Goal: Transaction & Acquisition: Purchase product/service

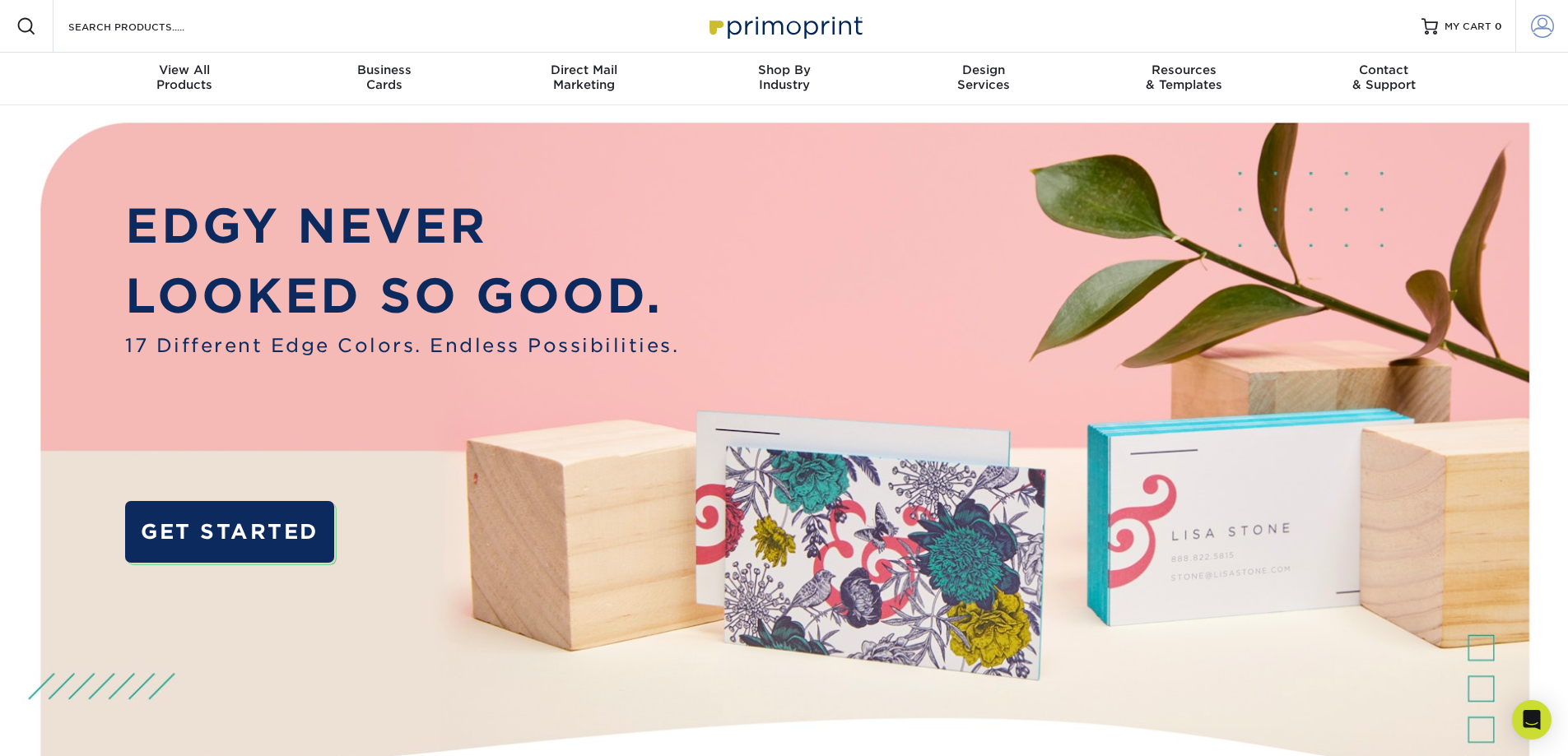
type input "[PERSON_NAME][EMAIL_ADDRESS][DOMAIN_NAME]"
click at [1541, 26] on span at bounding box center [1542, 26] width 23 height 23
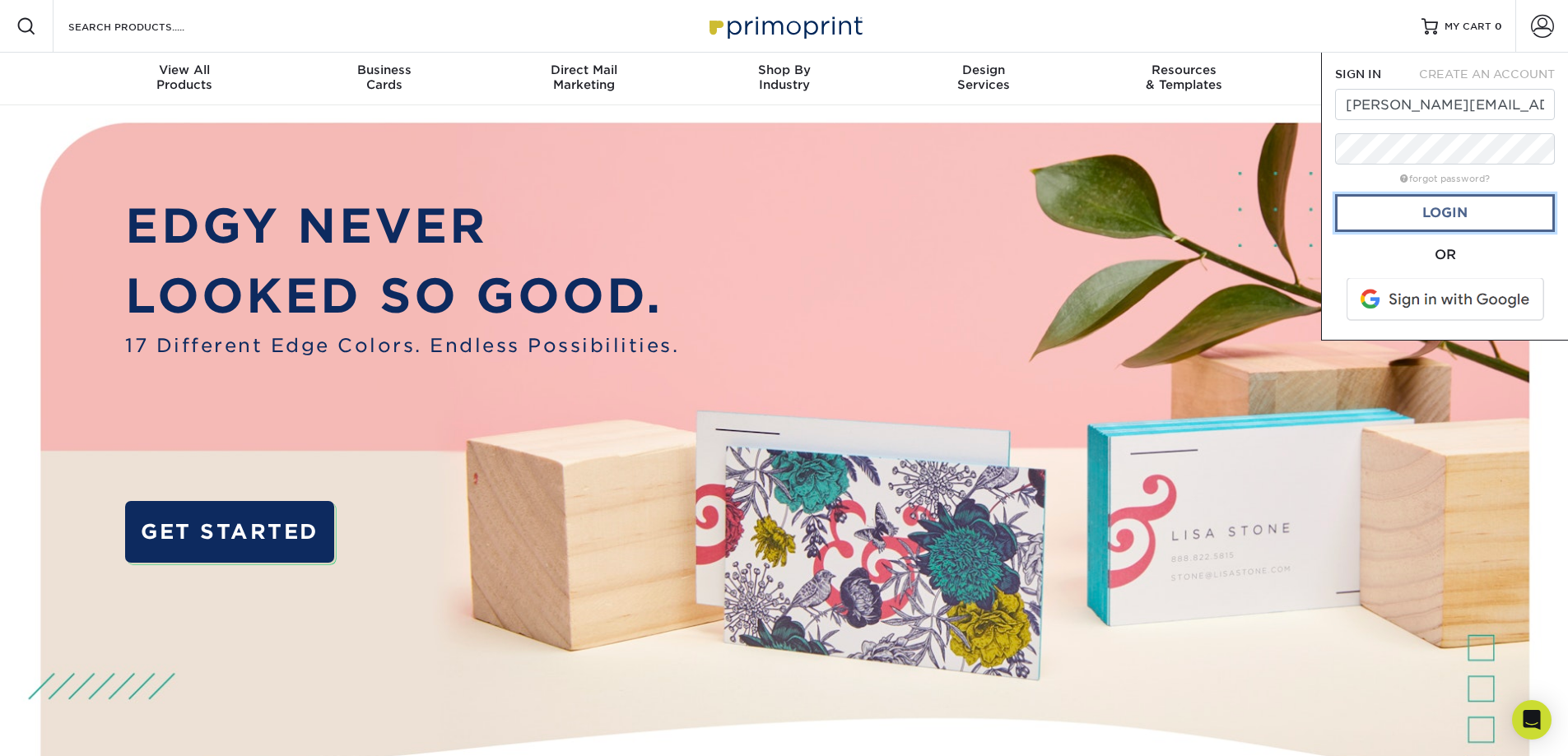
click at [1474, 219] on link "Login" at bounding box center [1444, 212] width 220 height 38
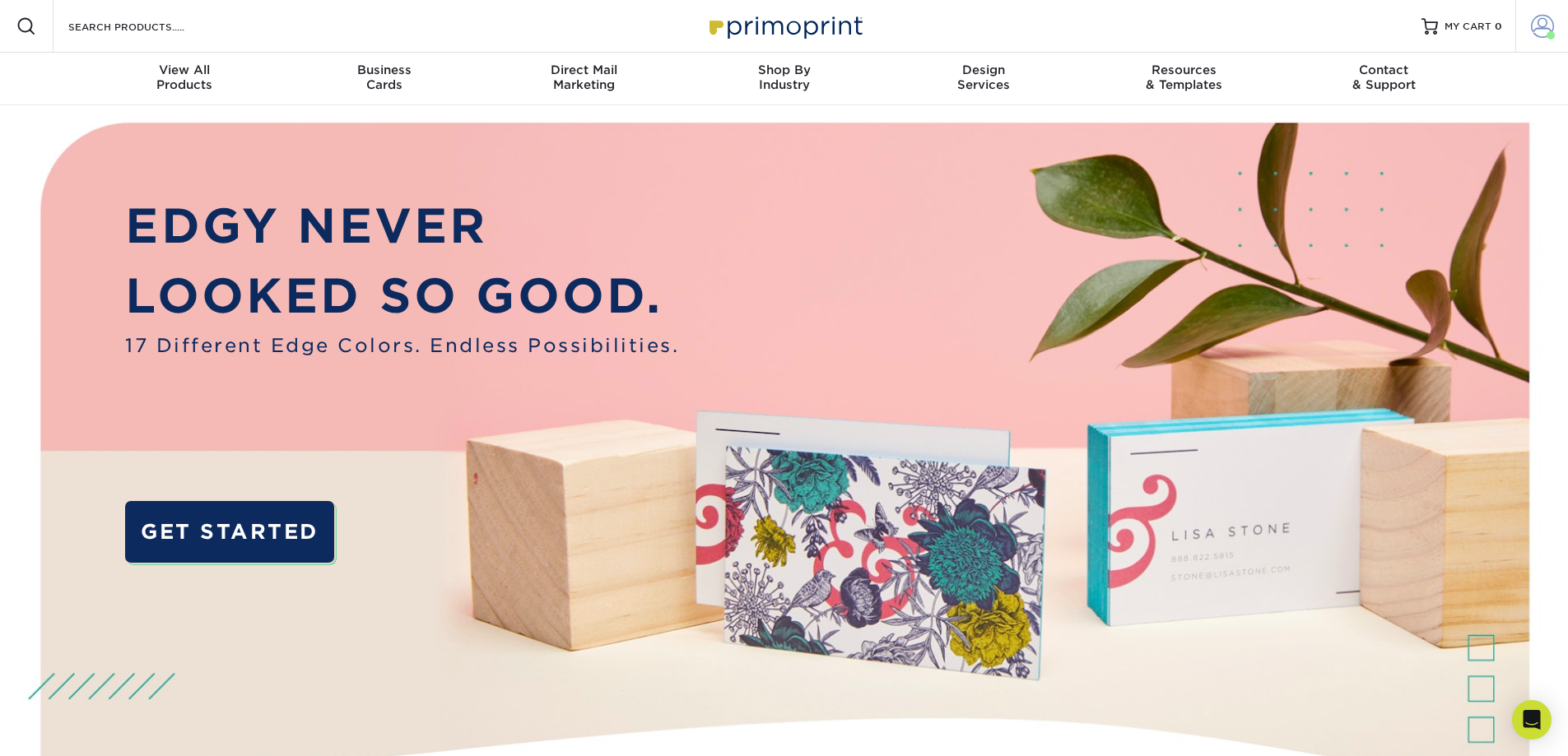
click at [1541, 31] on span at bounding box center [1542, 26] width 23 height 23
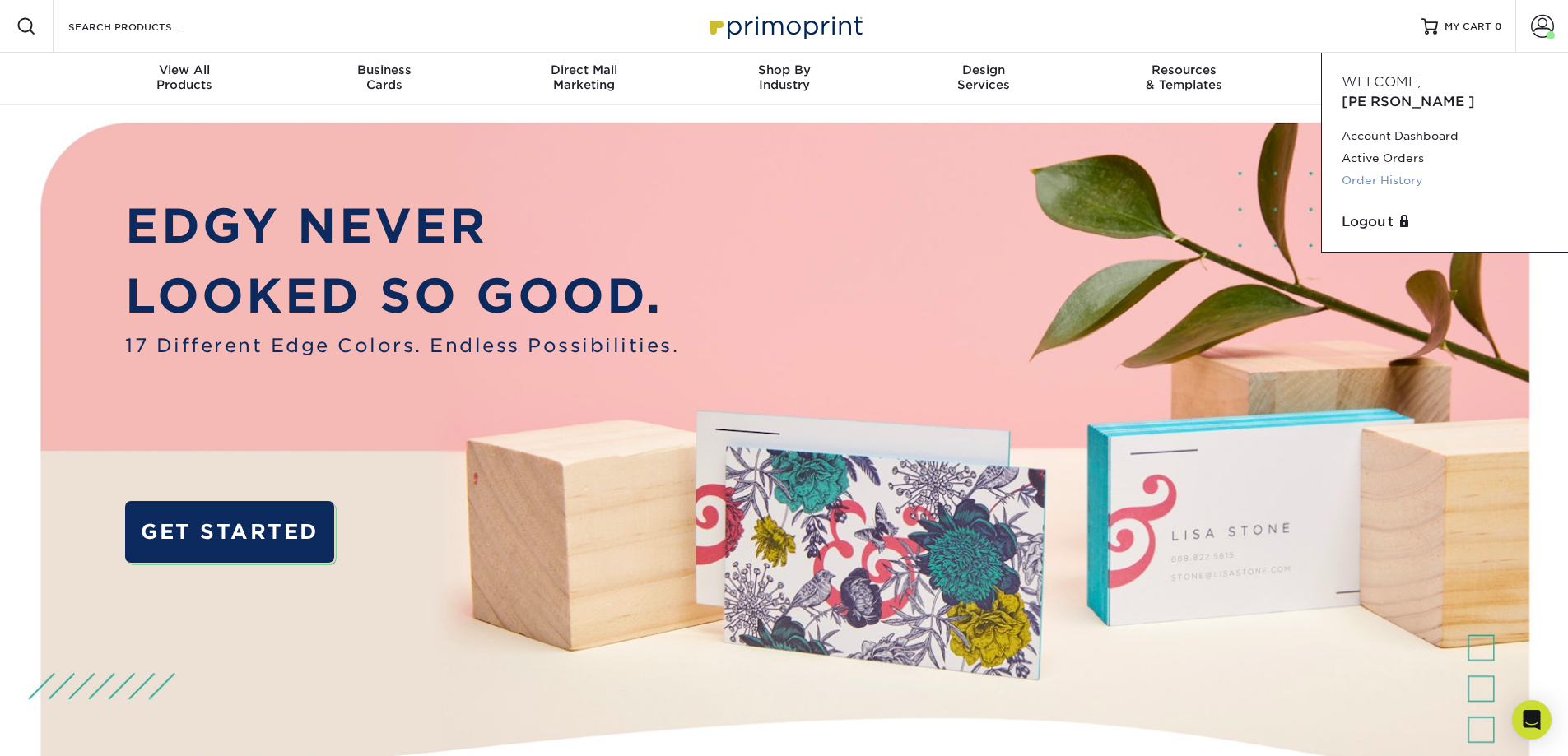
click at [1411, 170] on link "Order History" at bounding box center [1445, 180] width 206 height 22
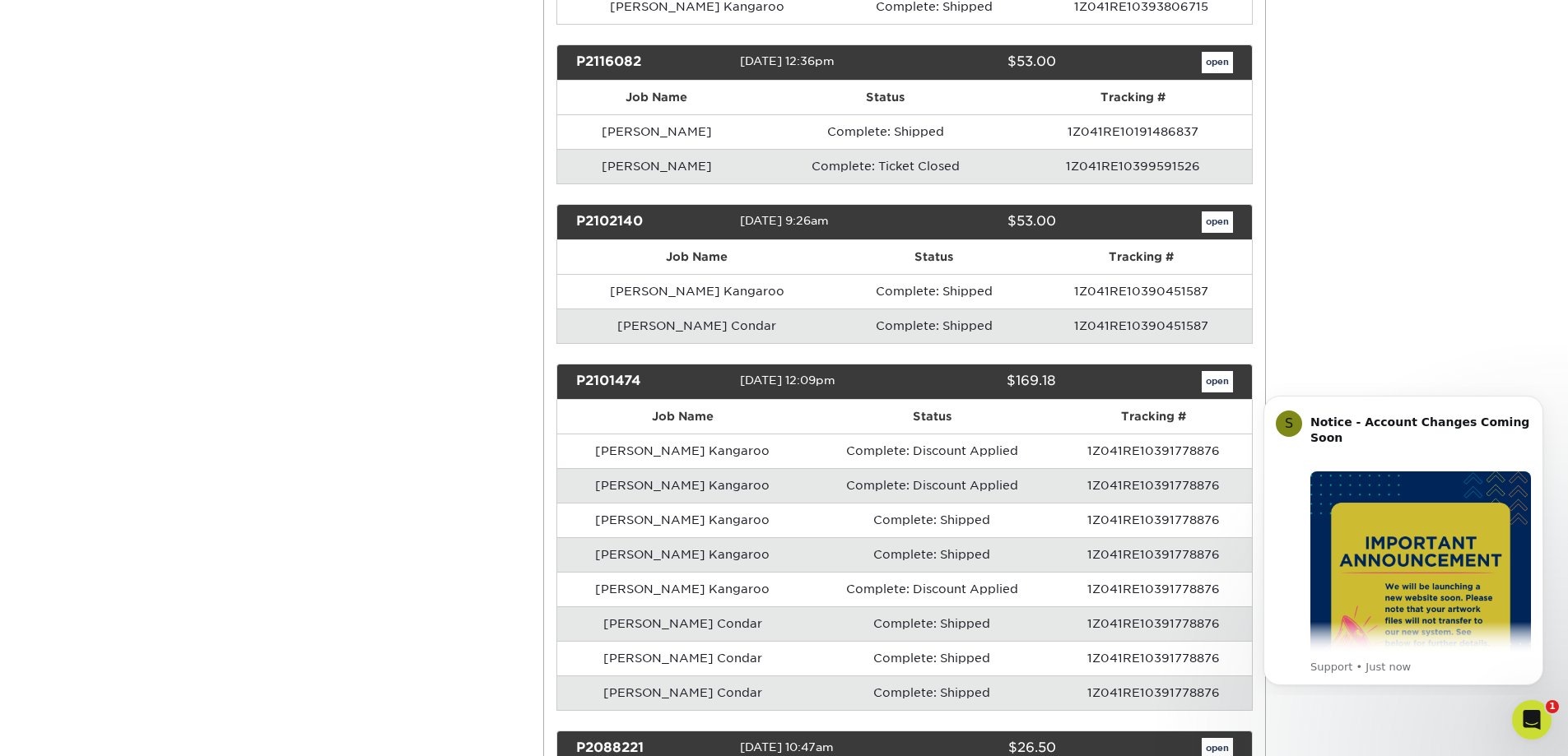
scroll to position [2688, 0]
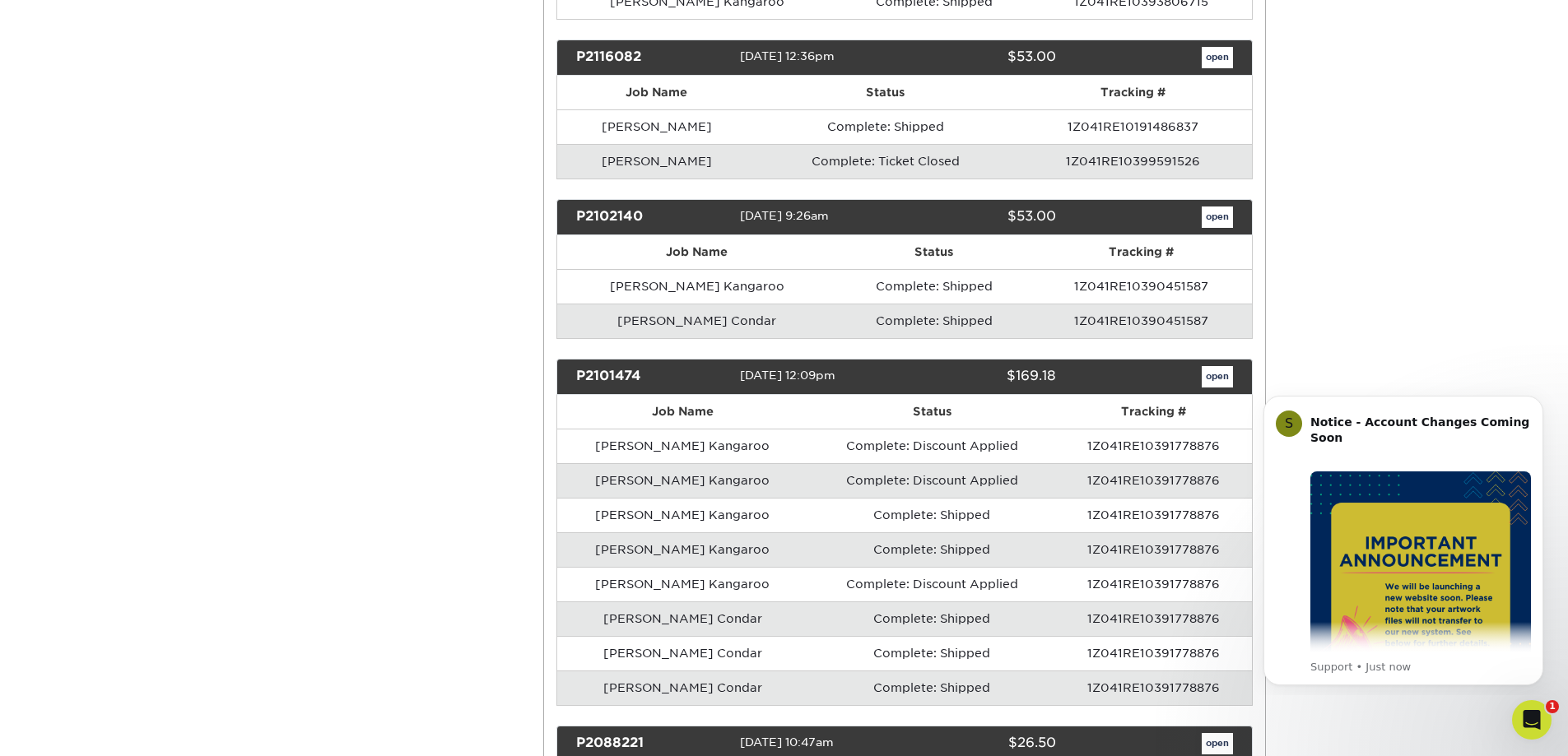
drag, startPoint x: 1575, startPoint y: 125, endPoint x: 166, endPoint y: 219, distance: 1412.1
click at [1209, 378] on link "open" at bounding box center [1217, 377] width 31 height 21
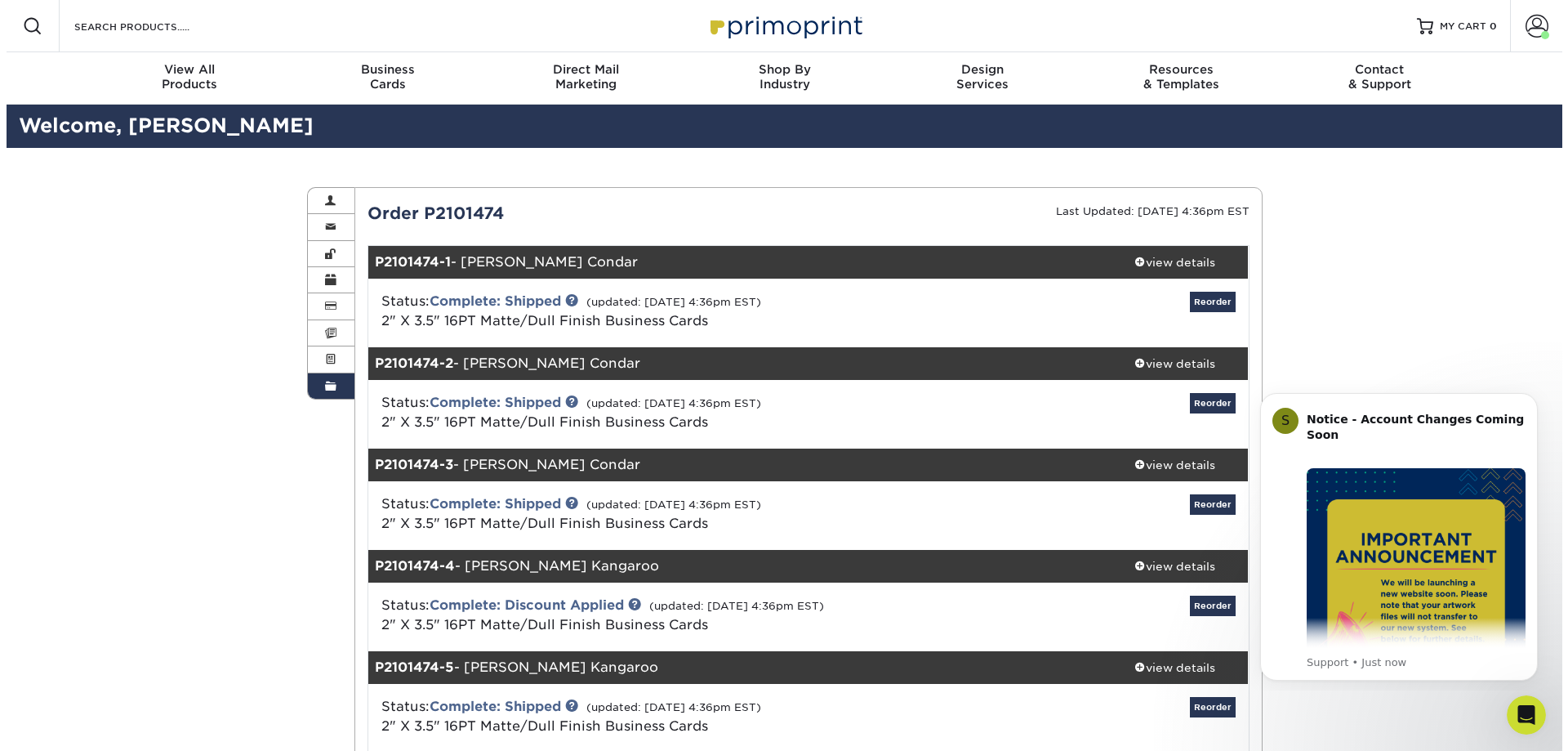
scroll to position [43, 0]
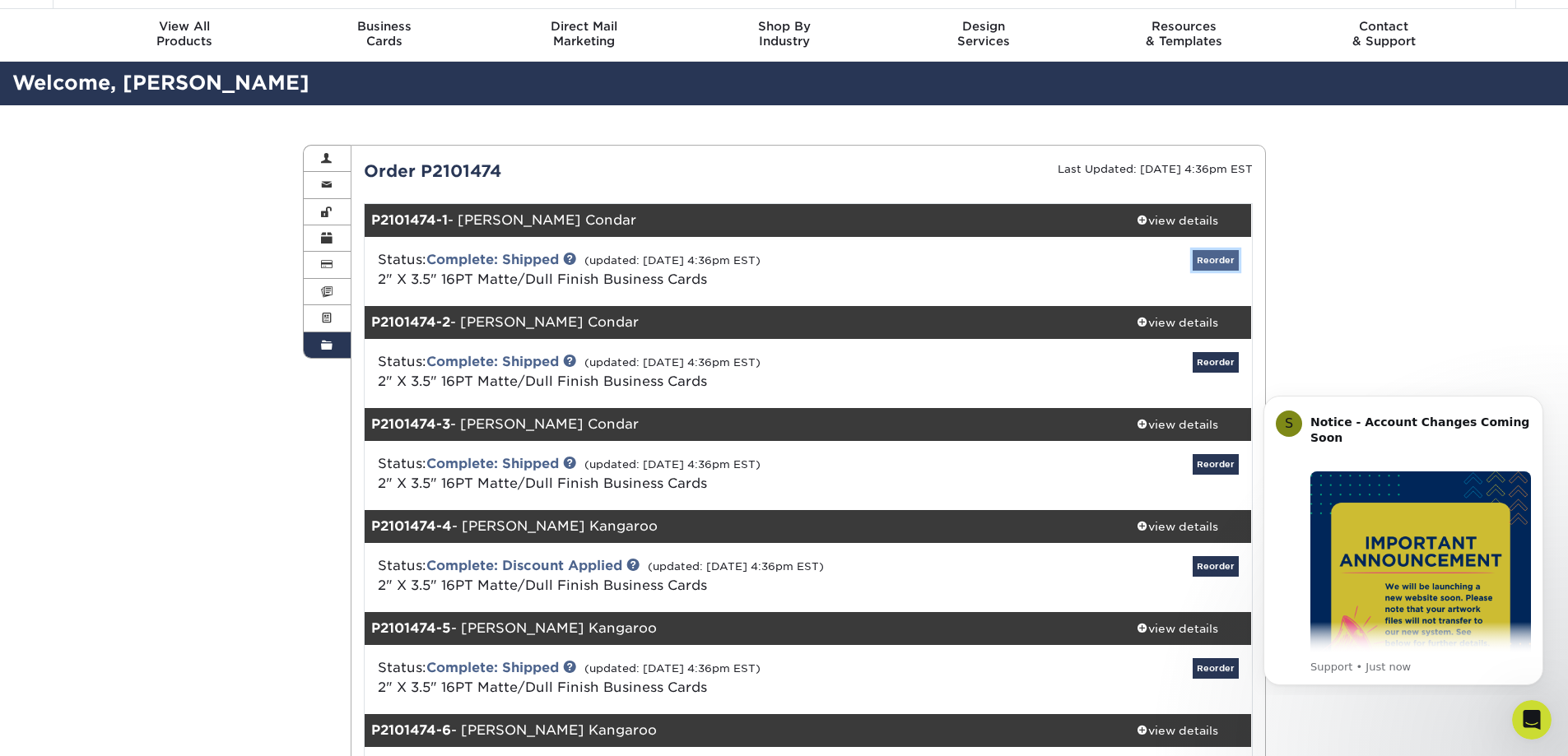
click at [1219, 264] on link "Reorder" at bounding box center [1216, 260] width 46 height 21
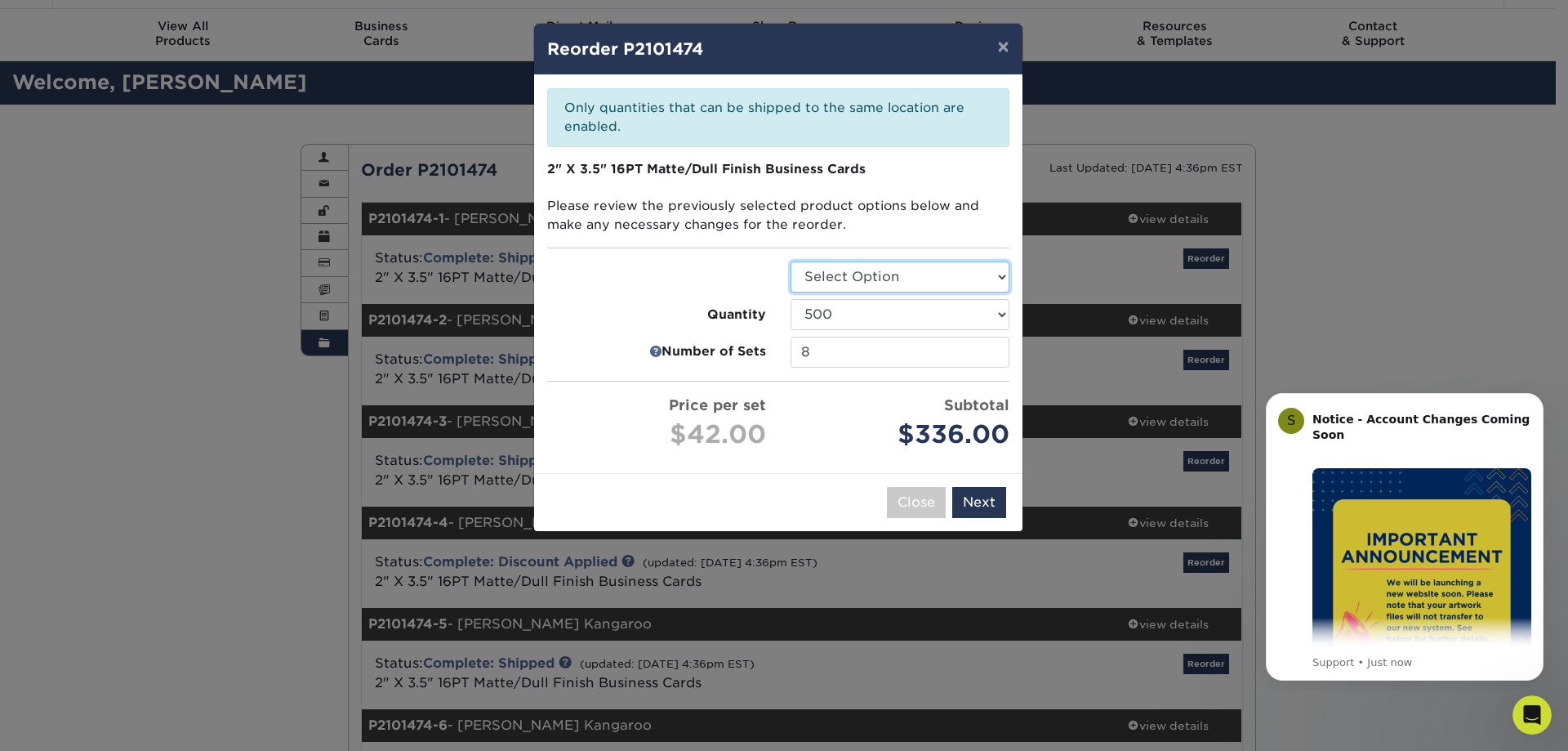
click at [871, 272] on select "Select Option Business Cards" at bounding box center [900, 277] width 219 height 31
select select "3b5148f1-0588-4f88-a218-97bcfdce65c1"
click at [791, 261] on select "Select Option Business Cards" at bounding box center [900, 277] width 219 height 31
click at [654, 350] on link at bounding box center [655, 352] width 12 height 20
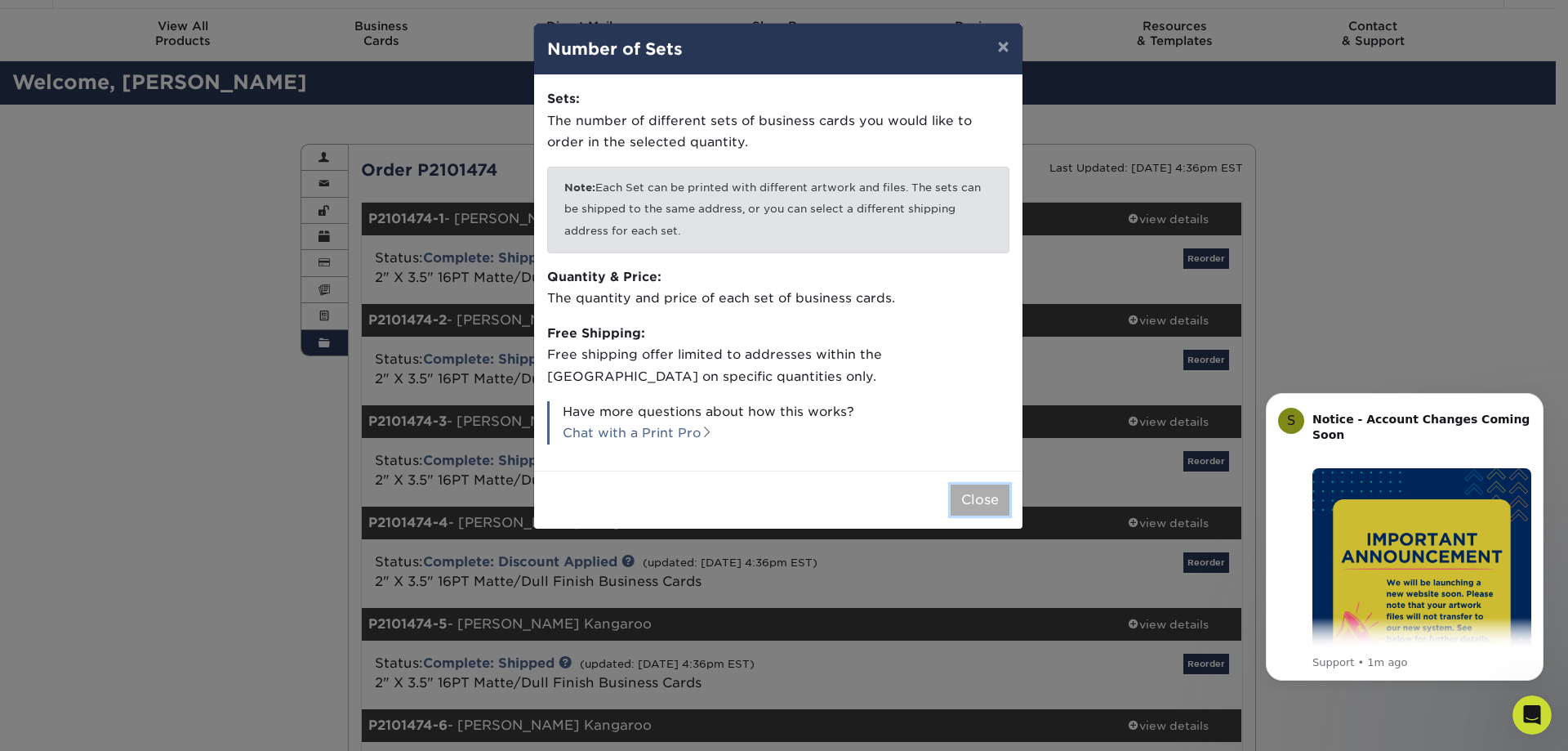
click at [967, 496] on button "Close" at bounding box center [980, 500] width 59 height 31
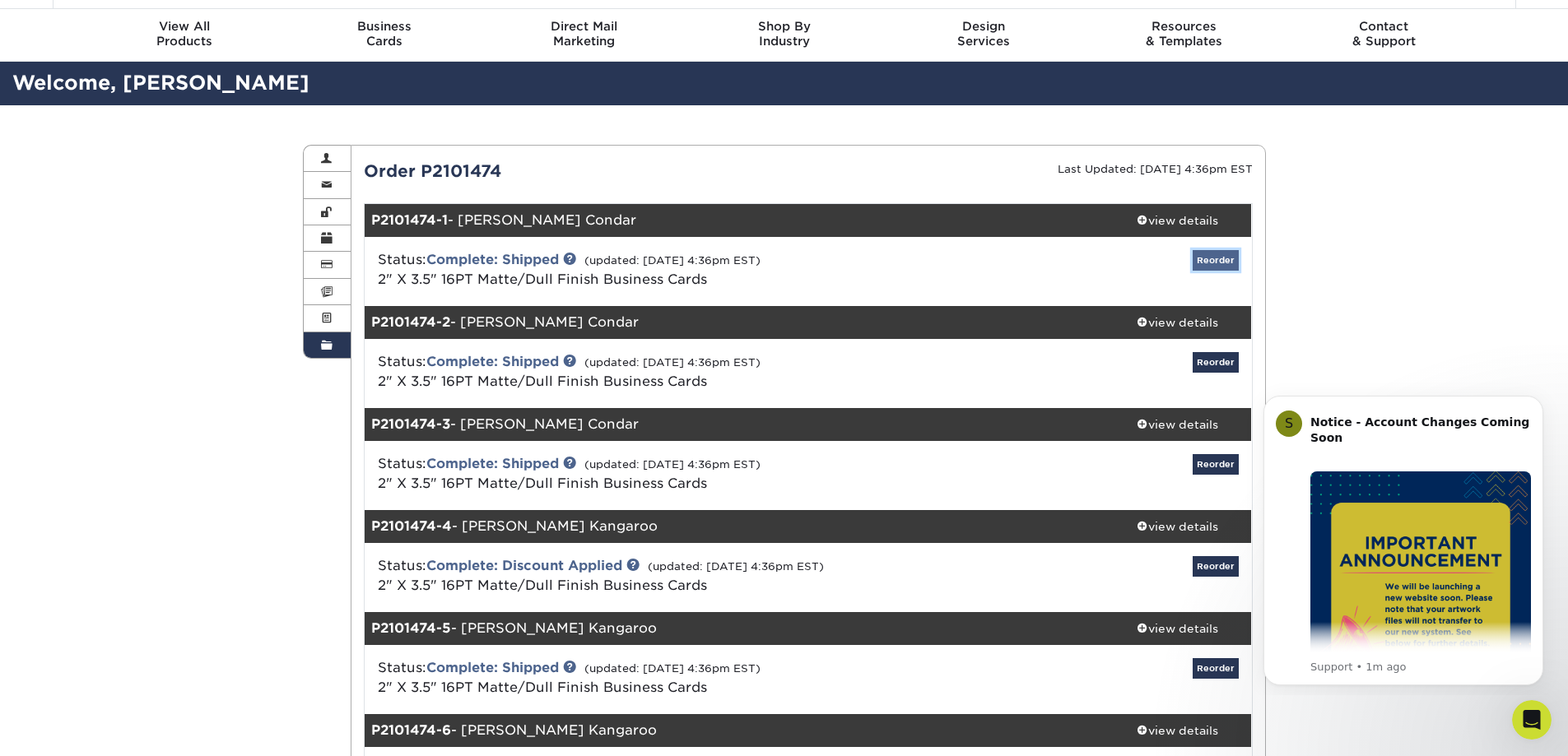
click at [1209, 266] on link "Reorder" at bounding box center [1216, 260] width 46 height 21
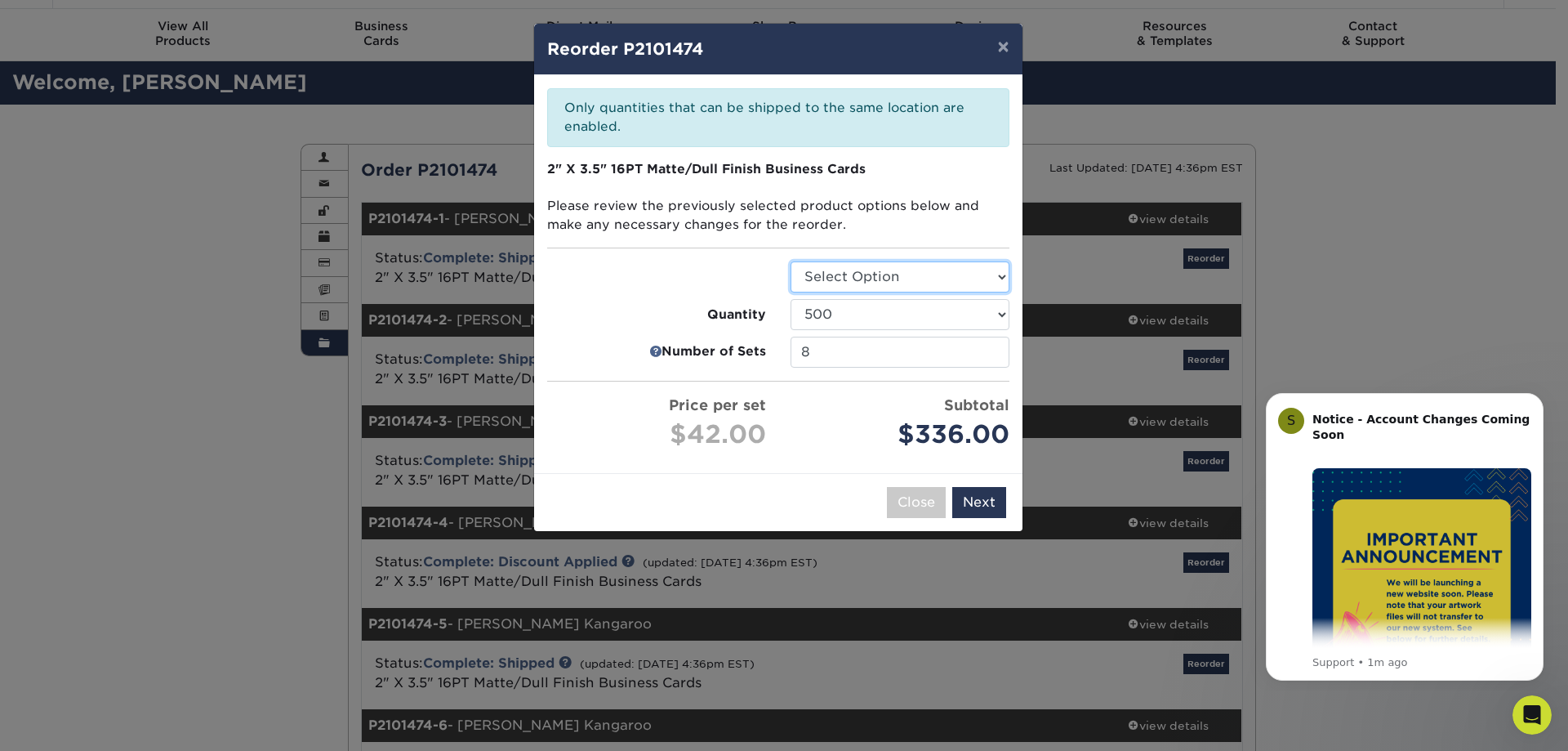
click at [921, 284] on select "Select Option Business Cards" at bounding box center [900, 277] width 219 height 31
select select "3b5148f1-0588-4f88-a218-97bcfdce65c1"
click at [791, 261] on select "Select Option Business Cards" at bounding box center [900, 277] width 219 height 31
click at [993, 352] on input "7" at bounding box center [900, 352] width 219 height 31
click at [993, 352] on input "6" at bounding box center [900, 352] width 219 height 31
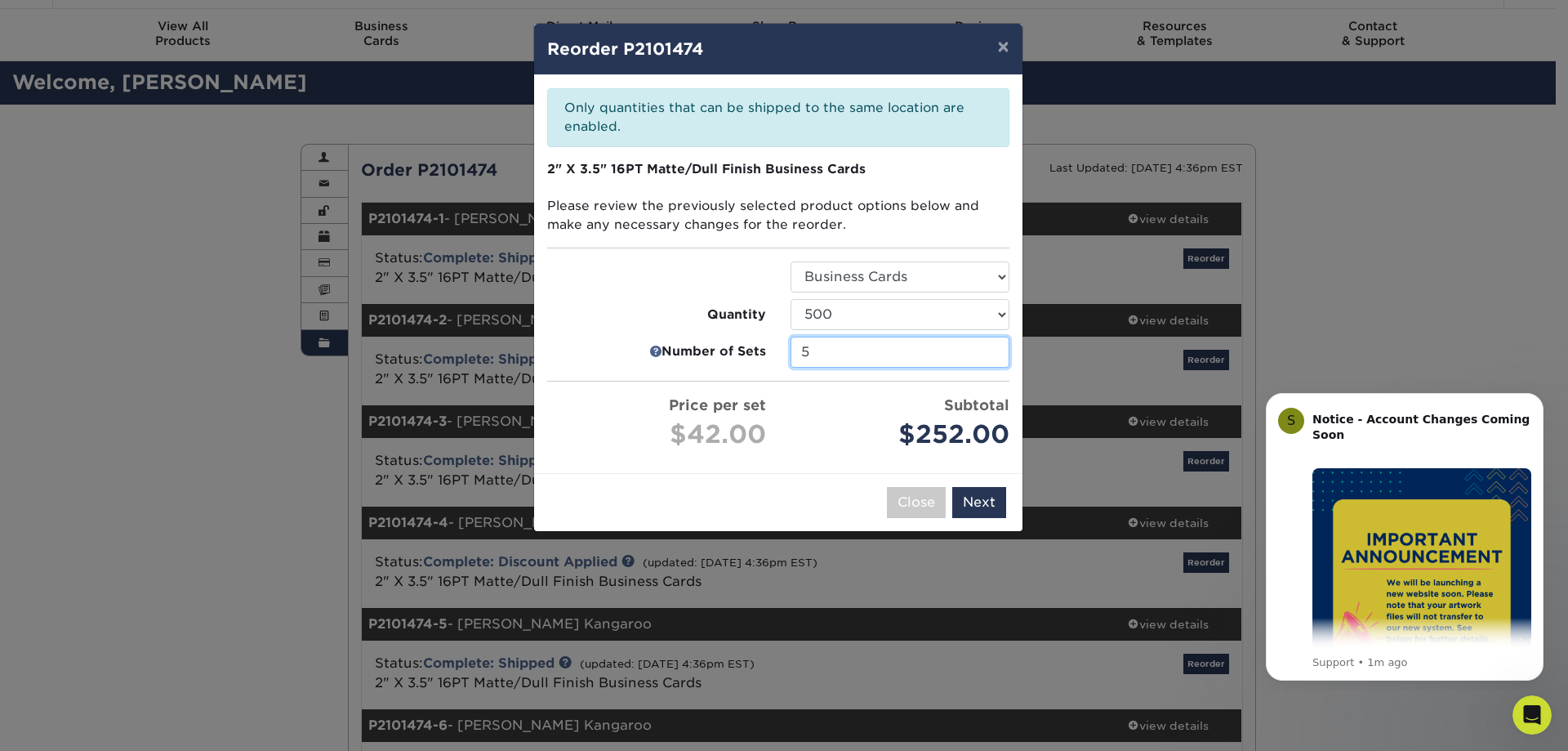
click at [993, 352] on input "5" at bounding box center [900, 352] width 219 height 31
click at [993, 352] on input "4" at bounding box center [900, 352] width 219 height 31
type input "3"
click at [993, 352] on input "3" at bounding box center [900, 352] width 219 height 31
click at [974, 499] on button "Next" at bounding box center [979, 503] width 54 height 31
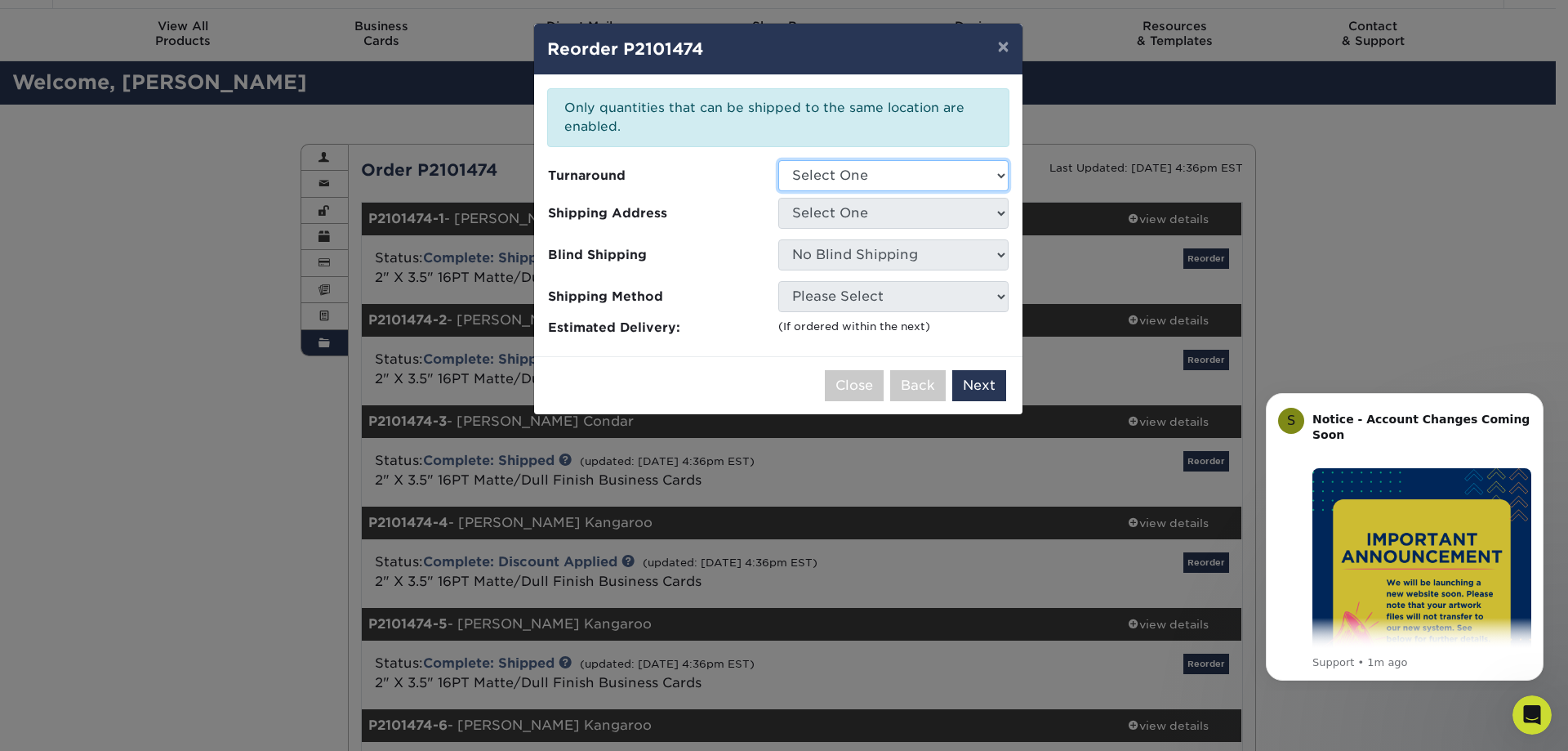
click at [820, 168] on select "Select One 2-4 Business Days 2 Day Next Business Day" at bounding box center [893, 175] width 230 height 31
select select "7fd2479d-672a-4ade-96ee-4e6d759262f5"
click at [778, 160] on select "Select One 2-4 Business Days 2 Day Next Business Day" at bounding box center [893, 175] width 230 height 31
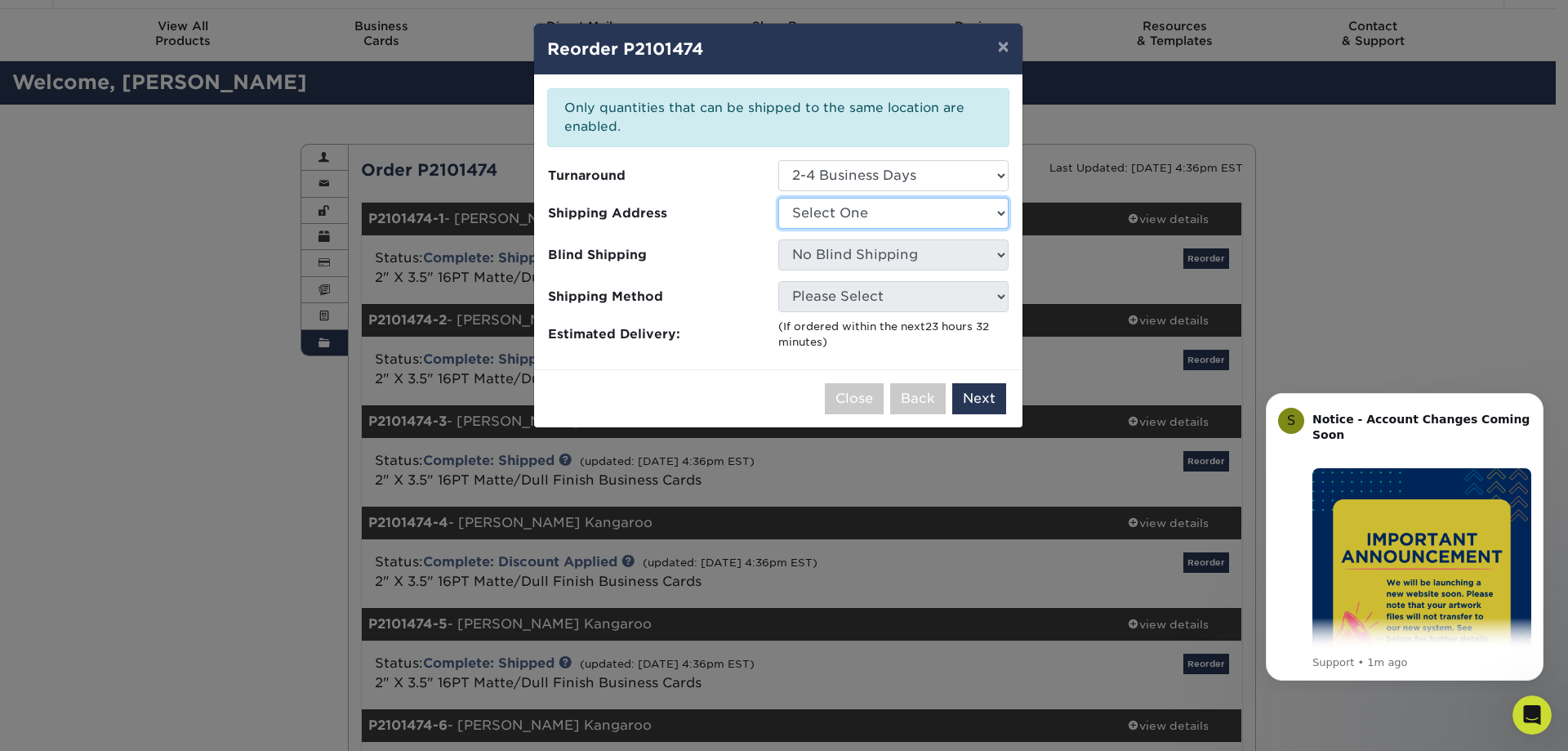
click at [841, 214] on select "Select One Condar Company Kangaroo" at bounding box center [893, 214] width 230 height 31
select select "50223"
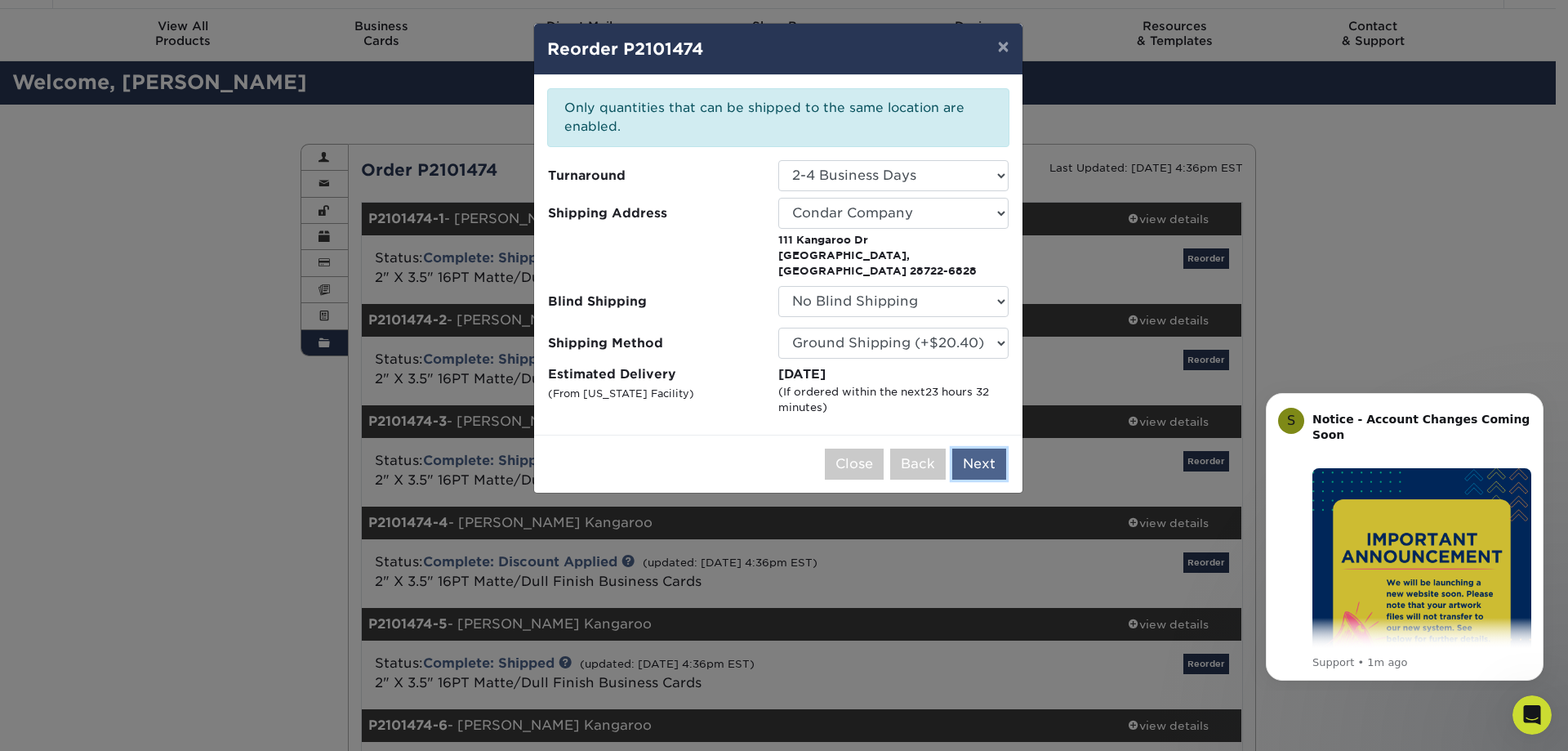
click at [969, 452] on button "Next" at bounding box center [979, 464] width 54 height 31
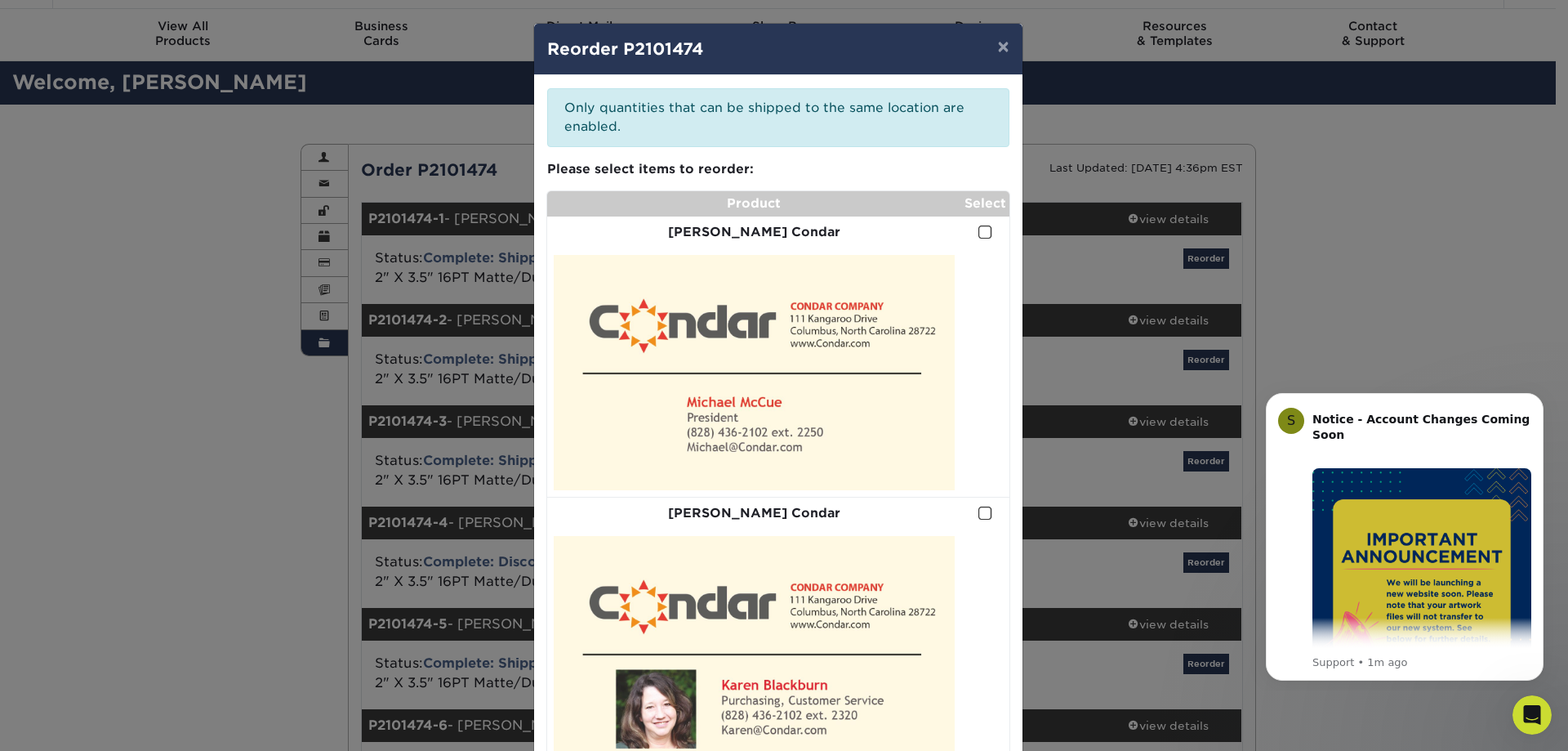
click at [981, 228] on span at bounding box center [985, 233] width 14 height 16
click at [0, 0] on input "checkbox" at bounding box center [0, 0] width 0 height 0
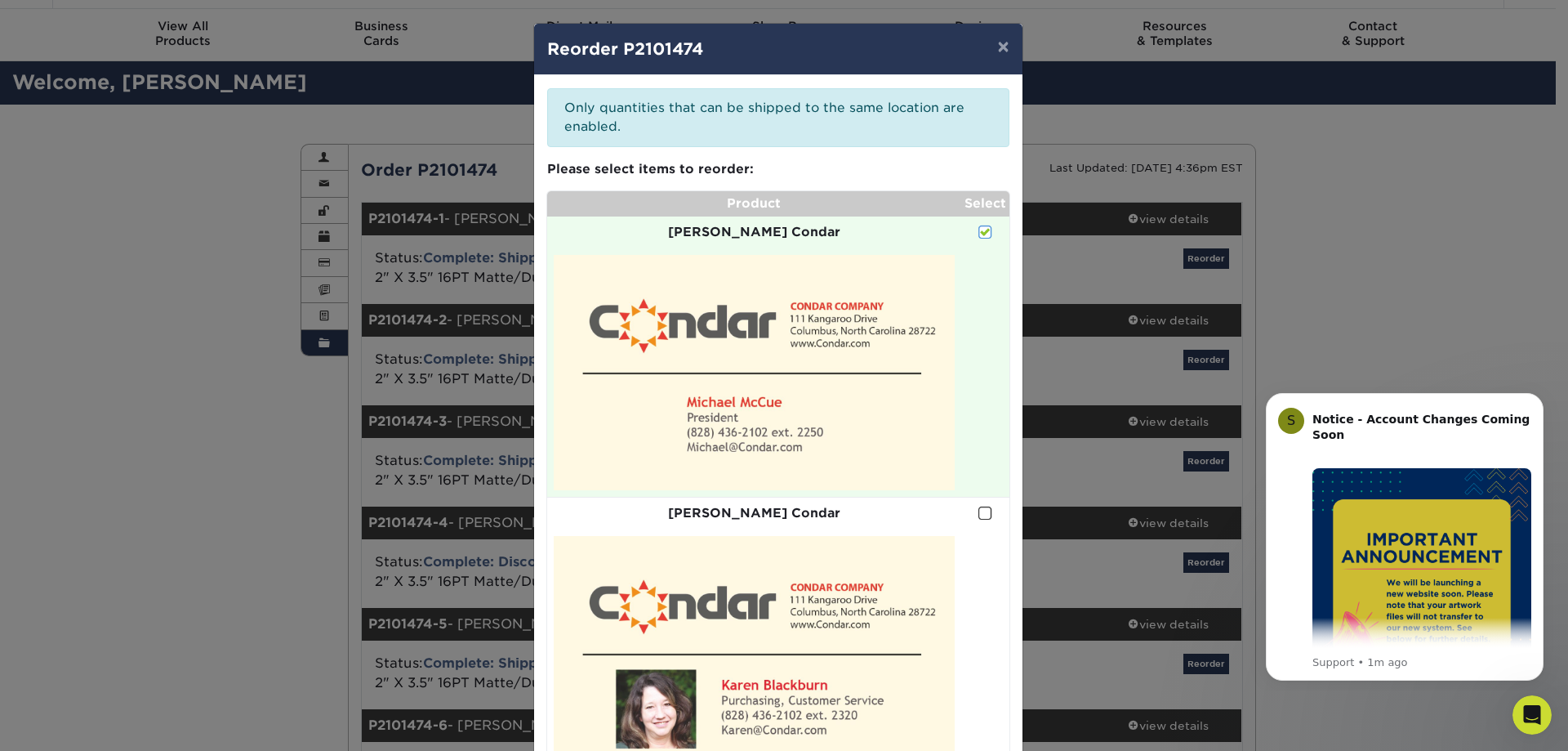
click at [921, 160] on p "Please select items to reorder:" at bounding box center [778, 169] width 463 height 19
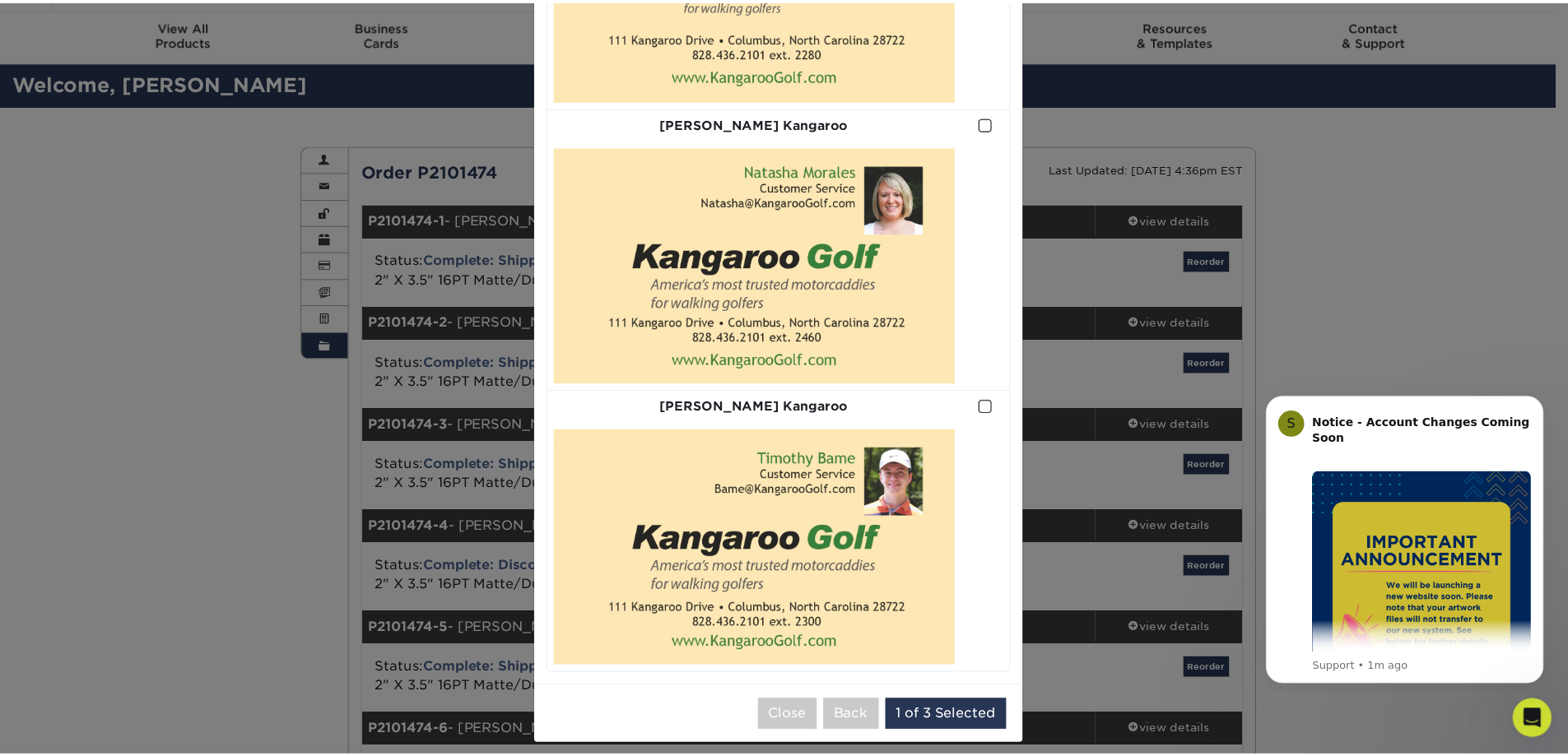
scroll to position [1821, 0]
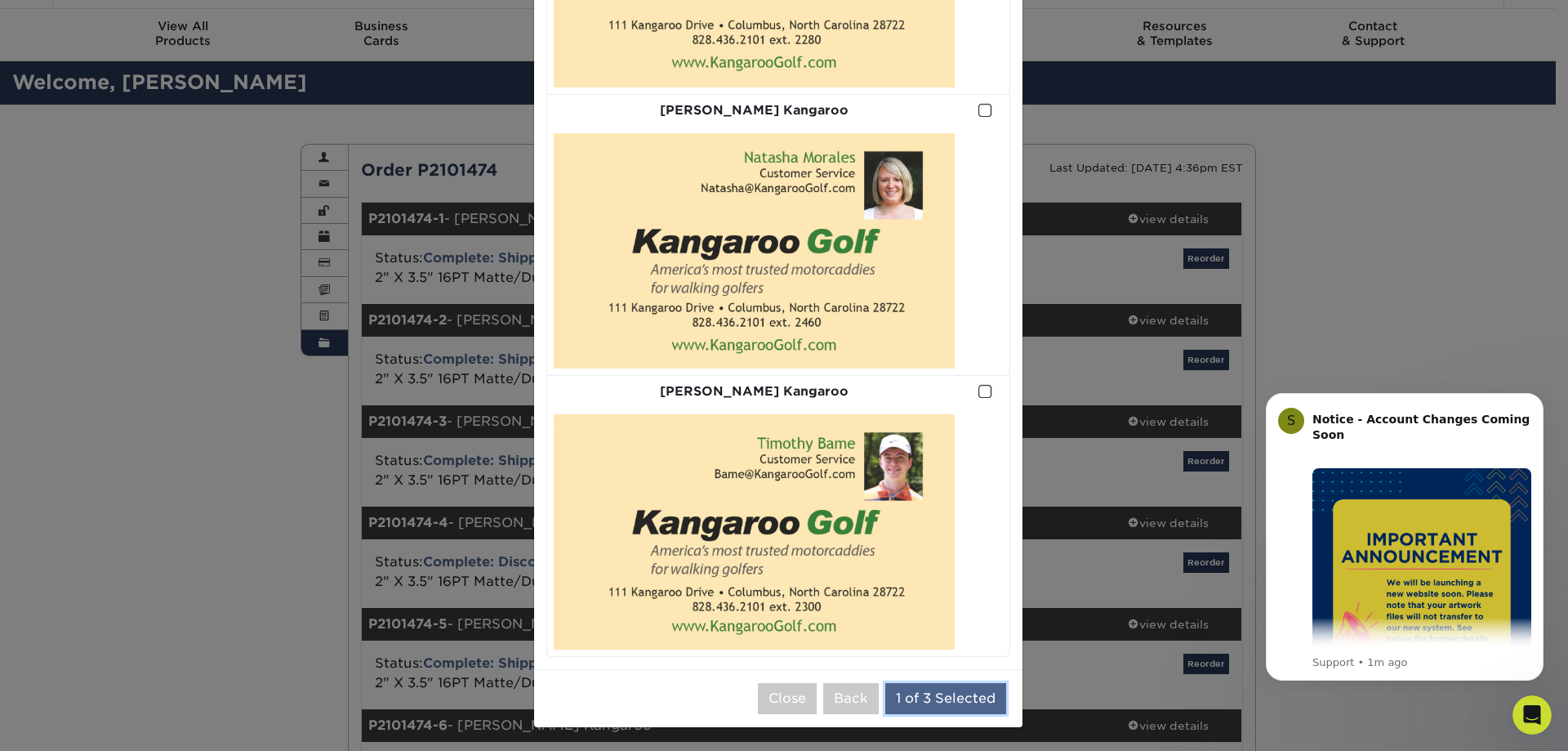
click at [918, 693] on button "1 of 3 Selected" at bounding box center [945, 699] width 121 height 31
click at [1545, 187] on div "× Reorder P2101474 Please select all options to continue. Only quantities that …" at bounding box center [784, 375] width 1568 height 751
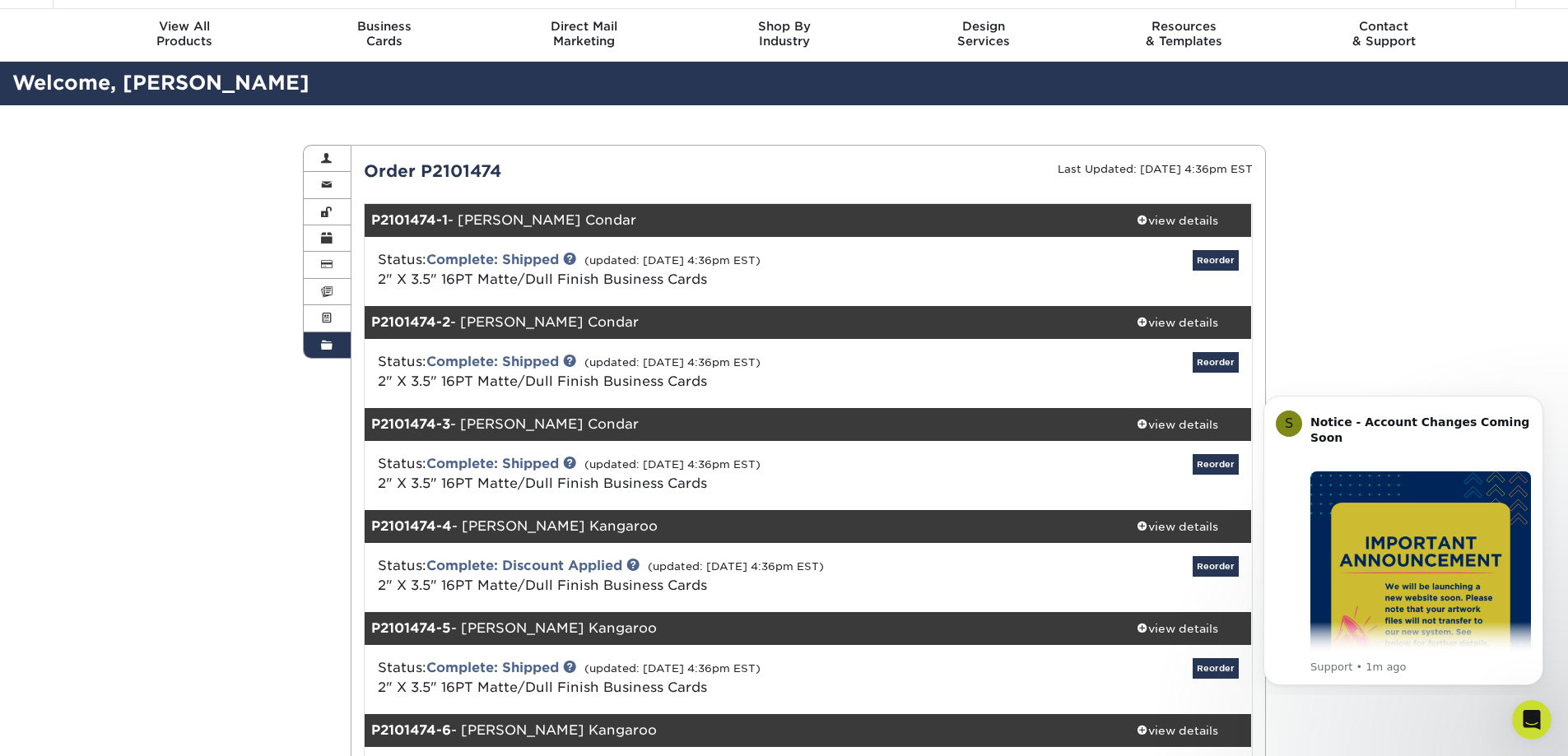
scroll to position [0, 0]
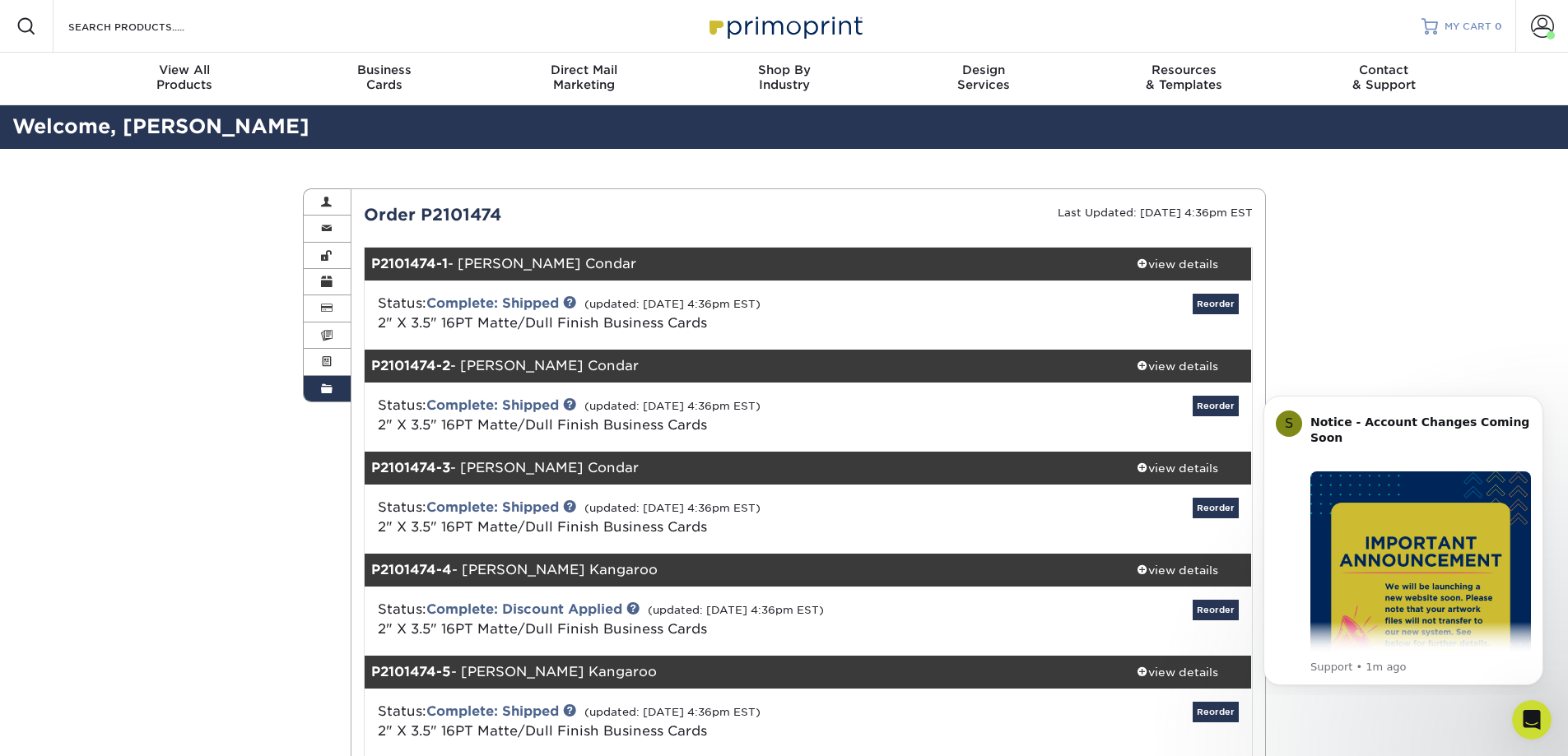
click at [1453, 21] on span "MY CART" at bounding box center [1468, 27] width 47 height 14
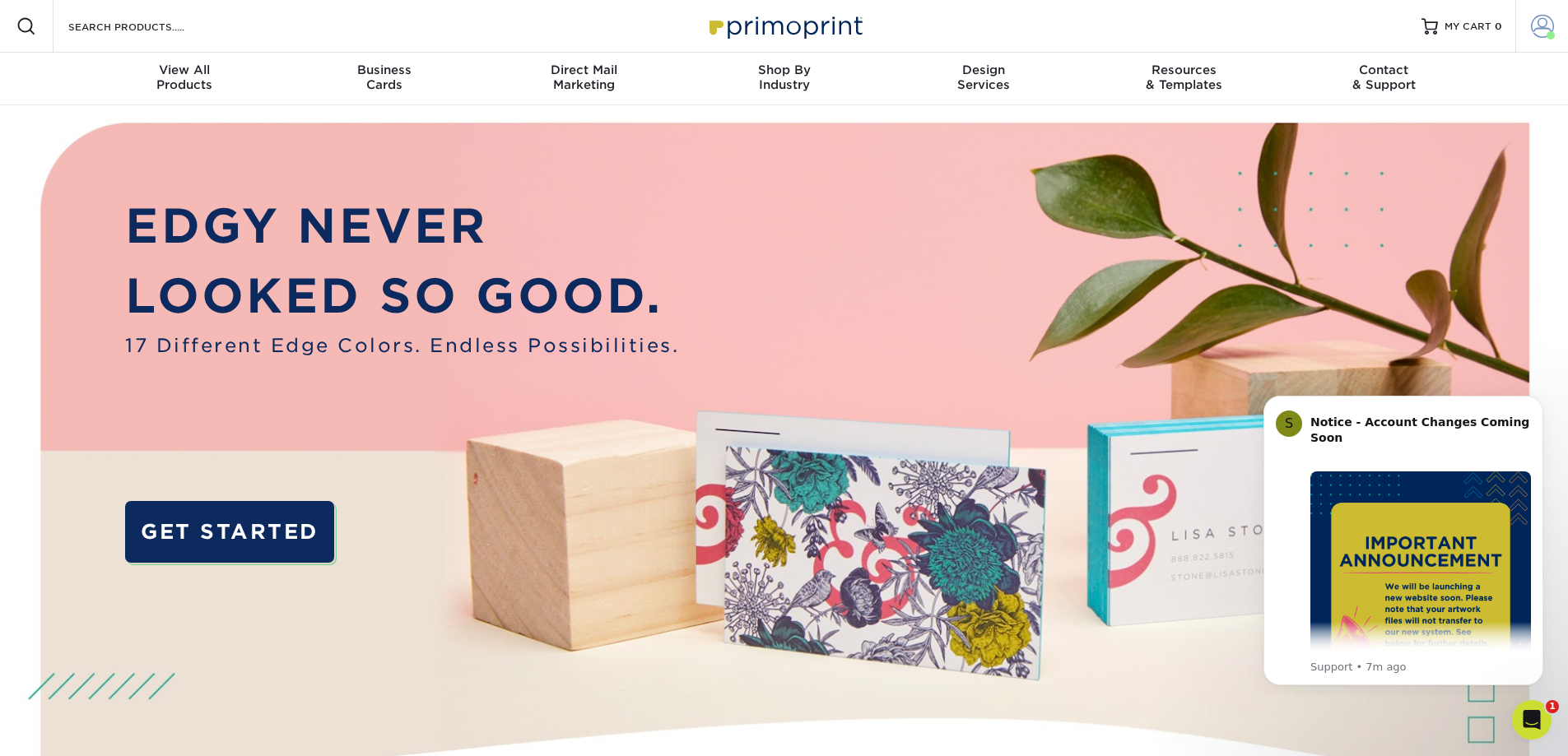
click at [1542, 22] on span at bounding box center [1542, 26] width 23 height 23
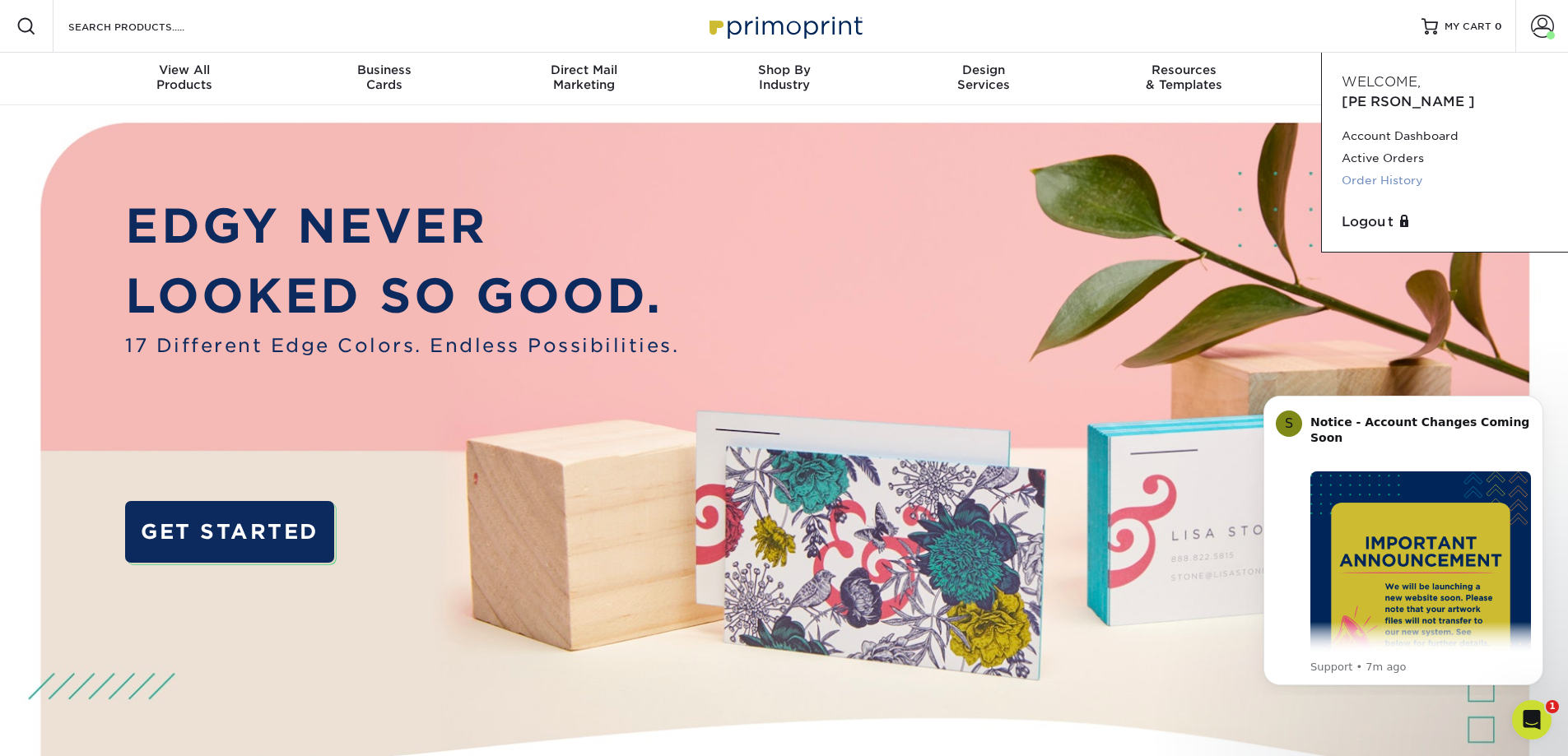
click at [1401, 170] on link "Order History" at bounding box center [1445, 180] width 206 height 22
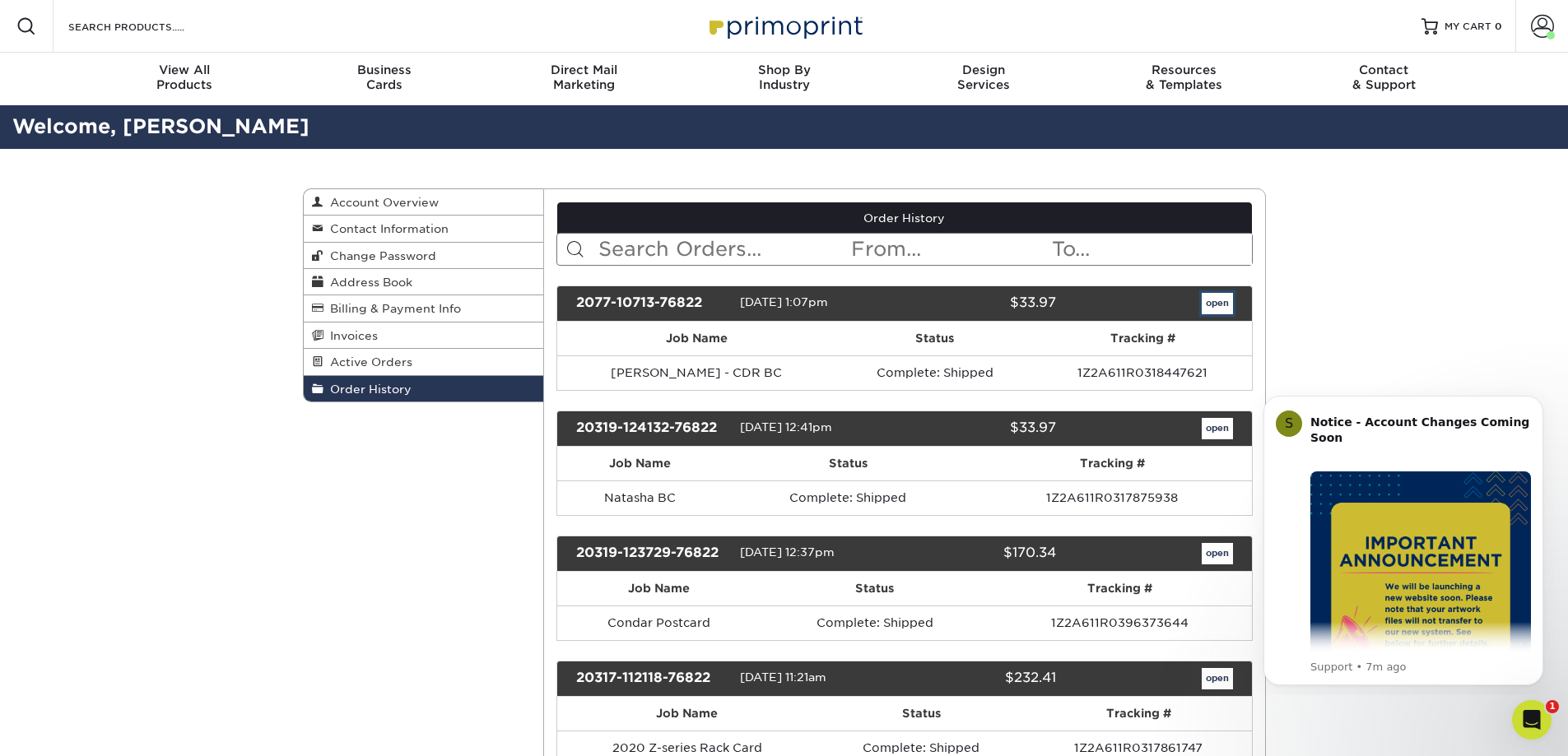
click at [1208, 301] on link "open" at bounding box center [1217, 303] width 31 height 21
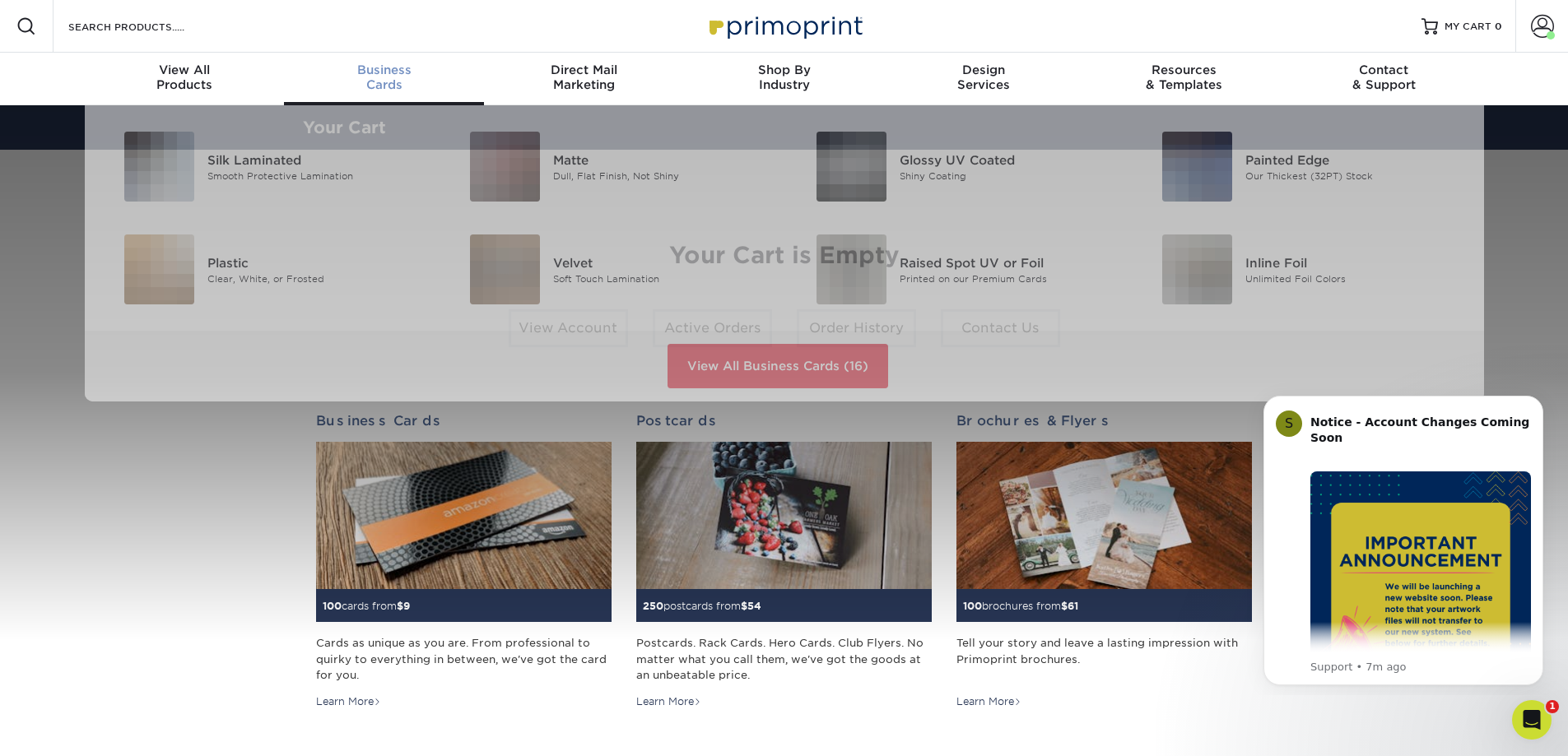
click at [366, 69] on span "Business" at bounding box center [384, 70] width 200 height 15
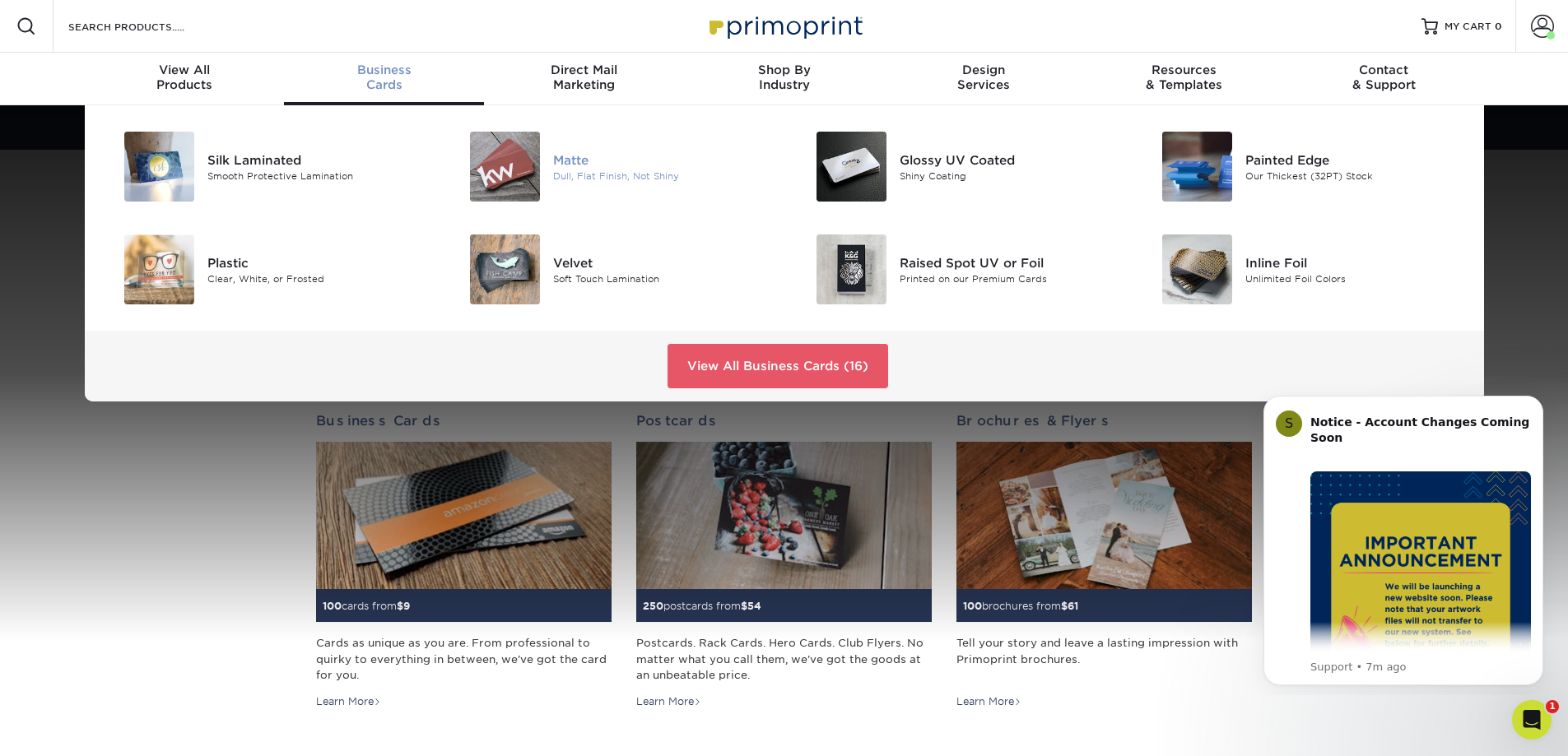
click at [533, 149] on img at bounding box center [505, 167] width 70 height 70
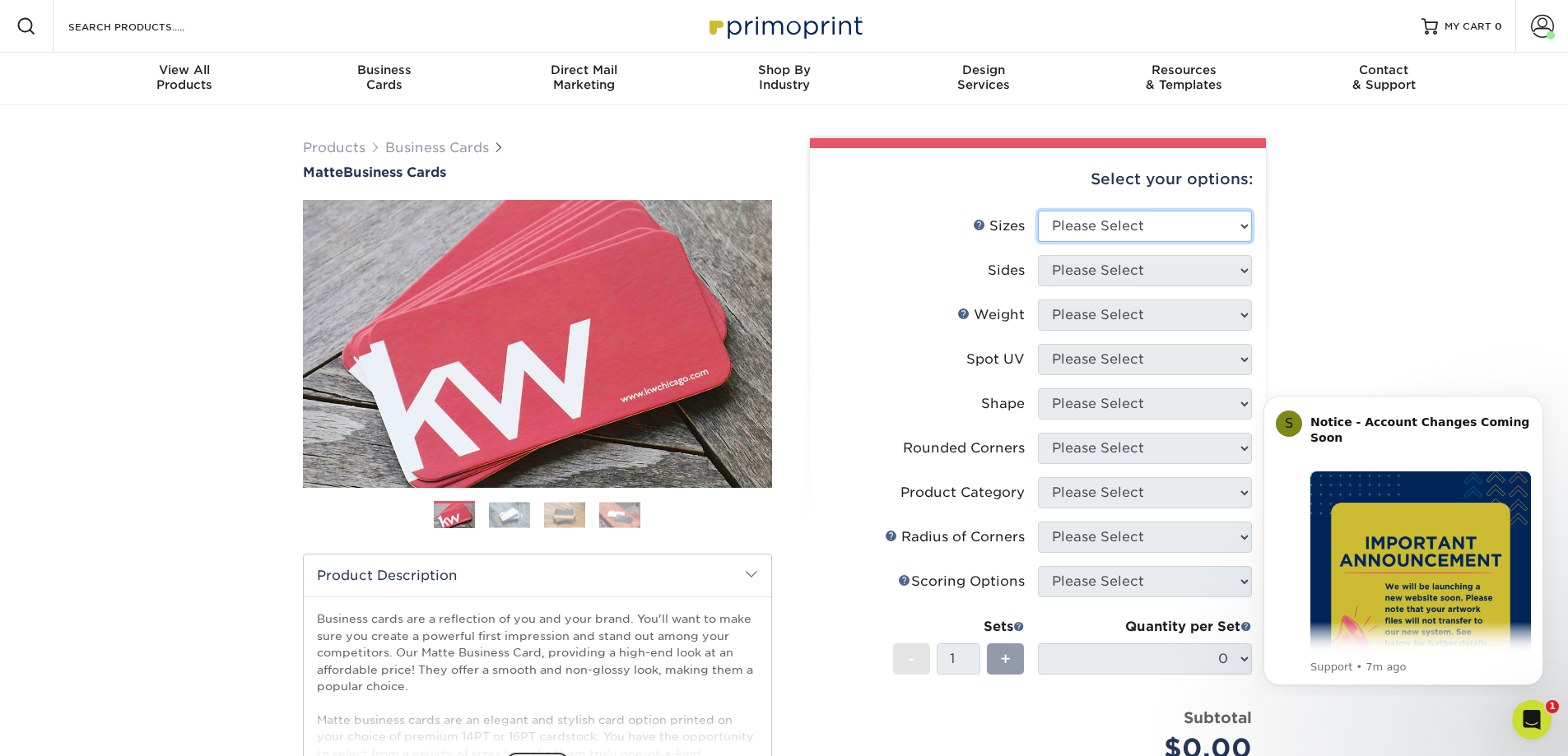
click at [1112, 229] on select "Please Select 1.5" x 3.5" - Mini 1.75" x 3.5" - Mini 2" x 2" - Square 2" x 3" -…" at bounding box center [1145, 226] width 214 height 31
select select "2.00x3.50"
click at [1038, 211] on select "Please Select 1.5" x 3.5" - Mini 1.75" x 3.5" - Mini 2" x 2" - Square 2" x 3" -…" at bounding box center [1145, 226] width 214 height 31
click at [1105, 272] on select "Please Select Print Both Sides Print Front Only" at bounding box center [1145, 271] width 214 height 31
select select "32d3c223-f82c-492b-b915-ba065a00862f"
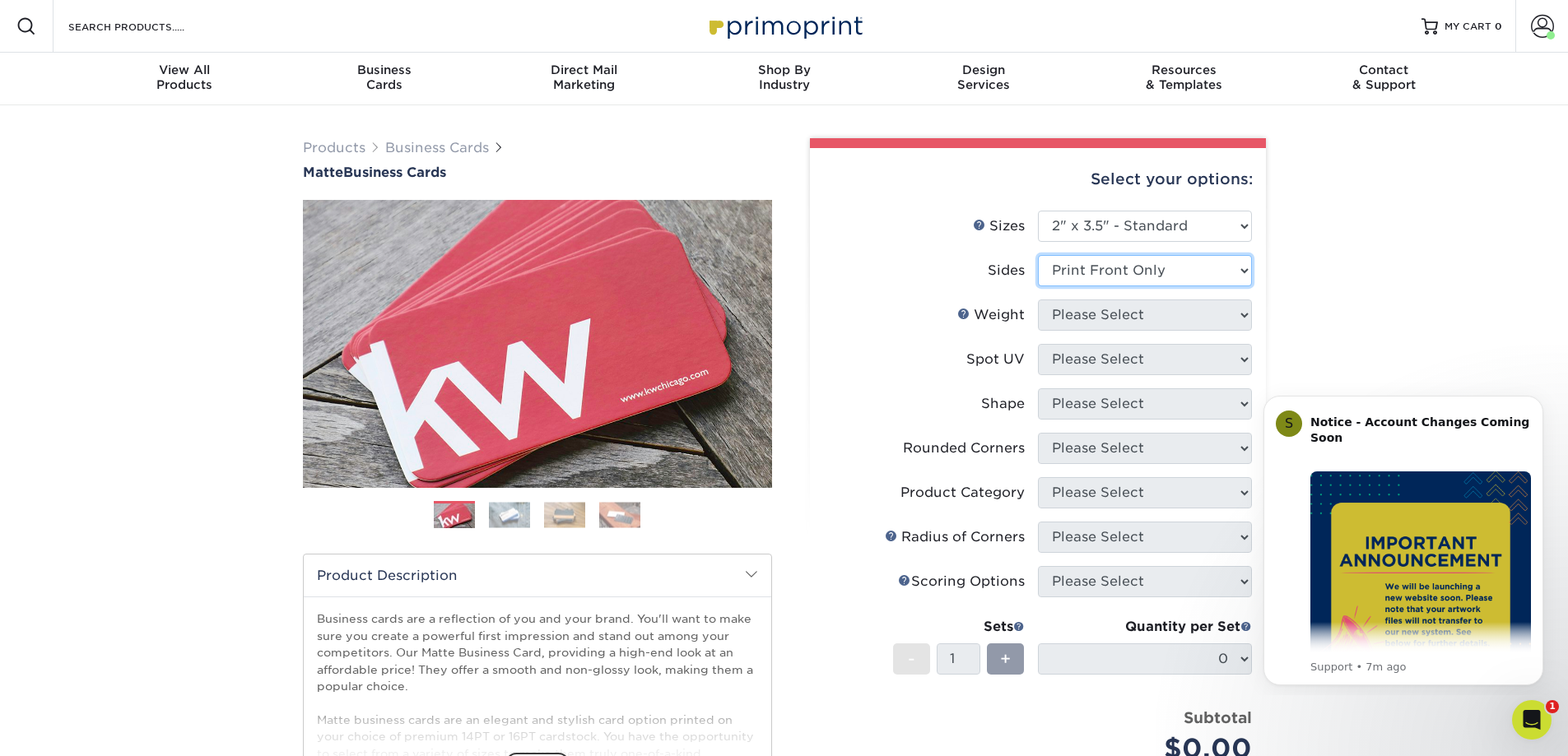
click at [1038, 255] on select "Please Select Print Both Sides Print Front Only" at bounding box center [1145, 271] width 214 height 31
click at [1105, 322] on select "Please Select 16PT 14PT" at bounding box center [1145, 316] width 214 height 31
select select "16PT"
click at [1038, 300] on select "Please Select 16PT 14PT" at bounding box center [1145, 316] width 214 height 31
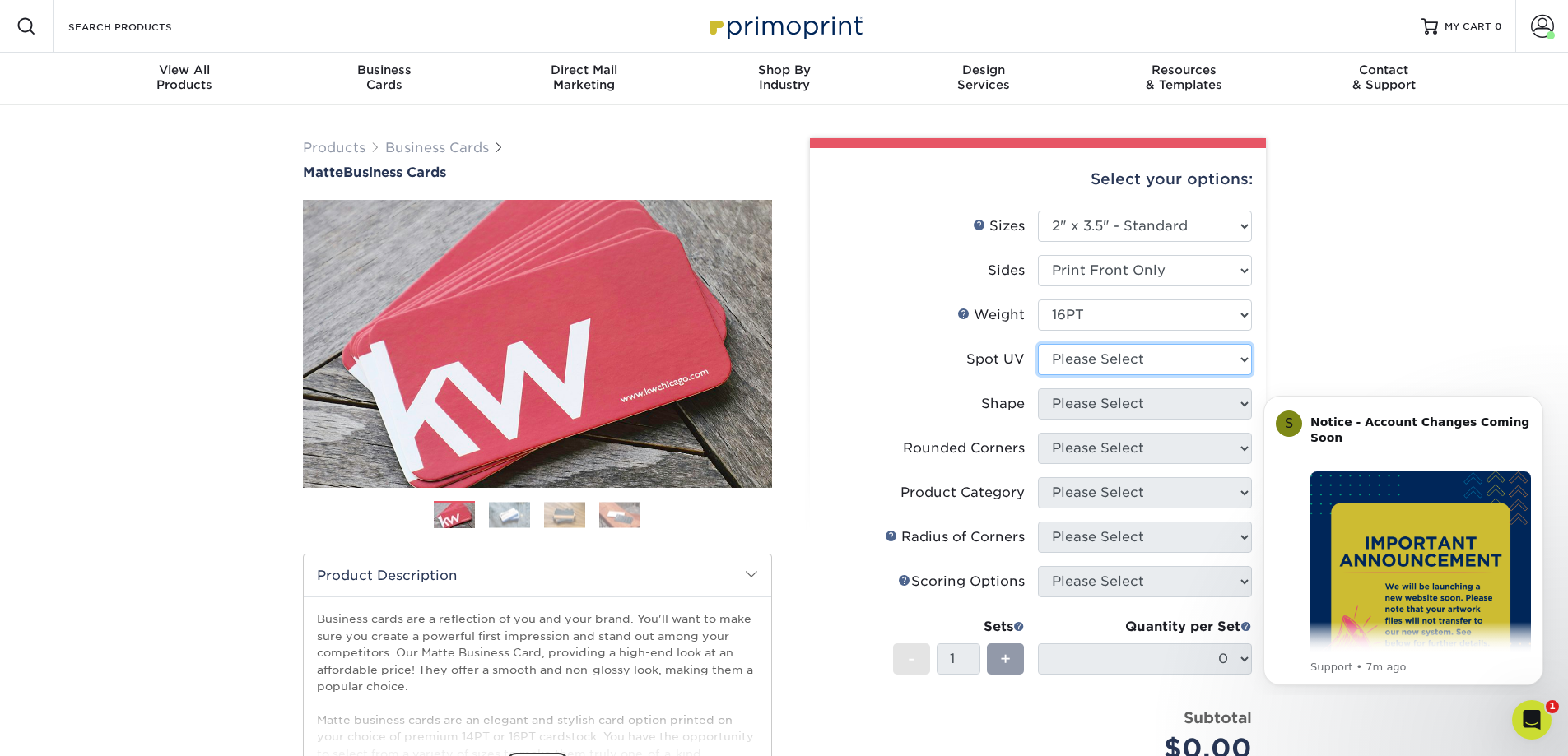
click at [1105, 360] on select "Please Select No Spot UV Front Only" at bounding box center [1145, 359] width 214 height 31
select select "3"
click at [1038, 343] on select "Please Select No Spot UV Front Only" at bounding box center [1145, 359] width 214 height 31
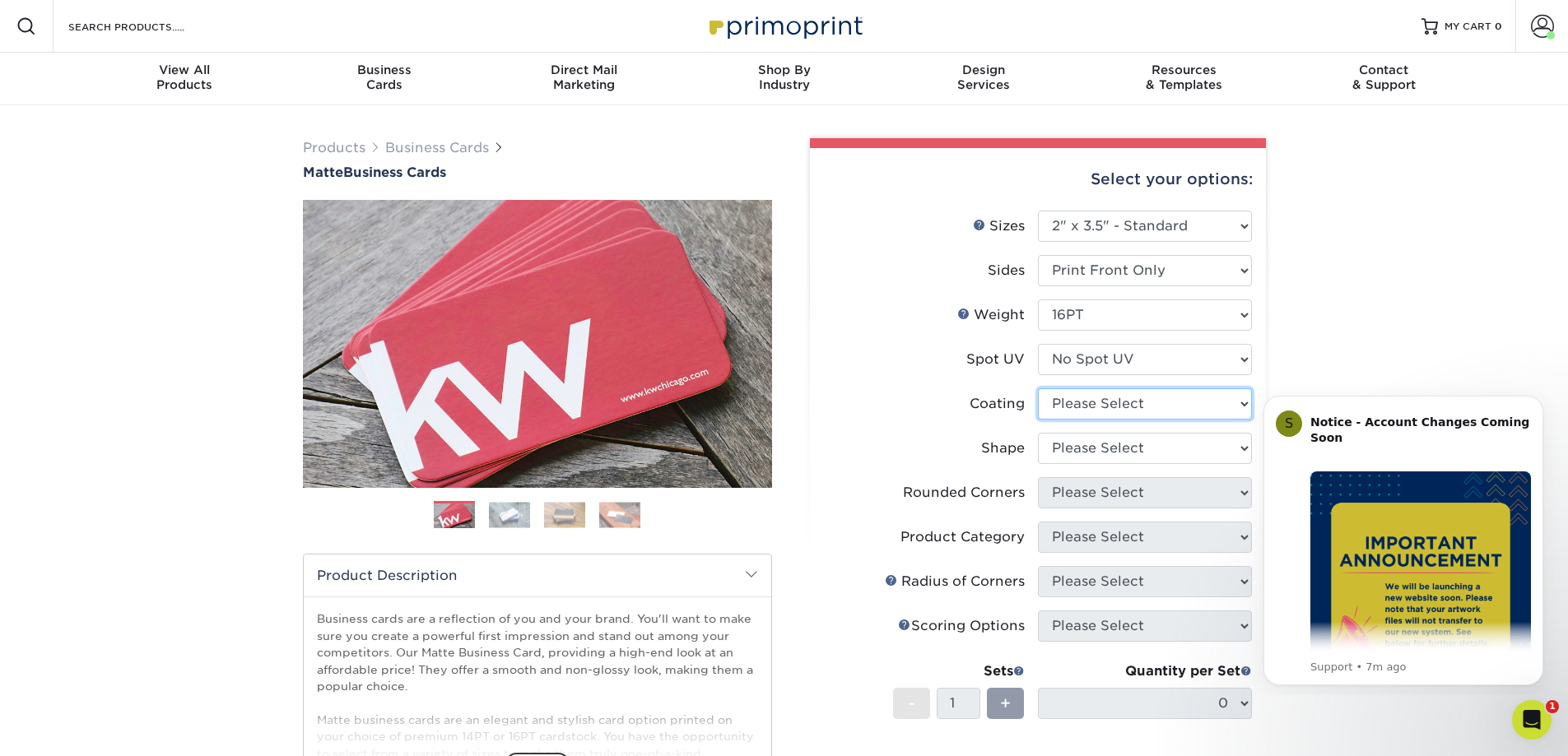
click at [1101, 406] on select at bounding box center [1145, 404] width 214 height 31
select select "121bb7b5-3b4d-429f-bd8d-bbf80e953313"
click at [1038, 388] on select at bounding box center [1145, 404] width 214 height 31
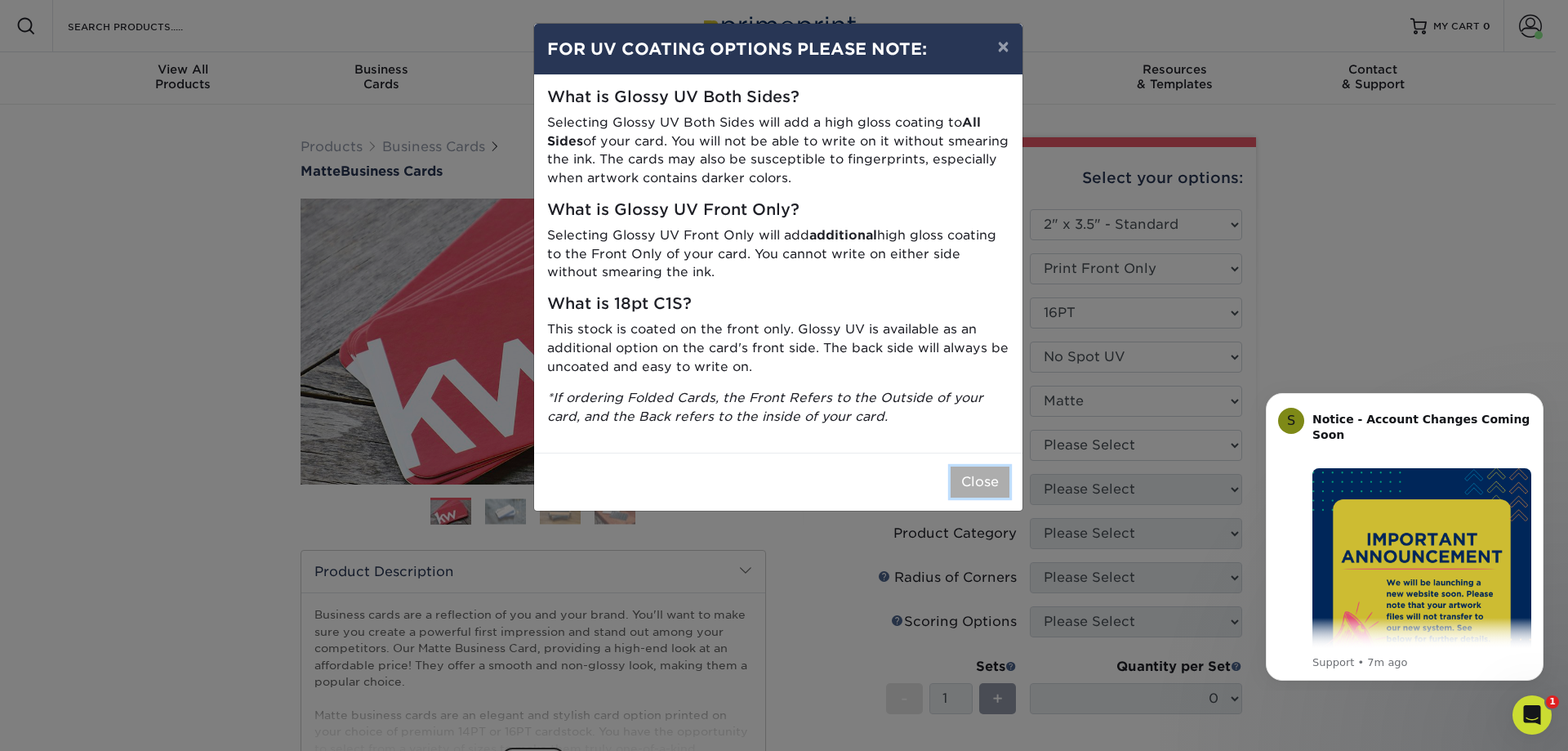
click at [968, 491] on button "Close" at bounding box center [980, 482] width 59 height 31
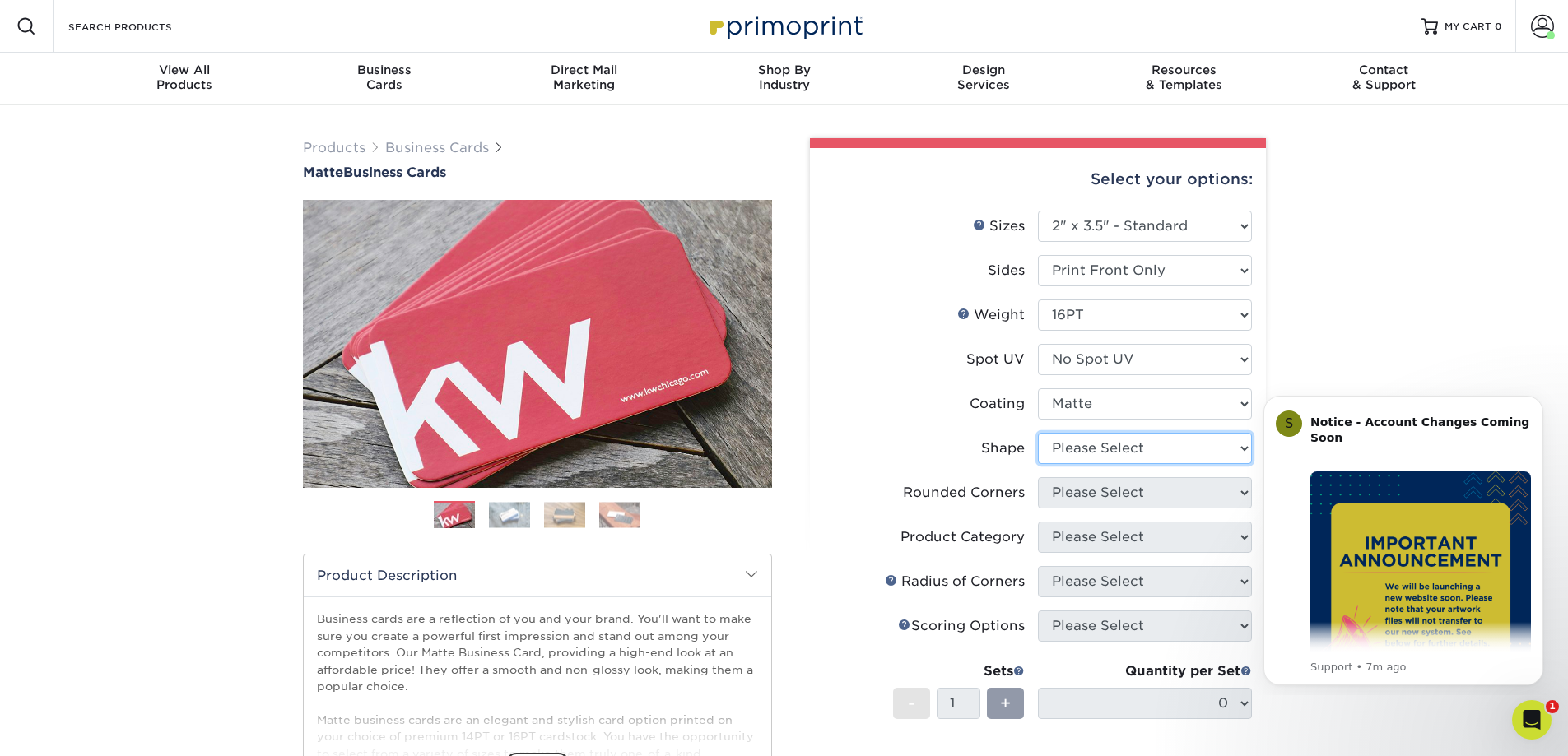
click at [1121, 445] on select "Please Select Standard Oval" at bounding box center [1145, 448] width 214 height 31
select select "standard"
click at [1038, 433] on select "Please Select Standard Oval" at bounding box center [1145, 448] width 214 height 31
click at [1116, 503] on select "Please Select Yes - Round 2 Corners Yes - Round 4 Corners No" at bounding box center [1145, 493] width 214 height 31
select select "0"
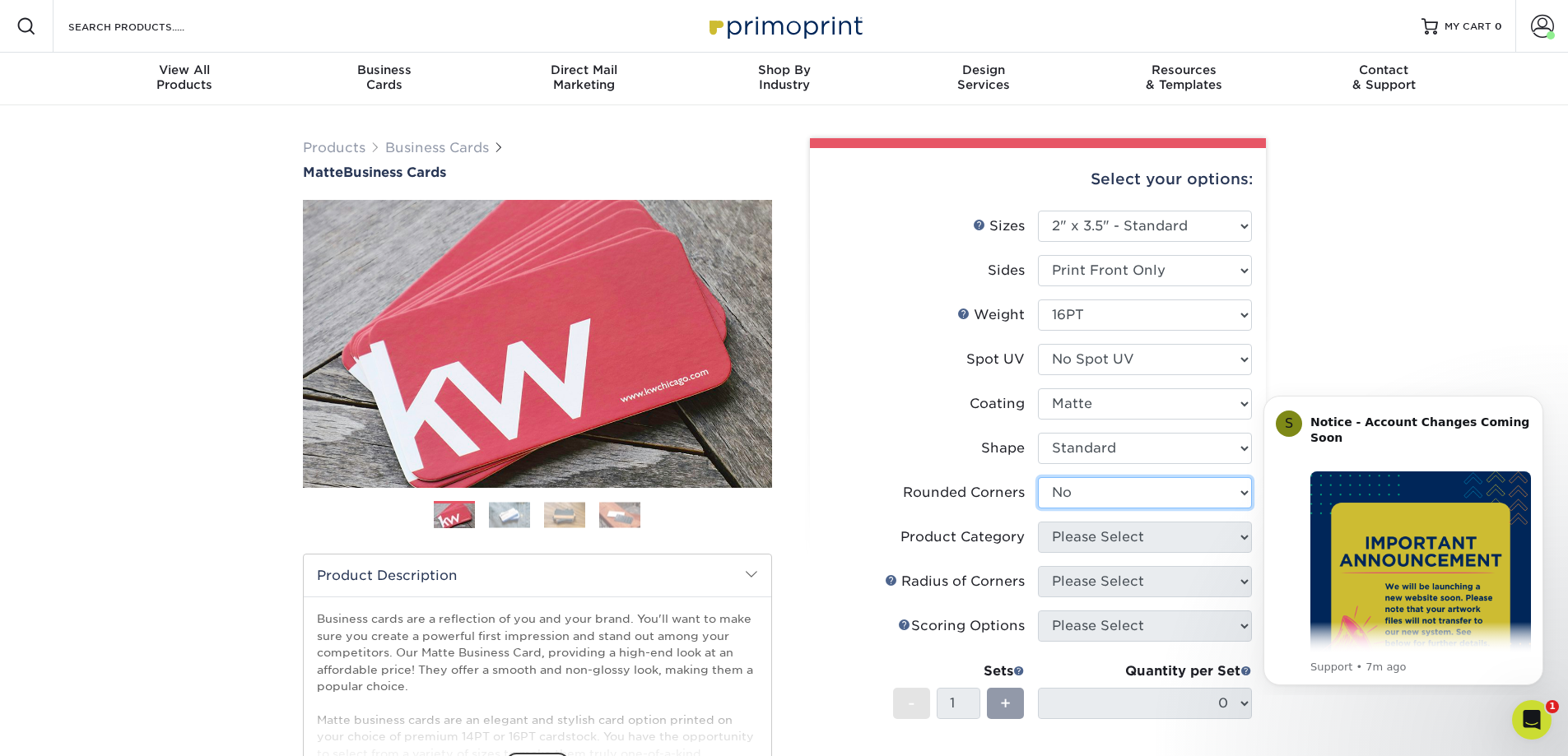
click at [1038, 477] on select "Please Select Yes - Round 2 Corners Yes - Round 4 Corners No" at bounding box center [1145, 493] width 214 height 31
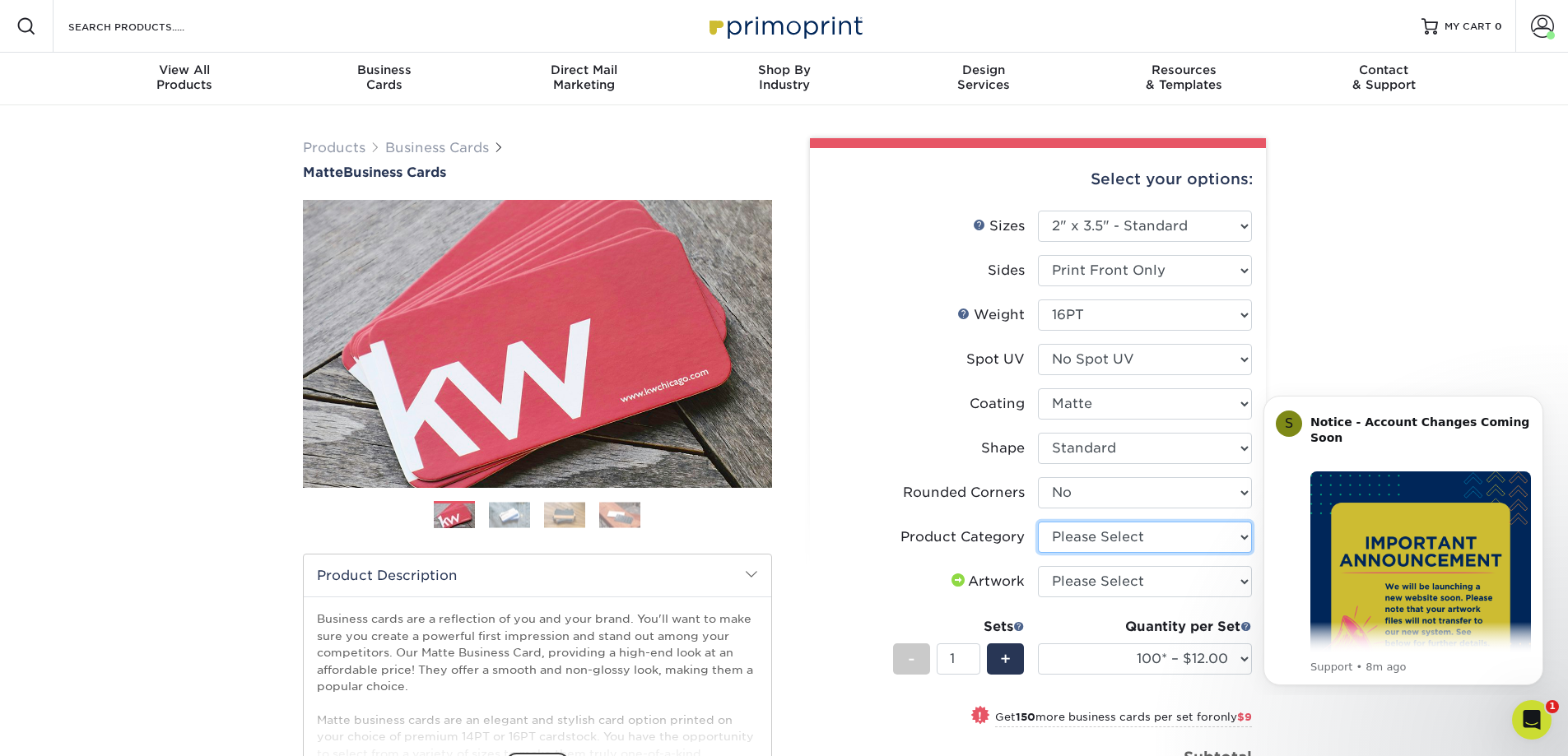
click at [1059, 528] on select "Please Select Business Cards" at bounding box center [1145, 538] width 214 height 31
select select "3b5148f1-0588-4f88-a218-97bcfdce65c1"
click at [1038, 522] on select "Please Select Business Cards" at bounding box center [1145, 538] width 214 height 31
click at [1063, 579] on select "Please Select I will upload files I need a design - $100" at bounding box center [1145, 581] width 214 height 31
select select "upload"
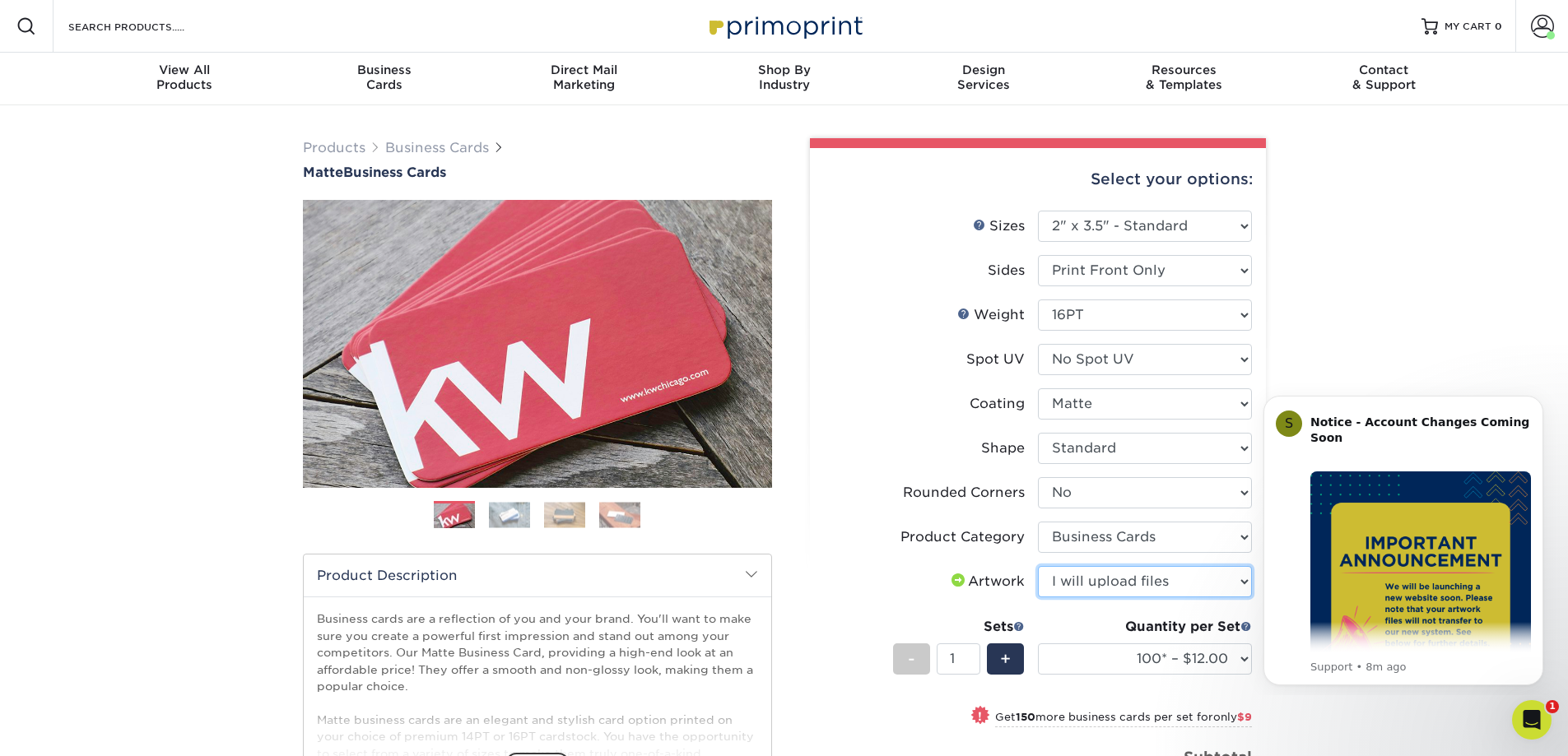
click at [1038, 565] on select "Please Select I will upload files I need a design - $100" at bounding box center [1145, 581] width 214 height 31
click at [1004, 659] on span "+" at bounding box center [1005, 659] width 10 height 24
type input "3"
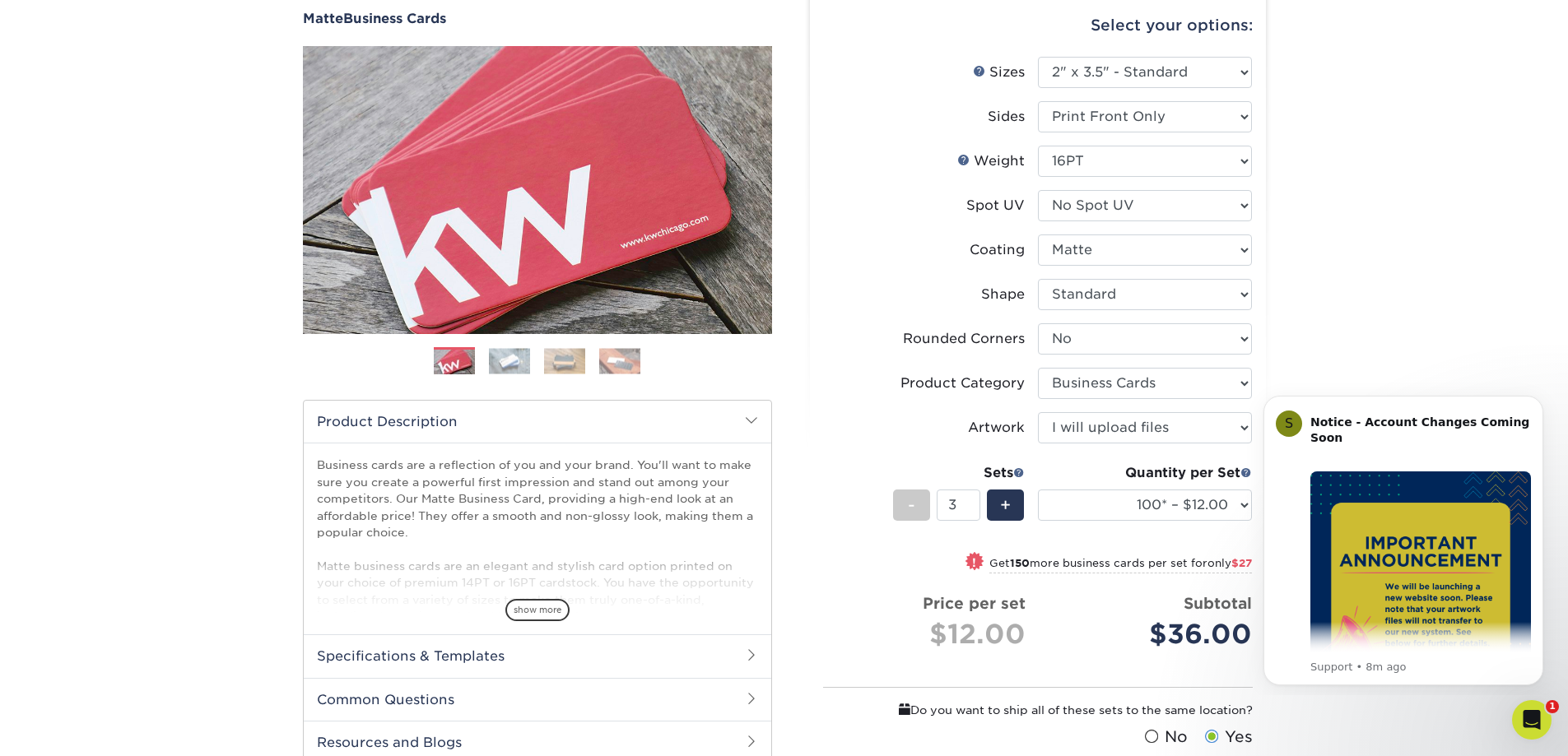
scroll to position [215, 0]
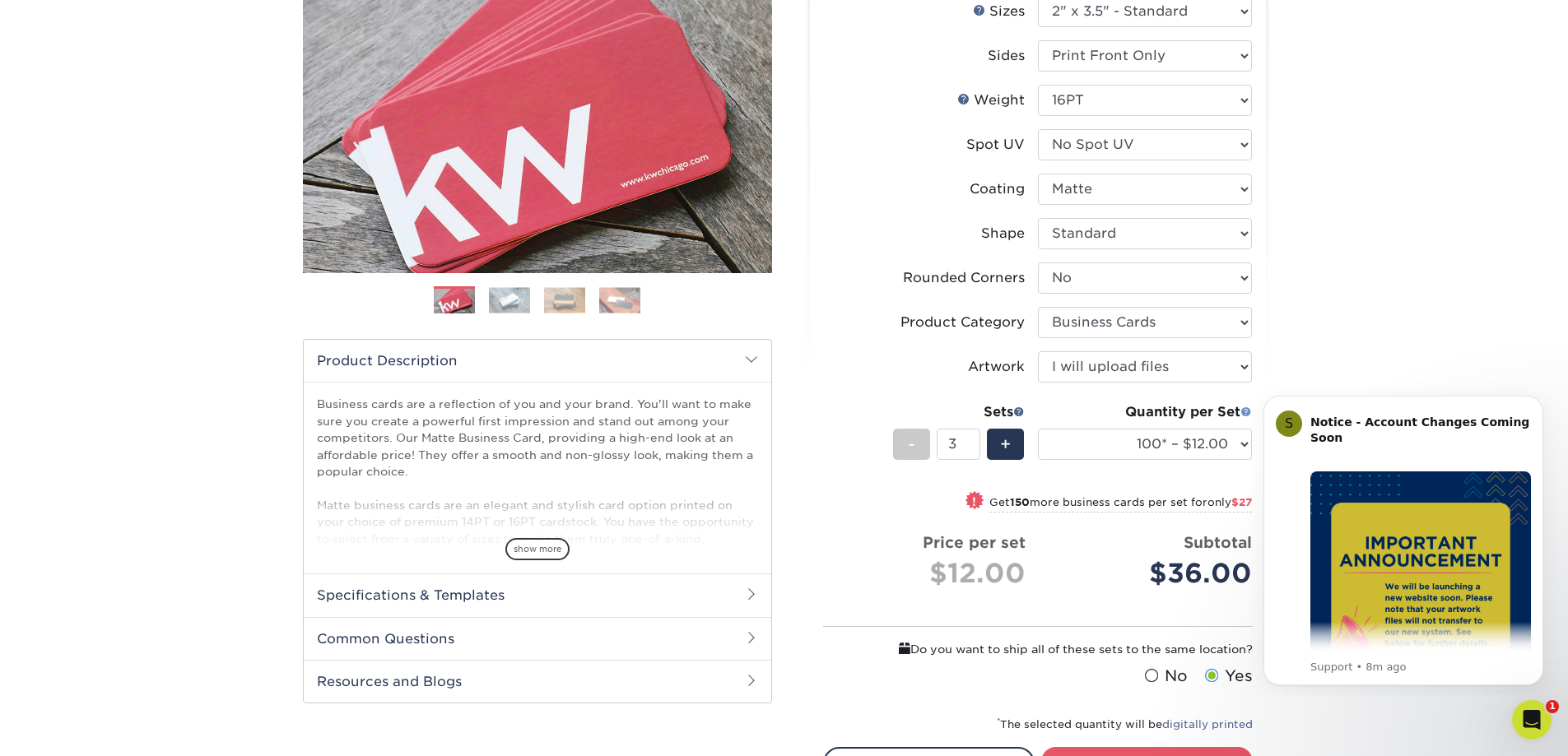
click at [1246, 411] on span at bounding box center [1245, 411] width 11 height 11
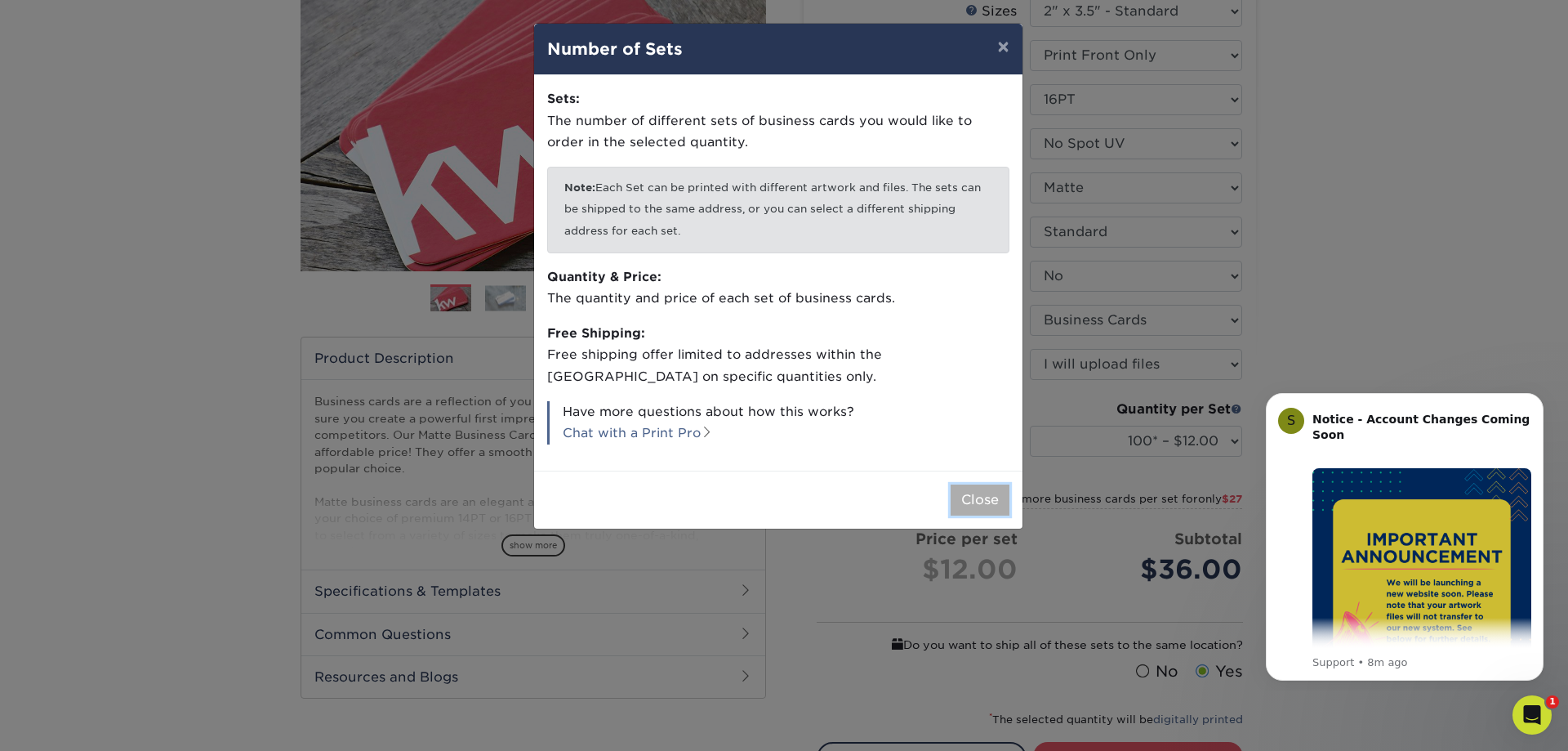
click at [970, 498] on button "Close" at bounding box center [980, 500] width 59 height 31
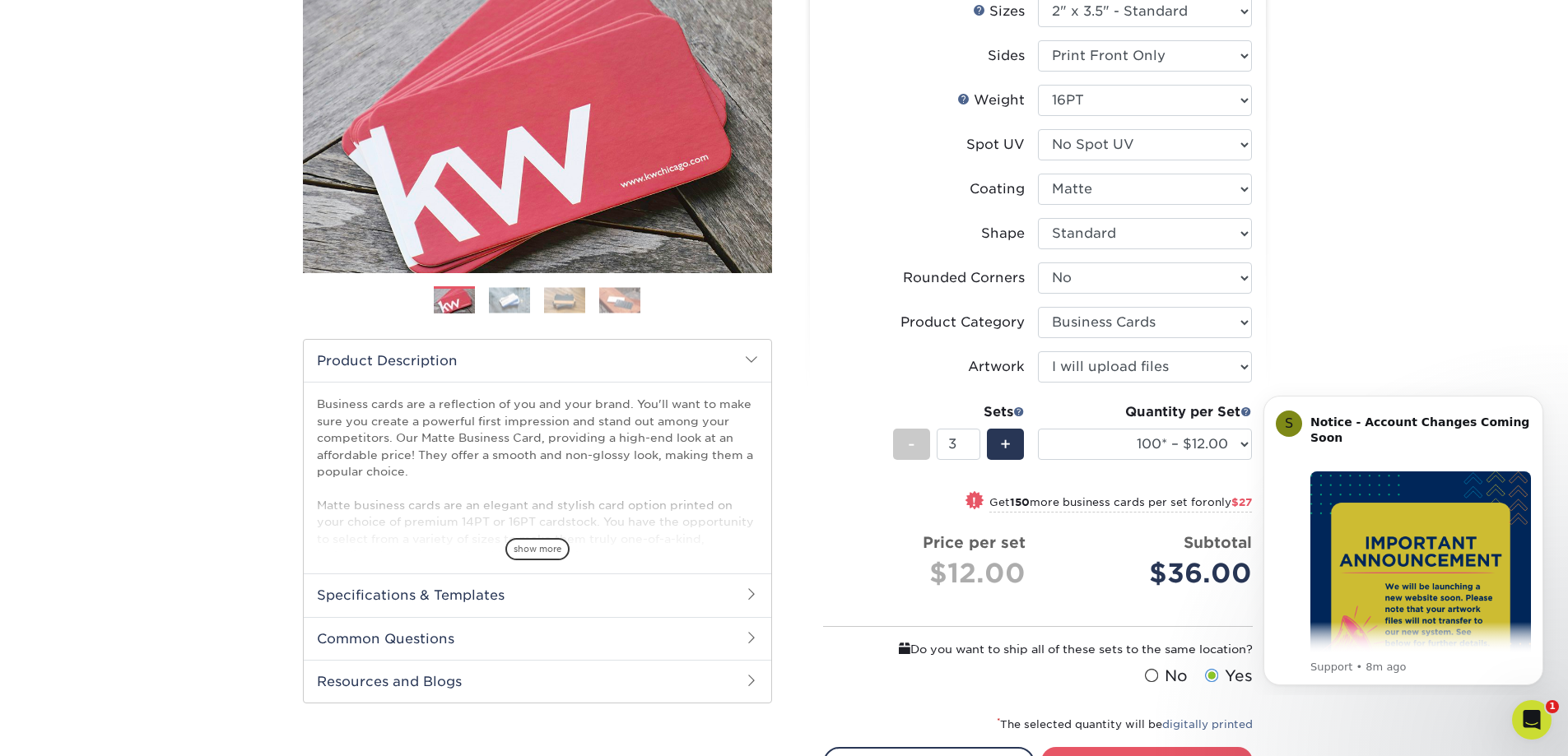
scroll to position [243, 0]
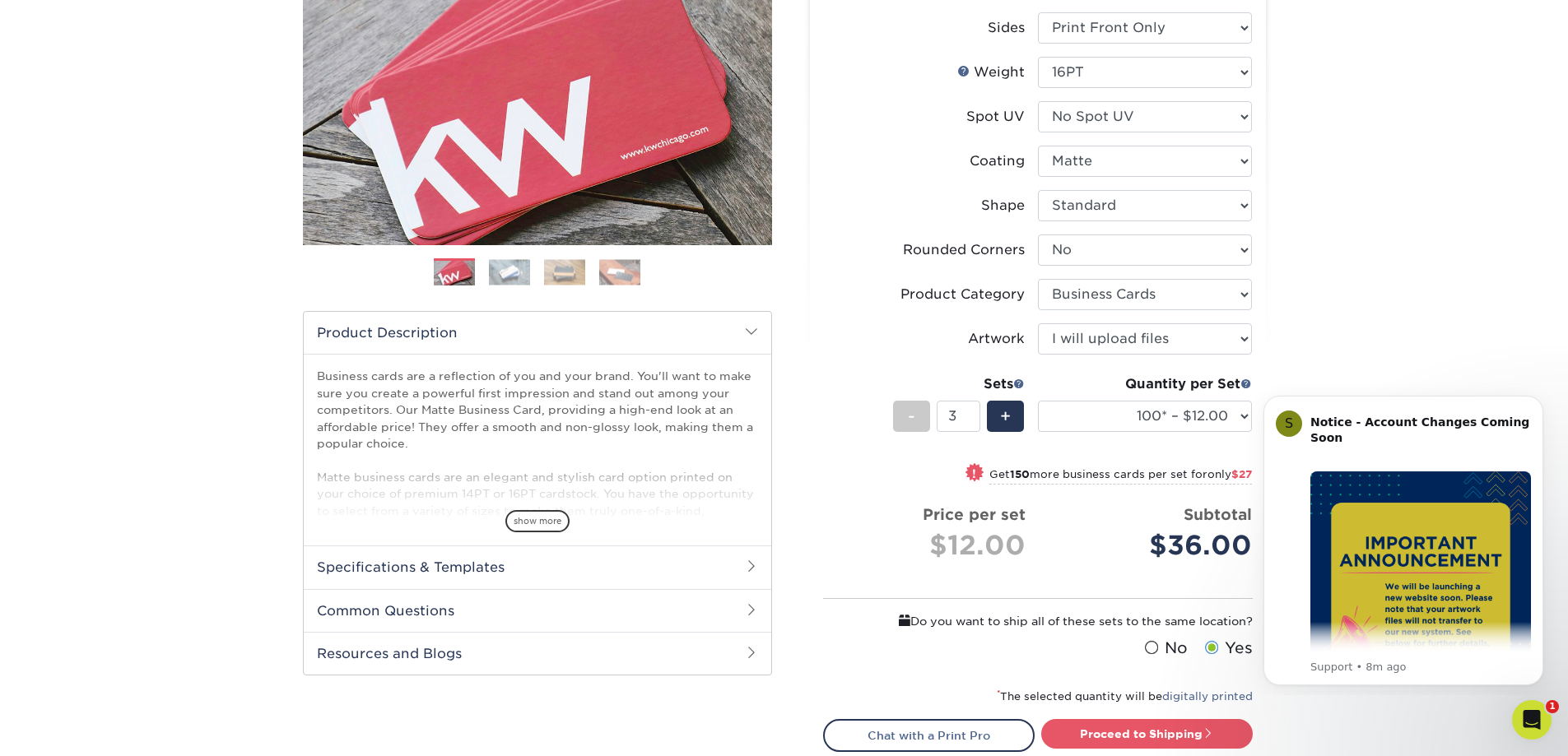
drag, startPoint x: 1573, startPoint y: 415, endPoint x: 315, endPoint y: 47, distance: 1310.7
click at [1162, 408] on select "100* – $12.00 250* – $21.00 500 – $42.00 1000 – $53.00 2500 – $95.00 5000 – $18…" at bounding box center [1145, 416] width 214 height 31
select select "500 – $42.00"
click at [1038, 400] on select "100* – $12.00 250* – $21.00 500 – $42.00 1000 – $53.00 2500 – $95.00 5000 – $18…" at bounding box center [1145, 416] width 214 height 31
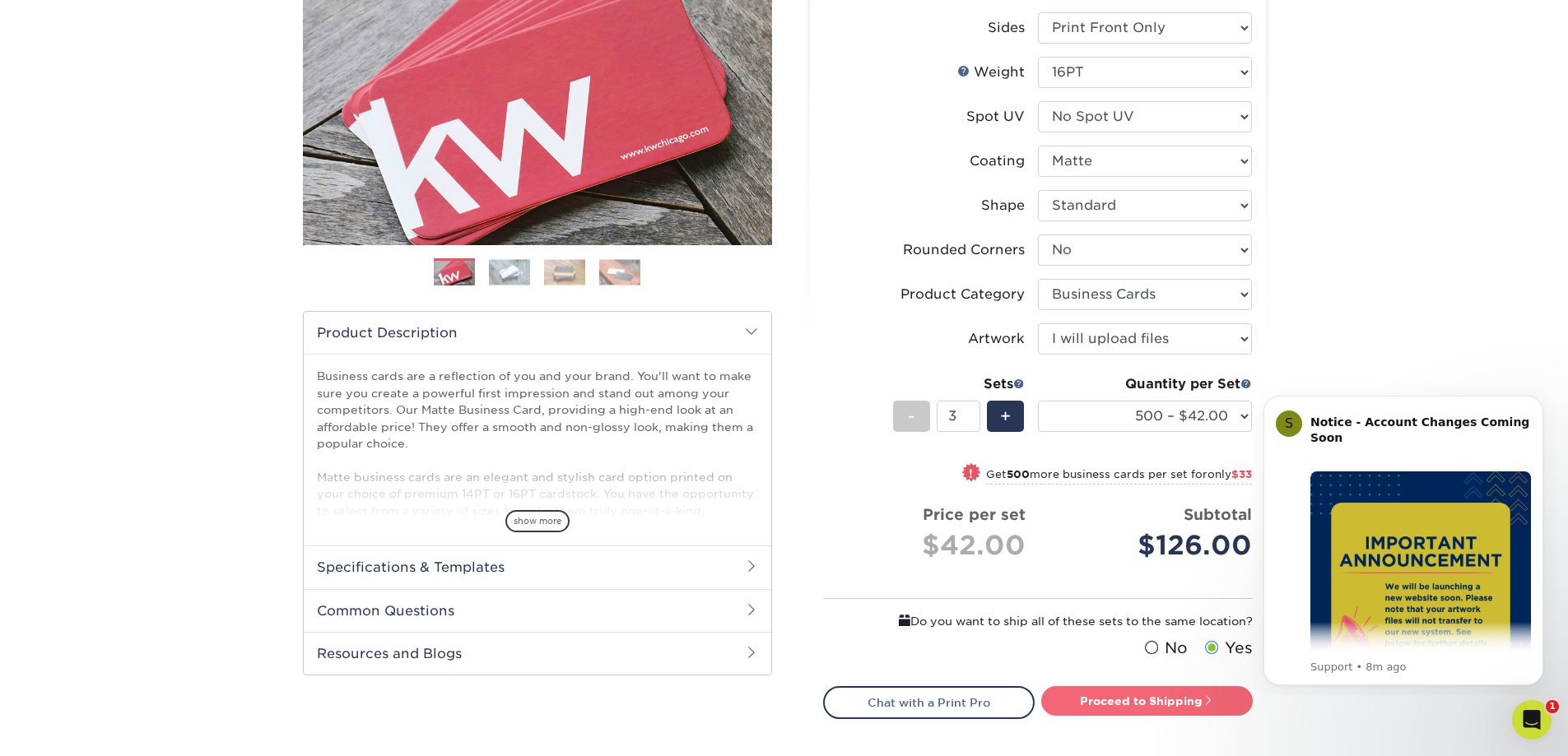
click at [1065, 701] on link "Proceed to Shipping" at bounding box center [1146, 701] width 212 height 30
type input "Set 1"
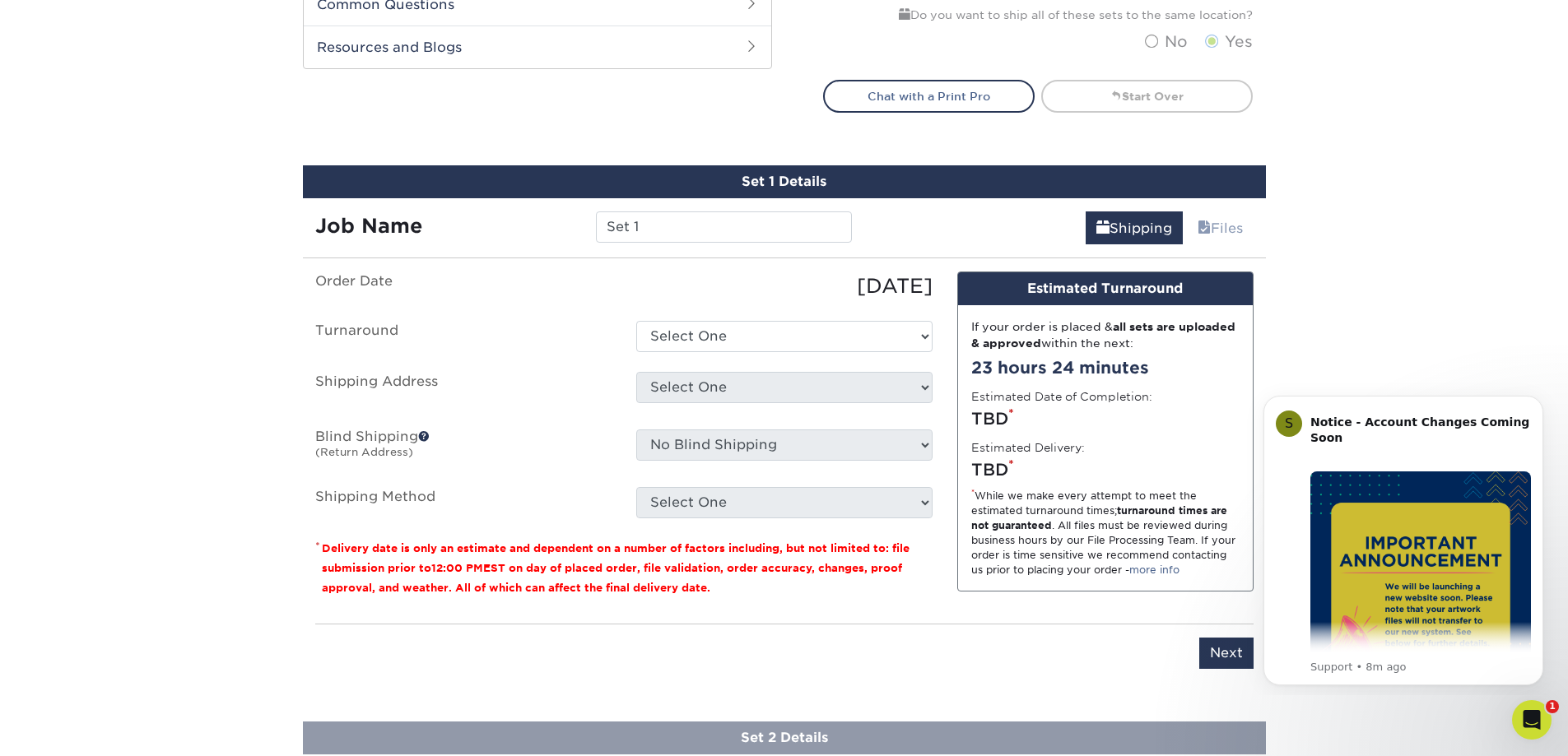
scroll to position [973, 0]
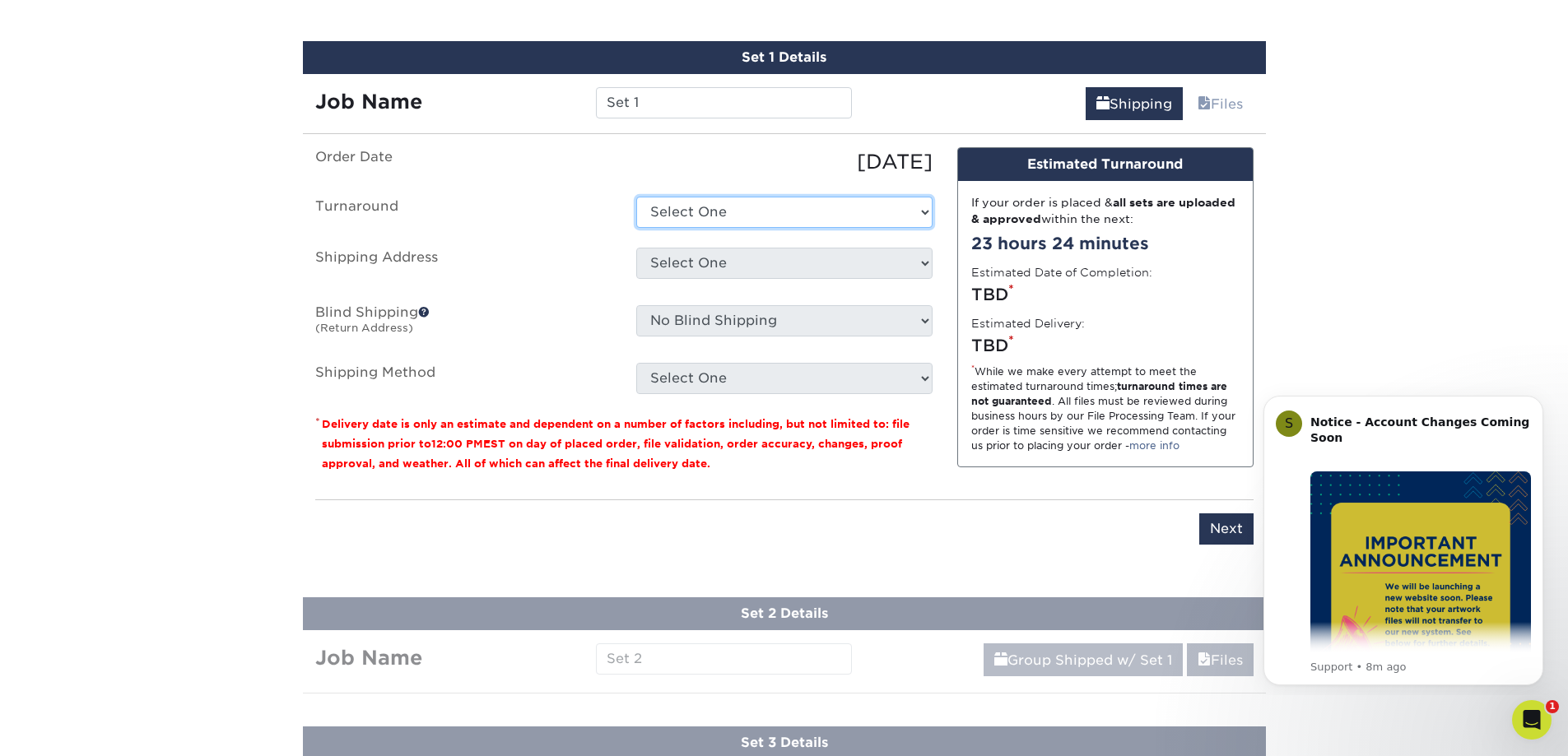
click at [786, 223] on select "Select One 2-4 Business Days 2 Day Next Business Day" at bounding box center [784, 212] width 296 height 31
select select "7fd2479d-672a-4ade-96ee-4e6d759262f5"
click at [636, 197] on select "Select One 2-4 Business Days 2 Day Next Business Day" at bounding box center [784, 212] width 296 height 31
click at [781, 260] on select "Select One Condar Company Kangaroo + Add New Address" at bounding box center [784, 263] width 296 height 31
select select "50223"
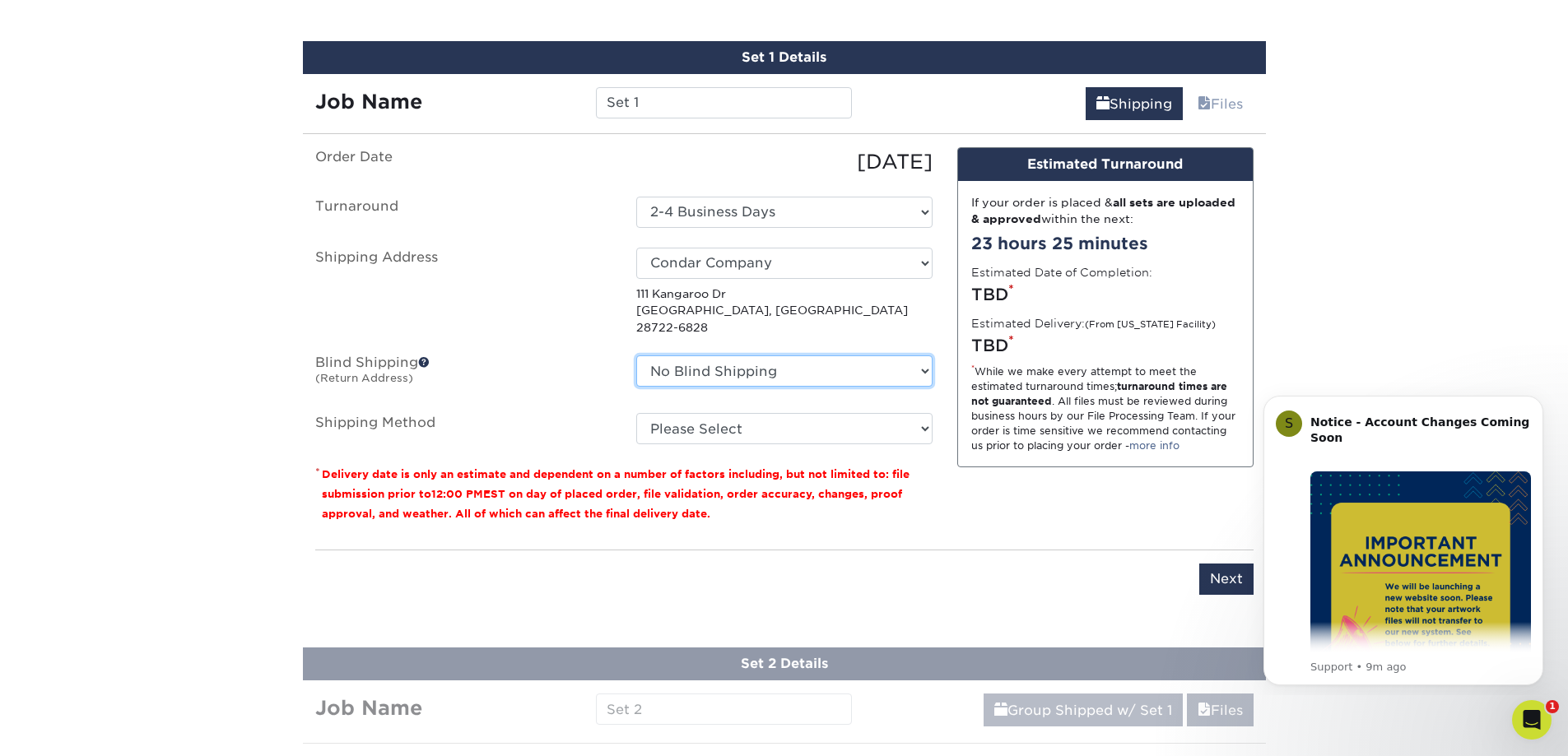
click at [762, 357] on select "No Blind Shipping Condar Company Kangaroo + Add New Address" at bounding box center [784, 371] width 296 height 31
click at [427, 356] on span at bounding box center [423, 361] width 11 height 11
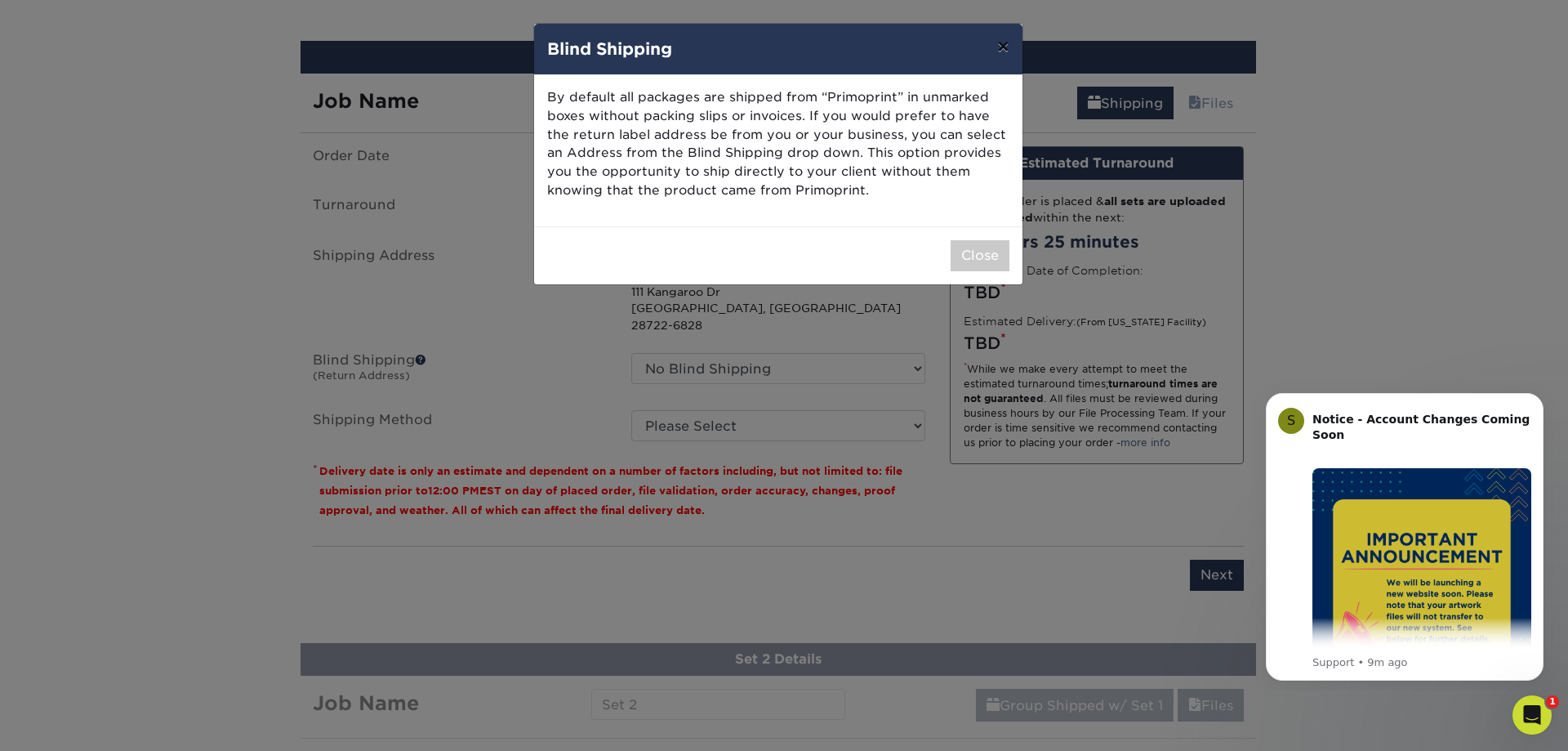
click at [1006, 50] on button "×" at bounding box center [1002, 46] width 37 height 46
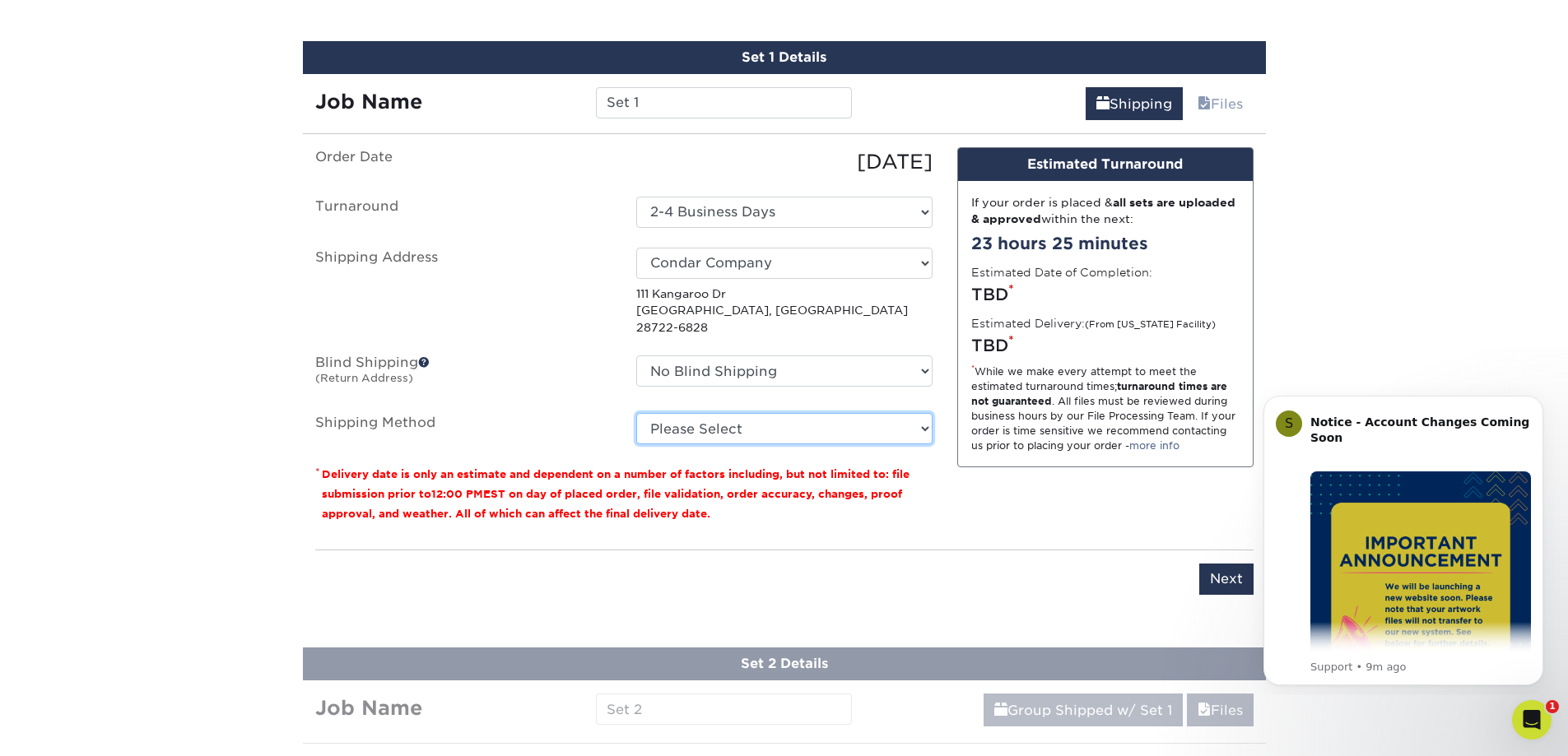
click at [802, 413] on select "Please Select Ground Shipping (+$20.40) 3 Day Shipping Service (+$21.91) 2 Day …" at bounding box center [784, 428] width 296 height 31
select select "03"
click at [636, 413] on select "Please Select Ground Shipping (+$20.40) 3 Day Shipping Service (+$21.91) 2 Day …" at bounding box center [784, 428] width 296 height 31
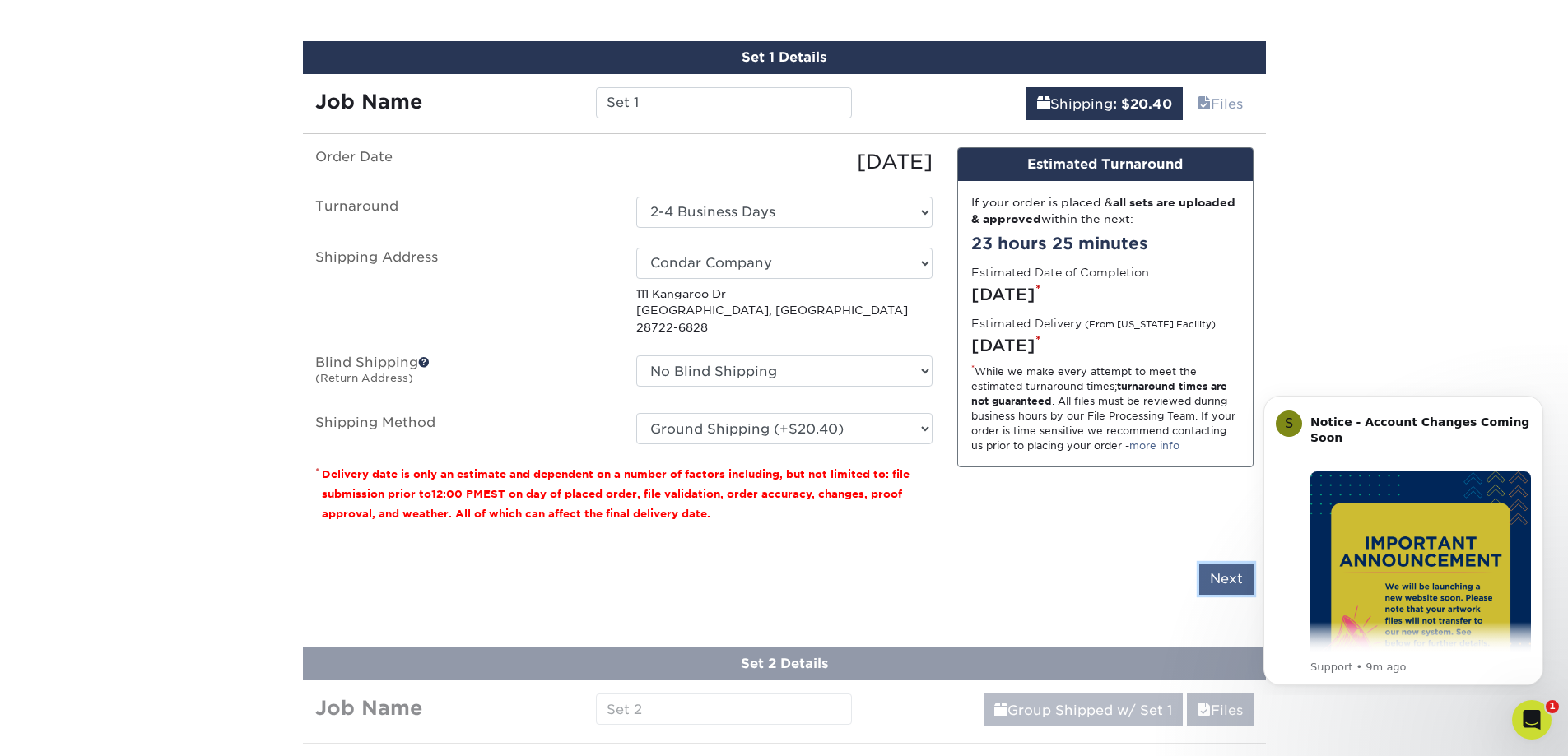
click at [1221, 565] on input "Next" at bounding box center [1226, 579] width 54 height 31
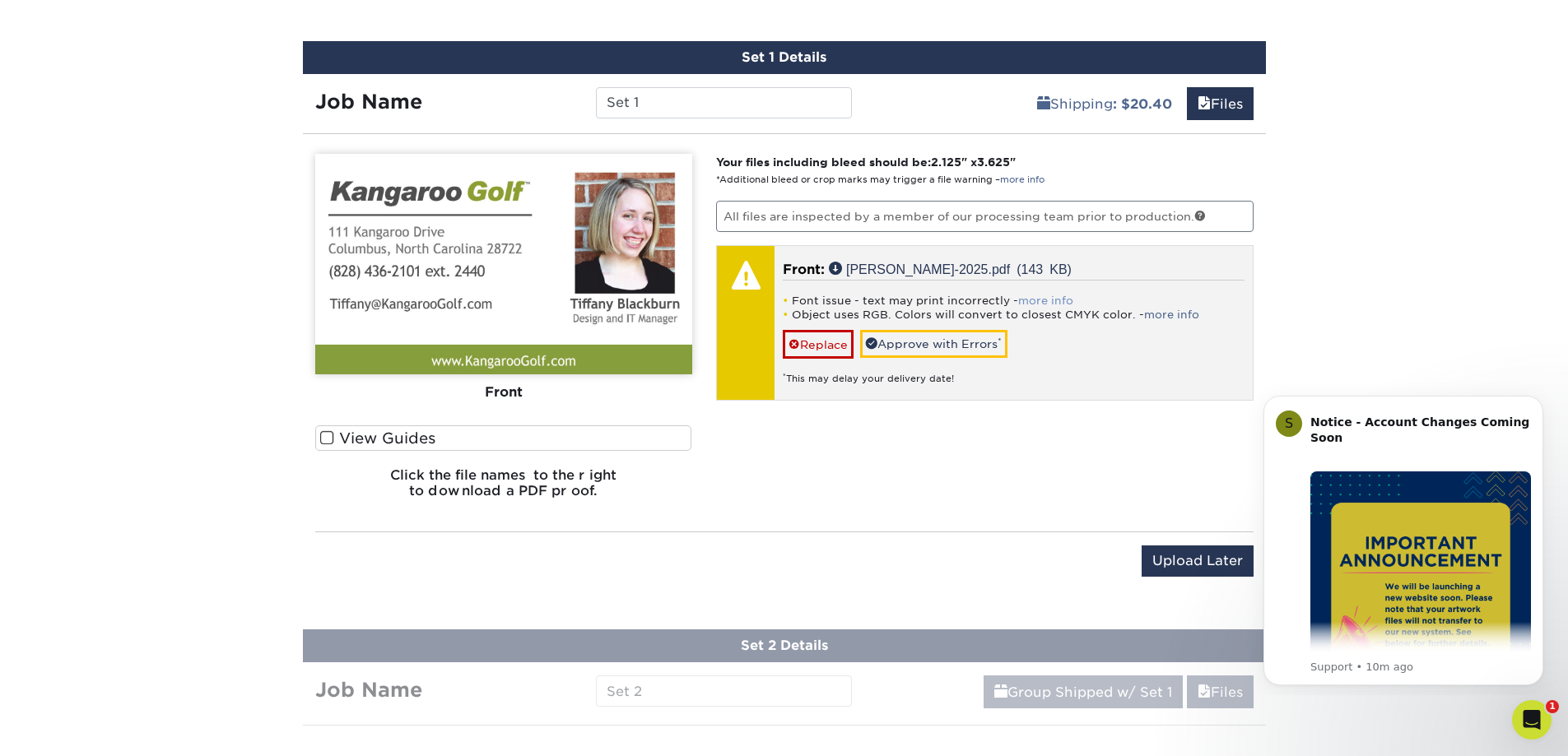
click at [1039, 298] on link "more info" at bounding box center [1045, 301] width 55 height 12
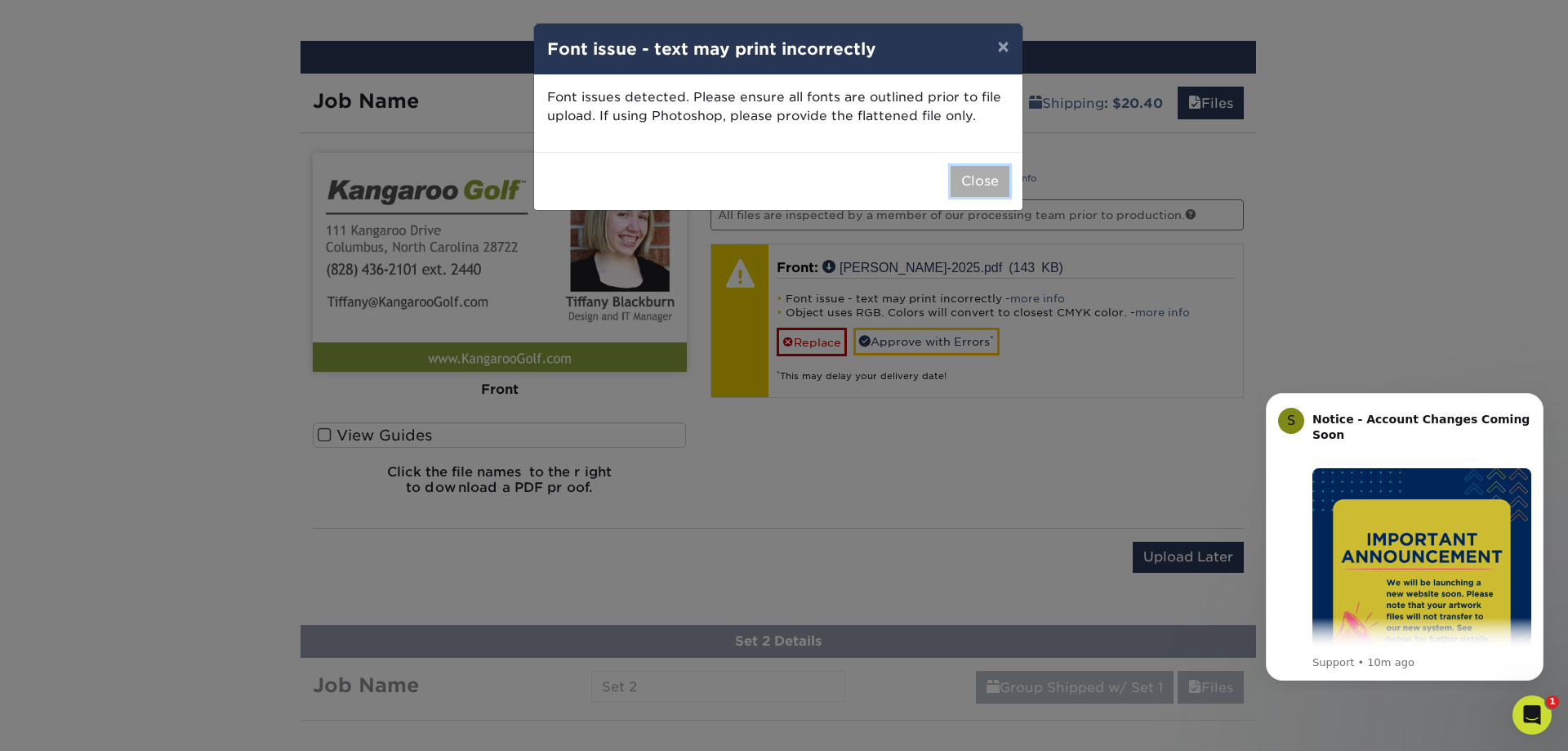
click at [970, 177] on button "Close" at bounding box center [980, 181] width 59 height 31
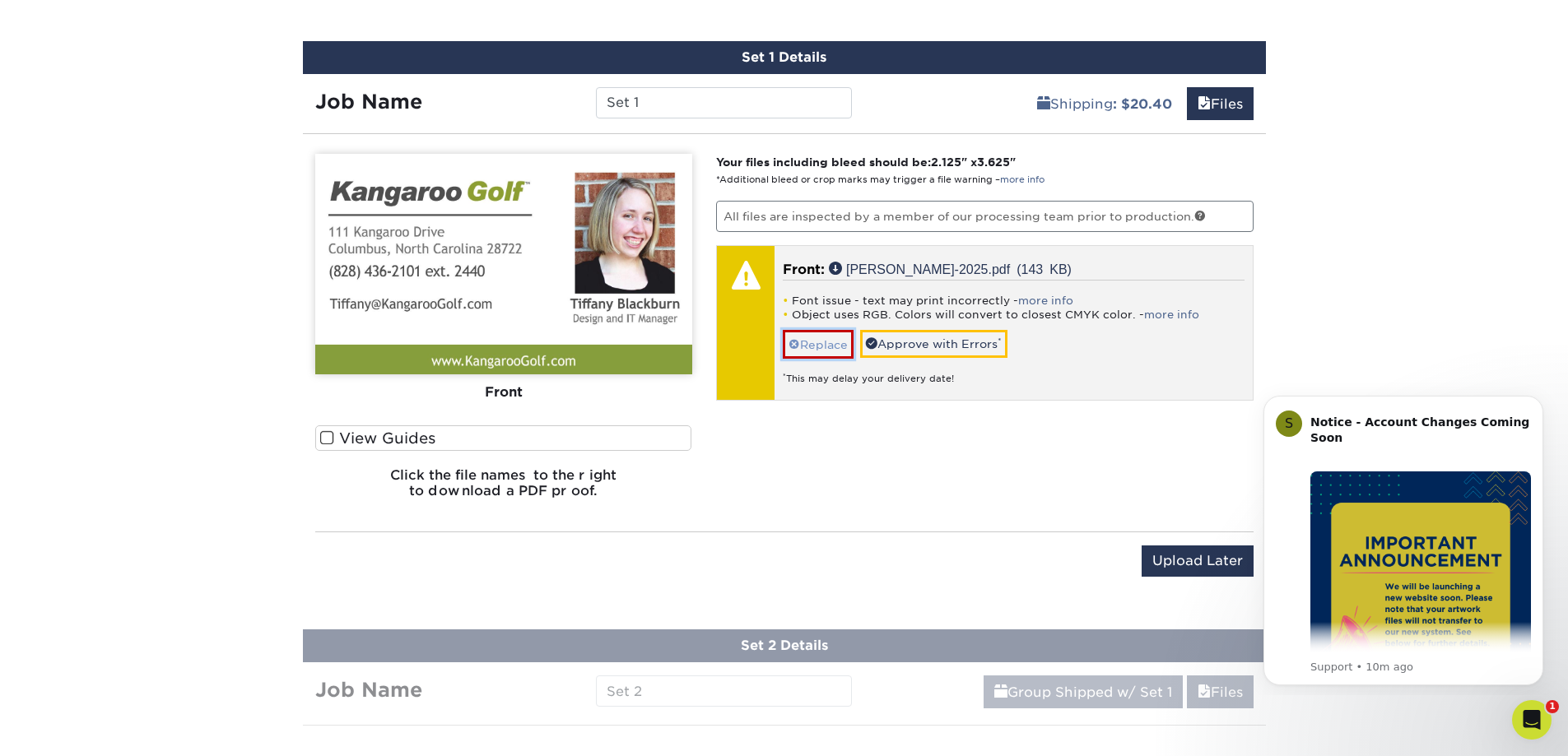
click at [824, 354] on link "Replace" at bounding box center [818, 343] width 71 height 29
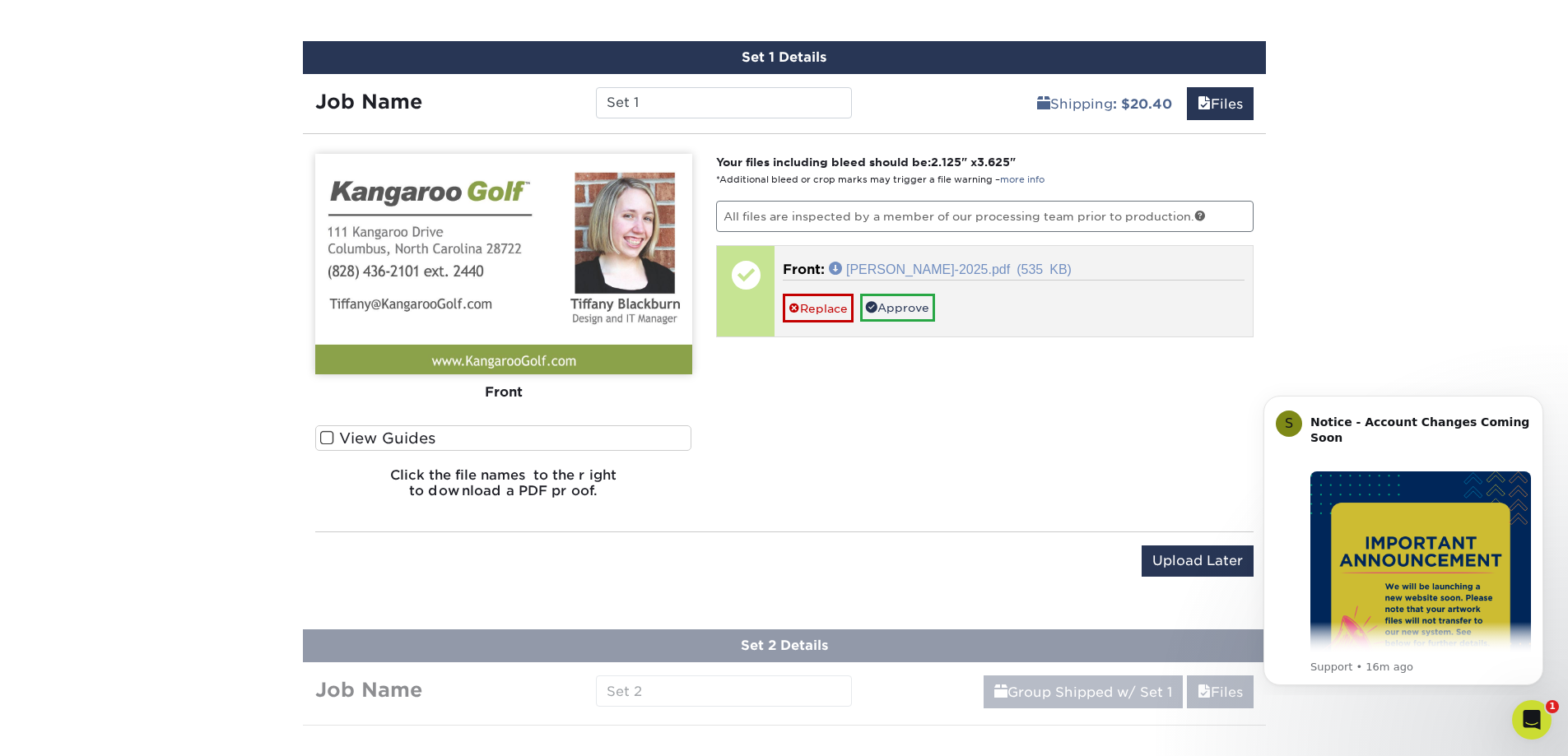
click at [967, 270] on link "Tiffany-Blackburn-2025.pdf (535 KB)" at bounding box center [951, 267] width 243 height 13
click at [917, 310] on link "Approve" at bounding box center [897, 308] width 75 height 28
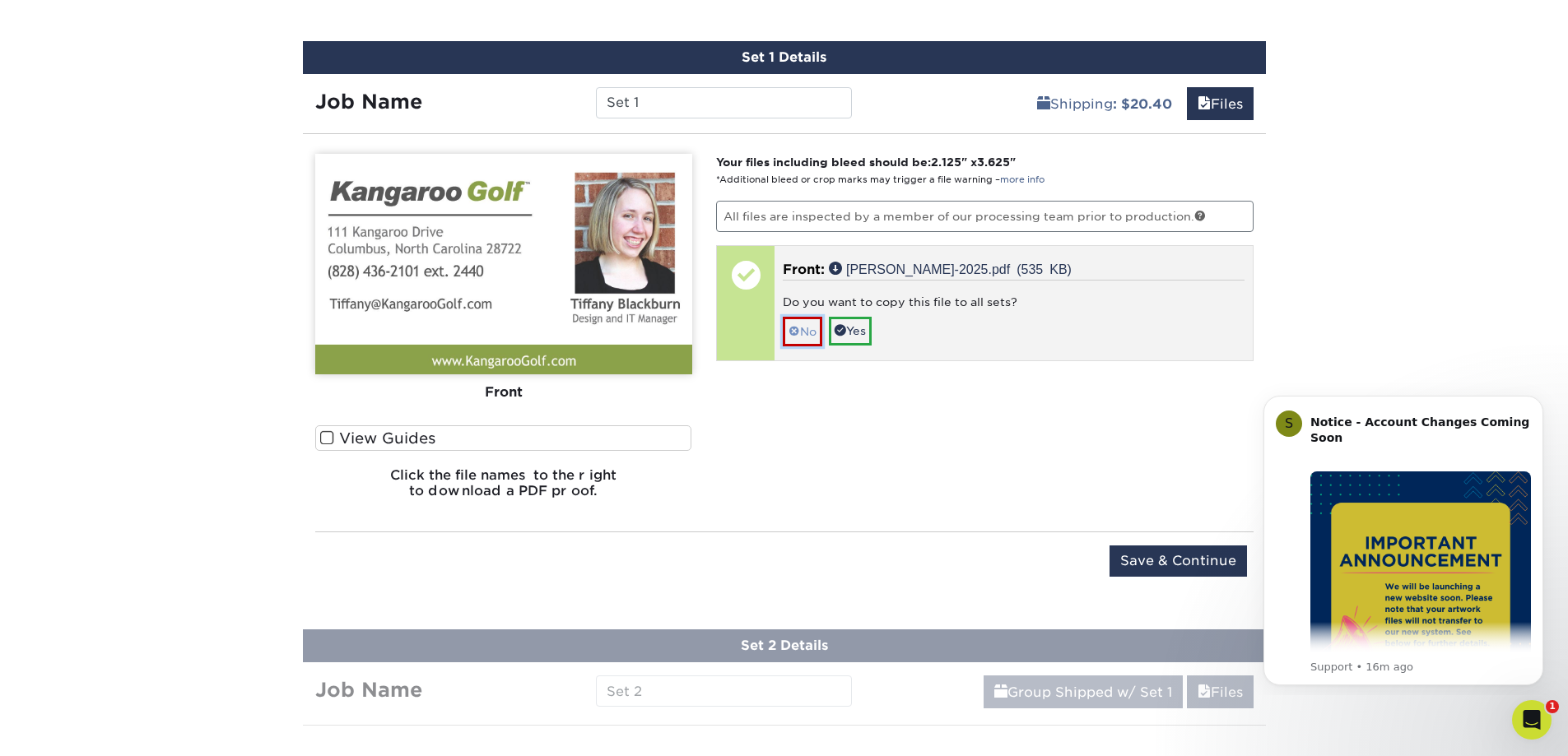
click at [795, 334] on span at bounding box center [794, 331] width 11 height 13
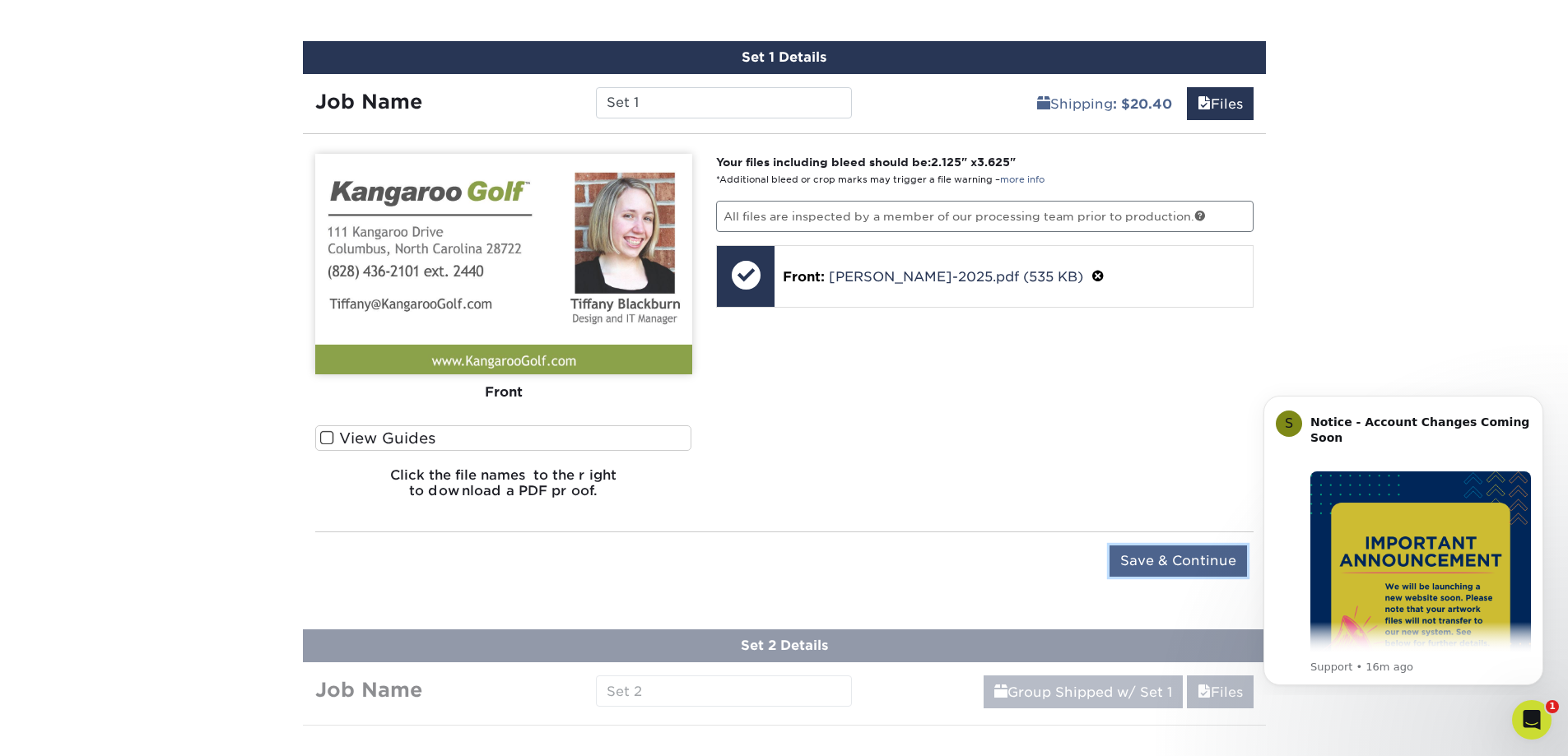
click at [1132, 560] on input "Save & Continue" at bounding box center [1178, 561] width 137 height 31
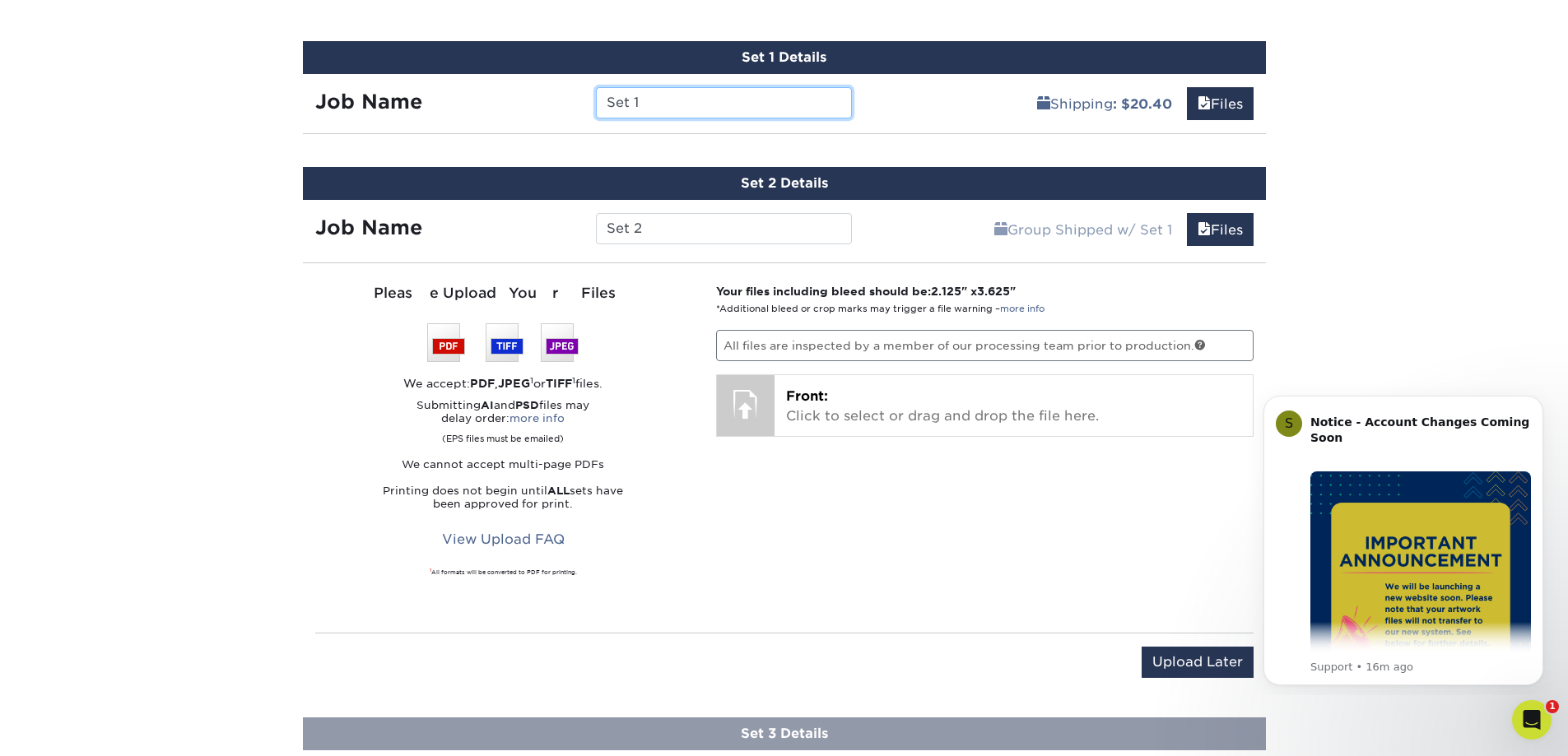
click at [788, 101] on input "Set 1" at bounding box center [723, 103] width 256 height 31
drag, startPoint x: 653, startPoint y: 101, endPoint x: 481, endPoint y: 103, distance: 172.0
click at [481, 103] on div "Job Name Set 1" at bounding box center [583, 103] width 562 height 31
type input "Tiffany Kangaroo"
drag, startPoint x: 696, startPoint y: 223, endPoint x: 557, endPoint y: 221, distance: 139.0
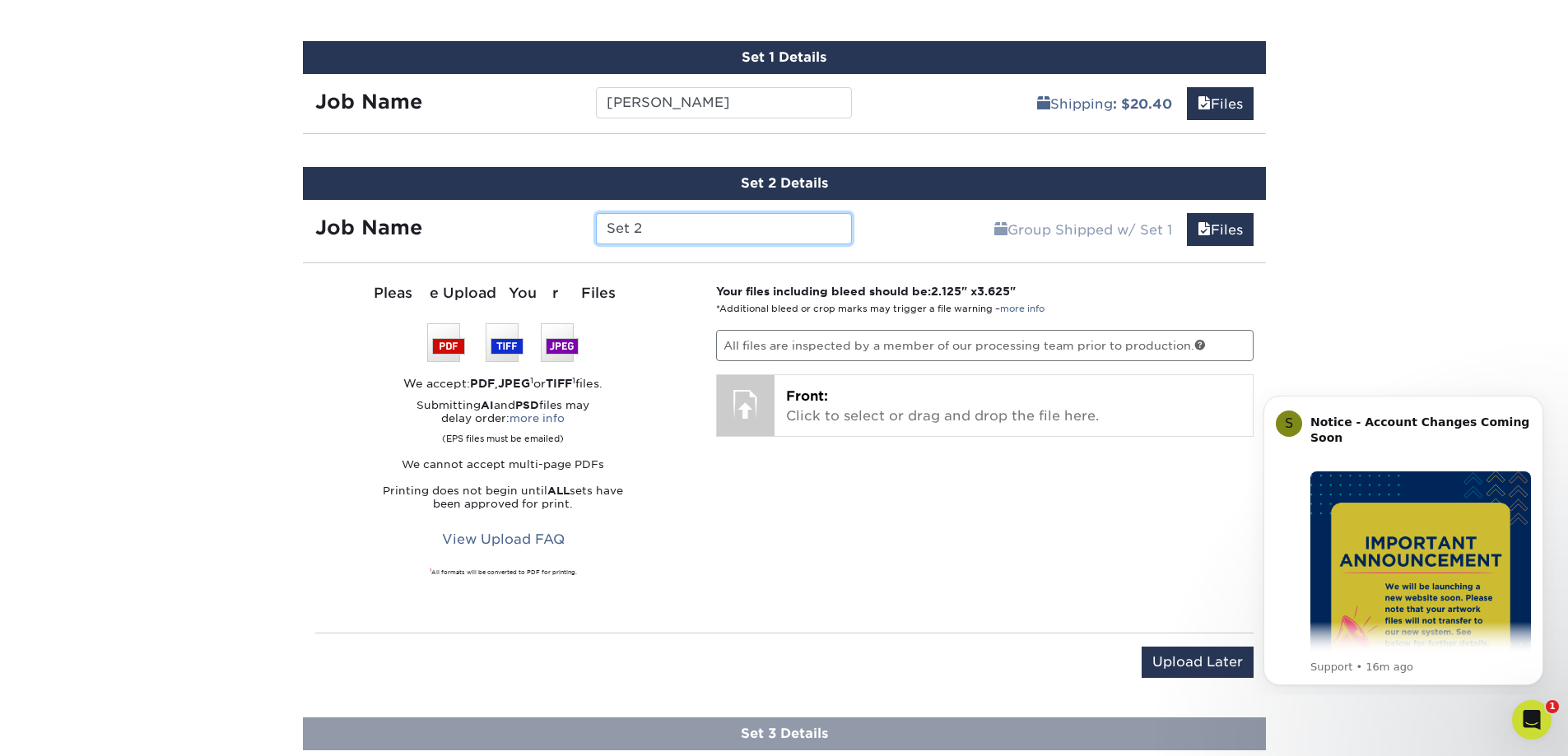
click at [557, 221] on div "Job Name Set 2" at bounding box center [583, 229] width 562 height 31
type input "Tiffany Condar"
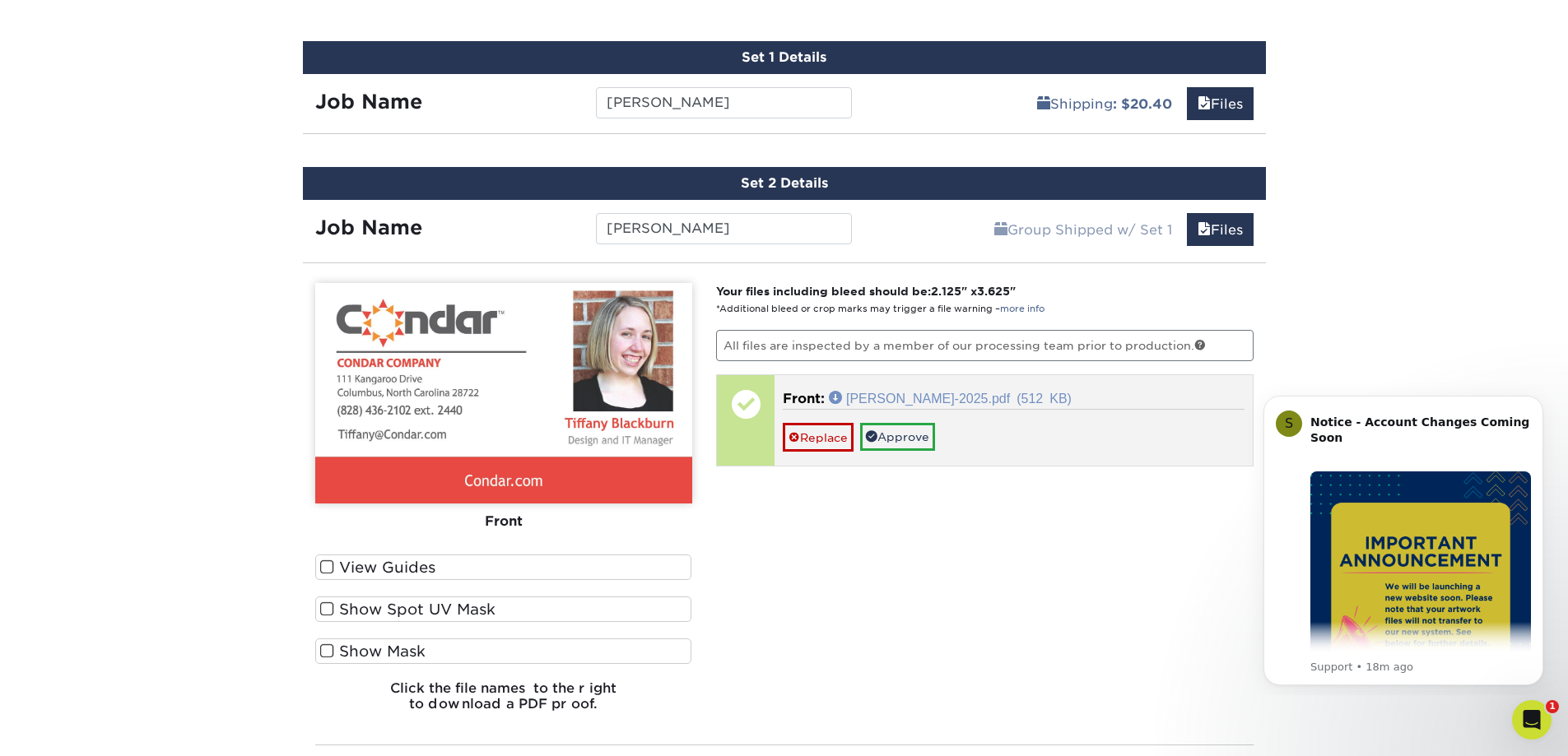
click at [1046, 398] on link "Tiffany-Blackburn-2025.pdf (512 KB)" at bounding box center [951, 397] width 243 height 13
click at [914, 446] on link "Approve" at bounding box center [897, 437] width 75 height 28
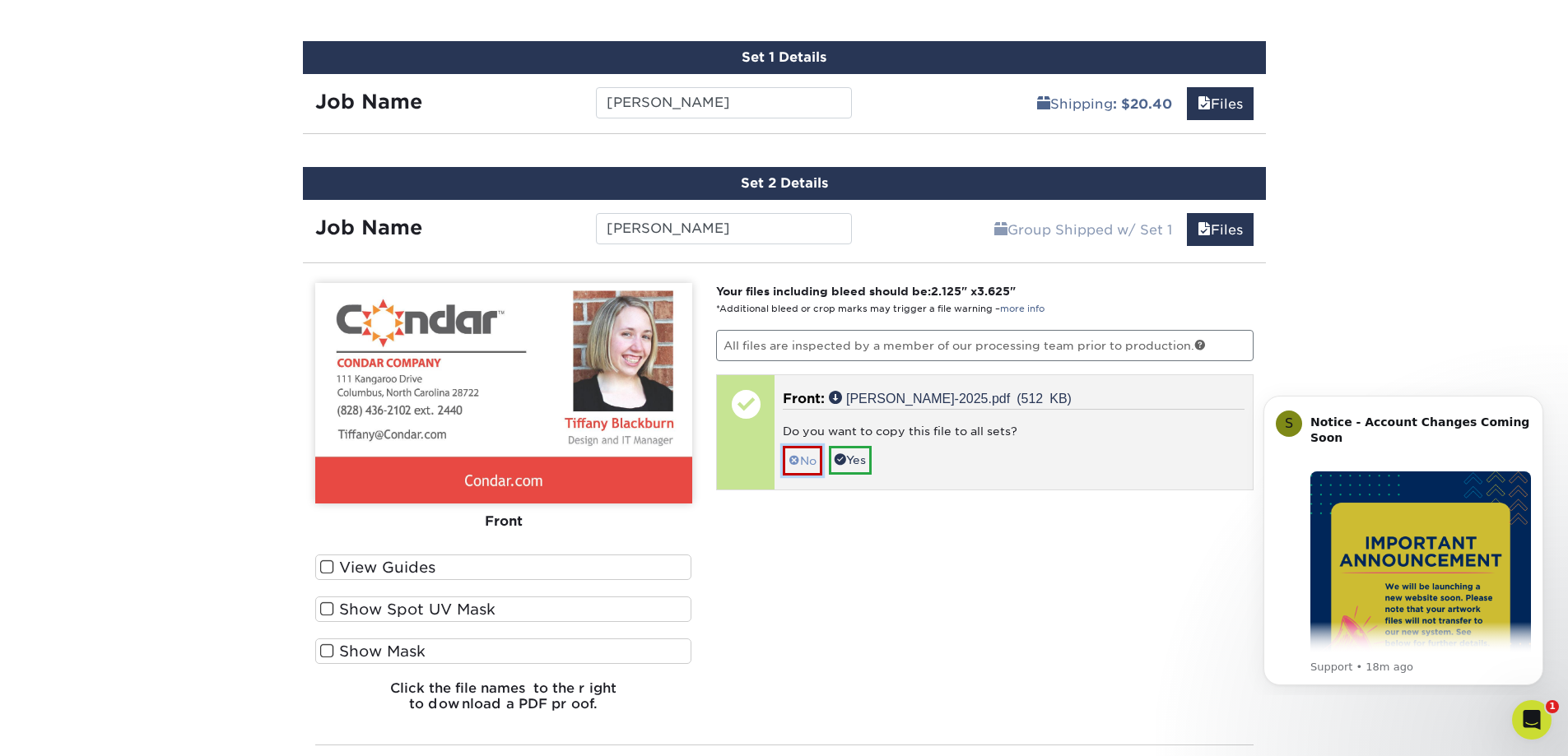
click at [812, 459] on link "No" at bounding box center [802, 460] width 39 height 29
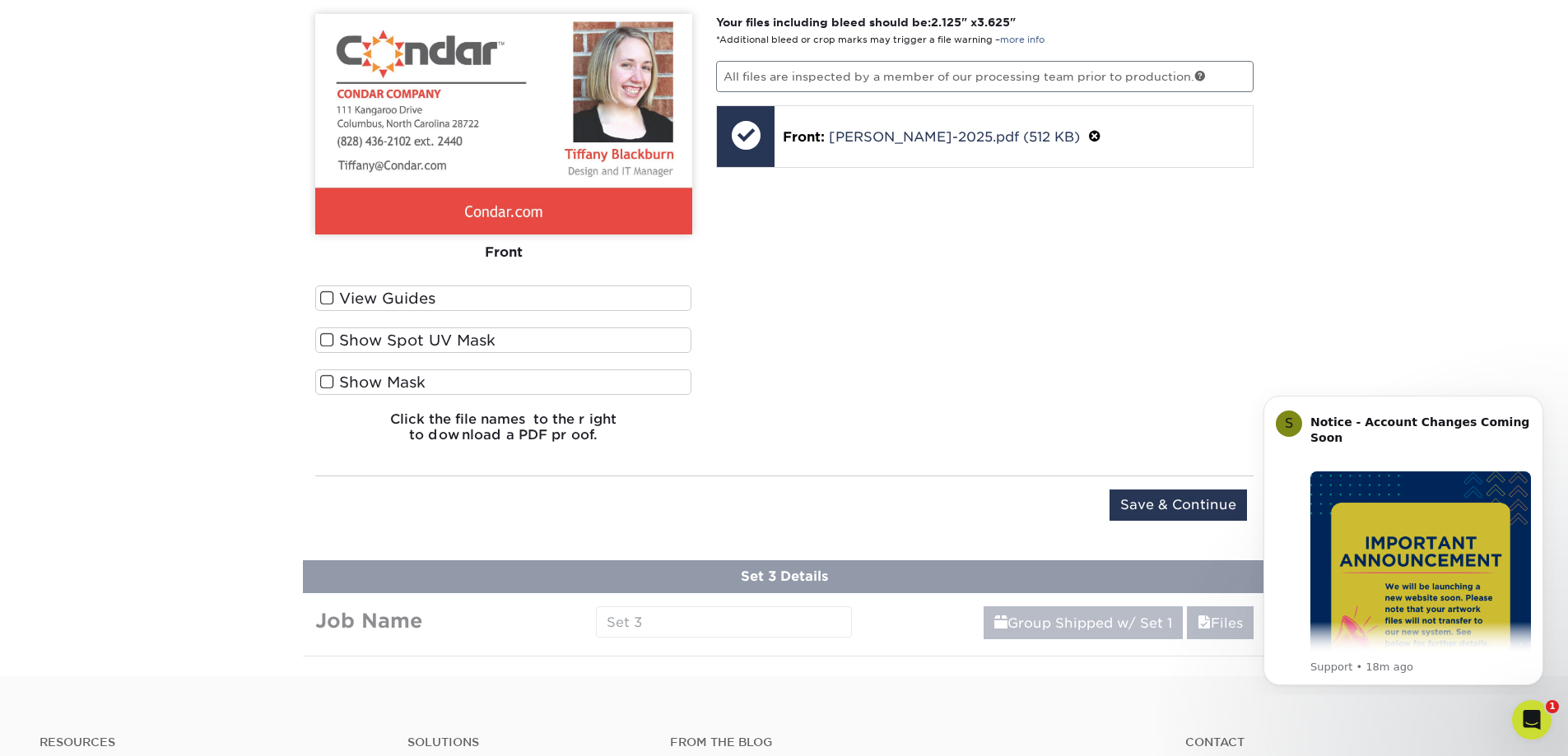
scroll to position [1326, 0]
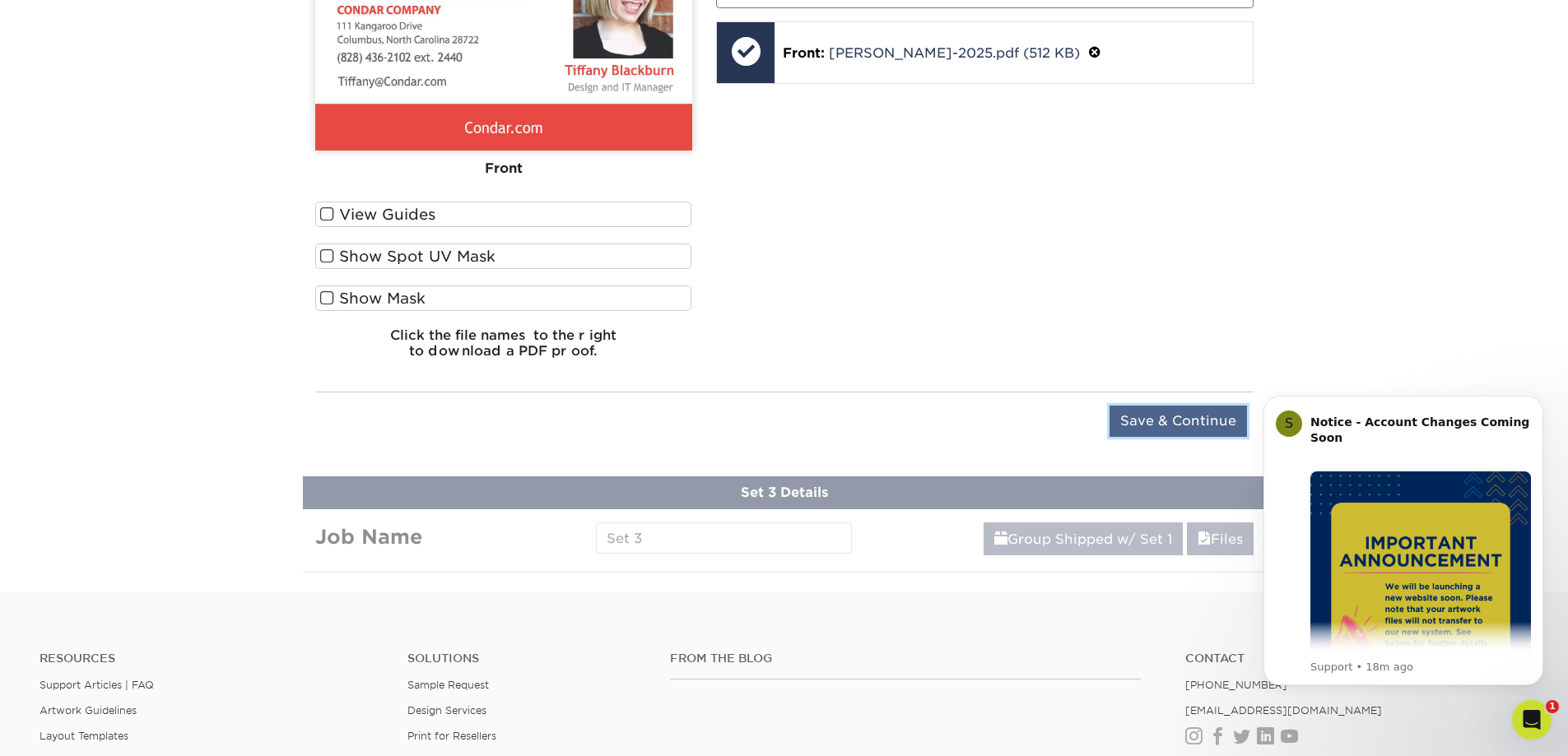
click at [1191, 413] on input "Save & Continue" at bounding box center [1178, 421] width 137 height 31
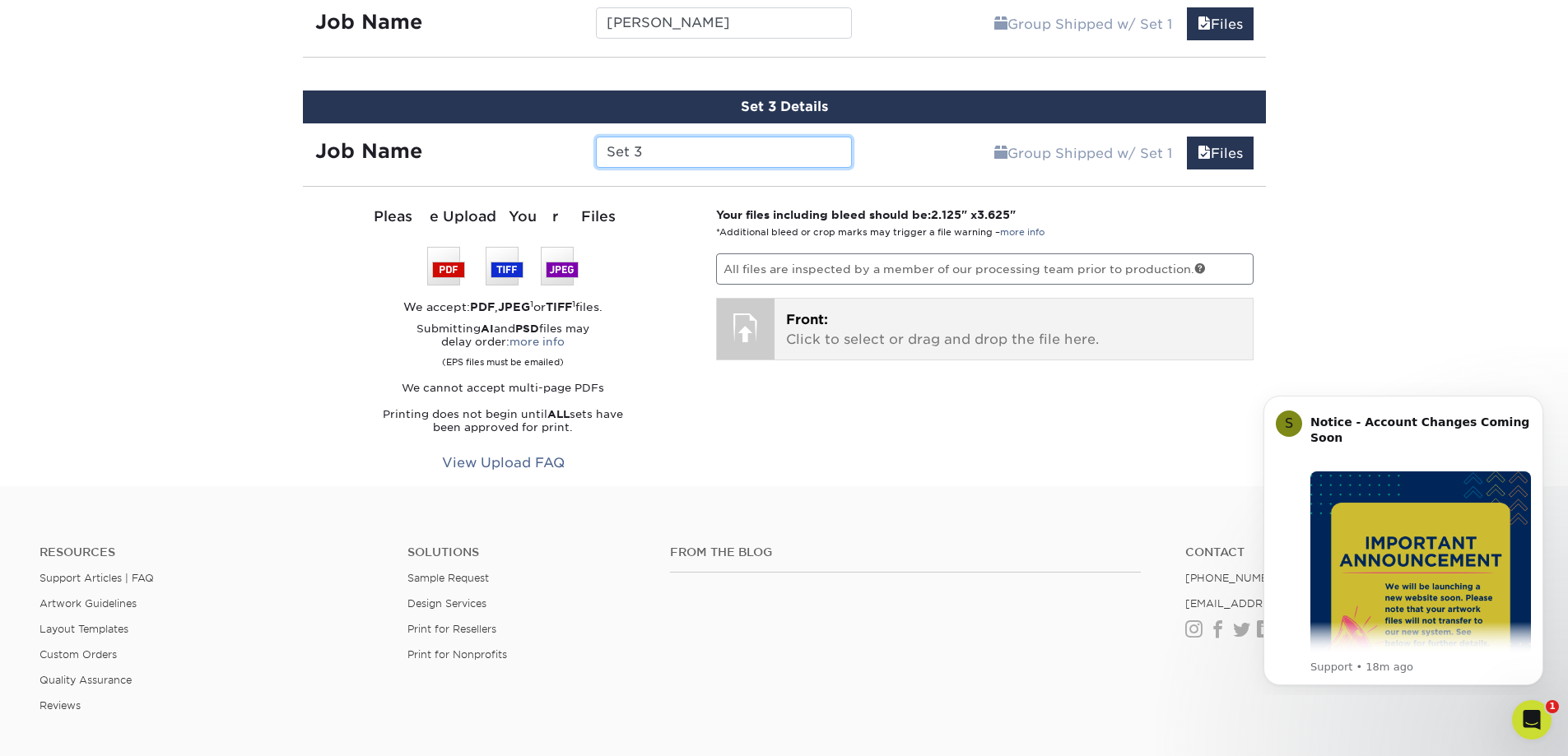
scroll to position [1315, 0]
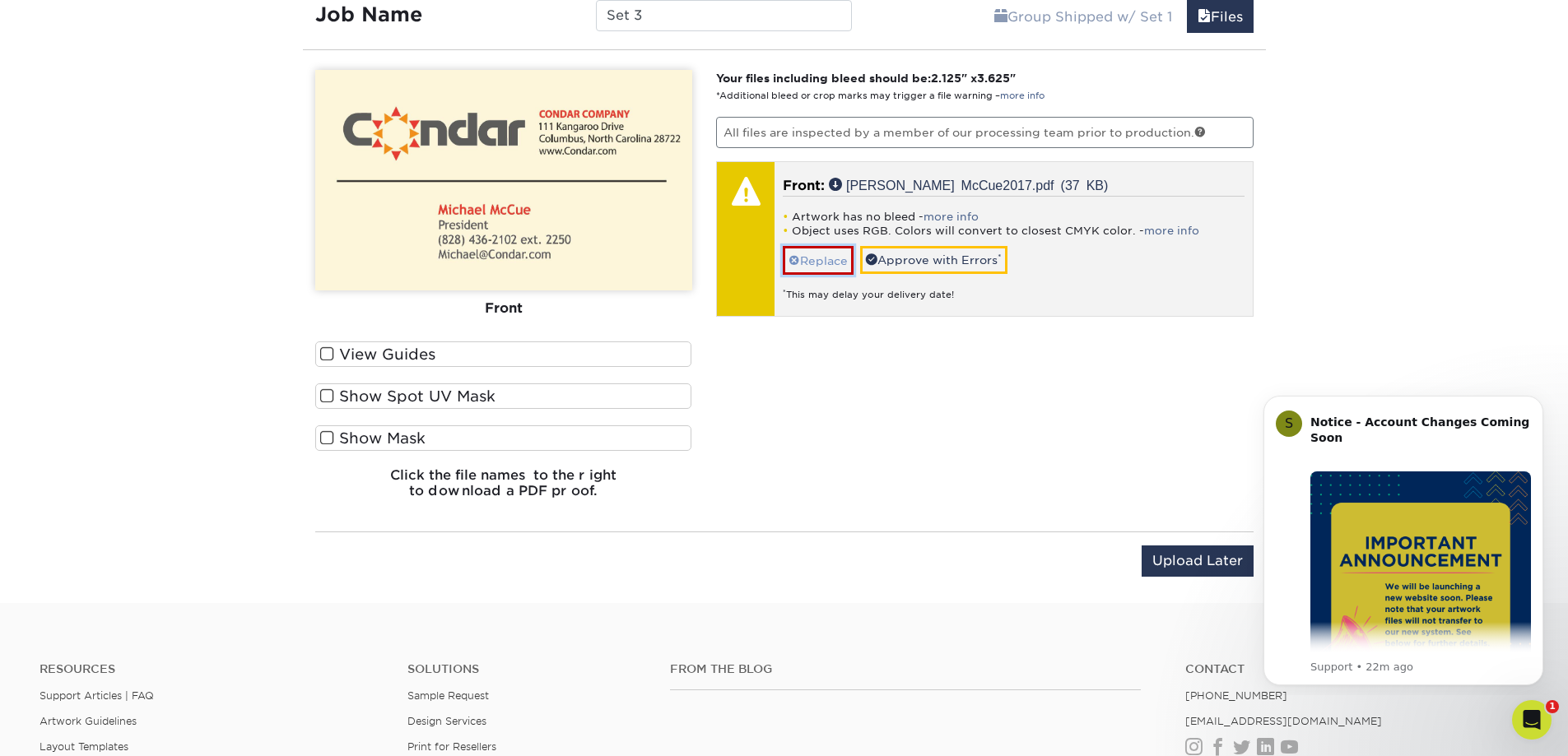
click at [826, 265] on link "Replace" at bounding box center [818, 260] width 71 height 29
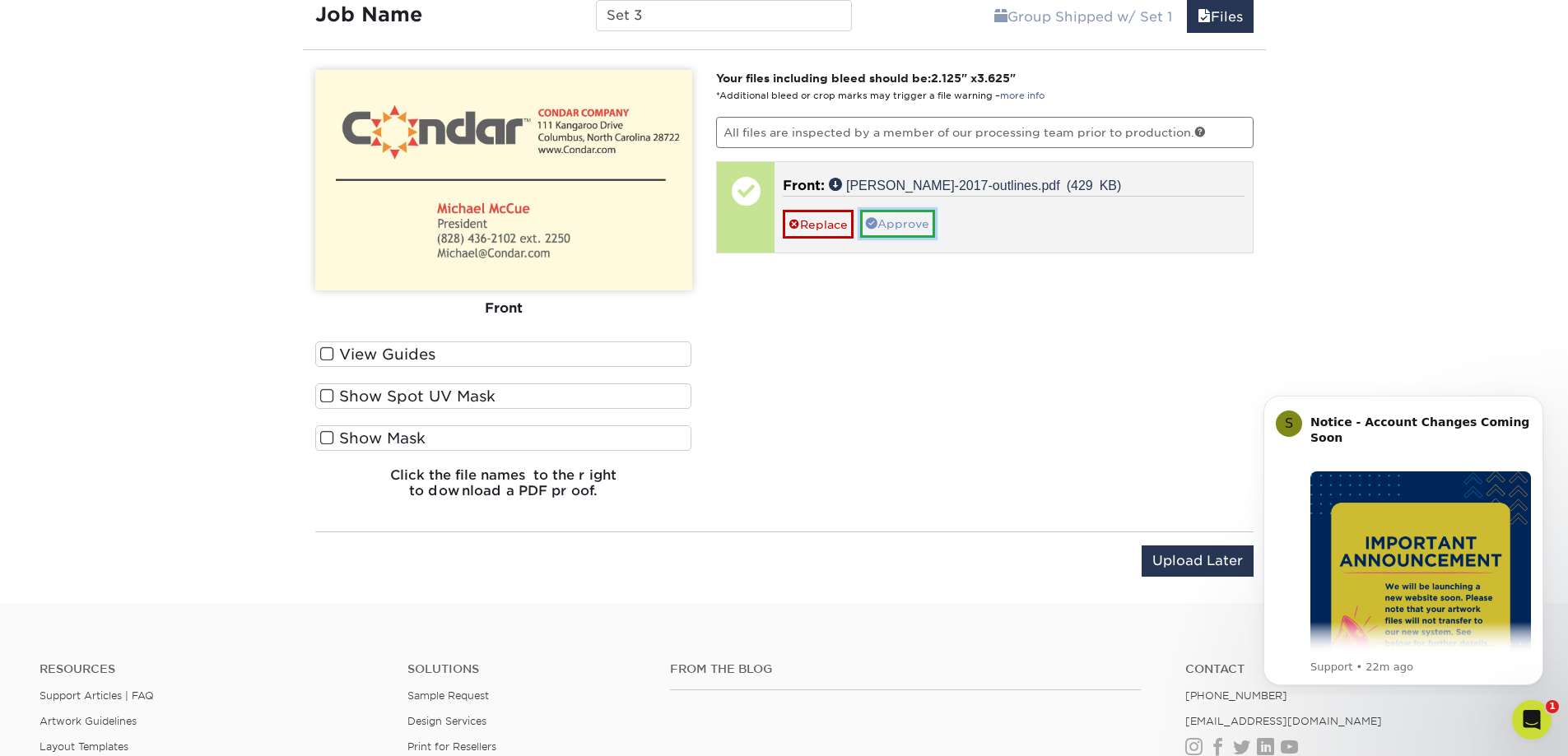
click at [891, 221] on link "Approve" at bounding box center [897, 224] width 75 height 28
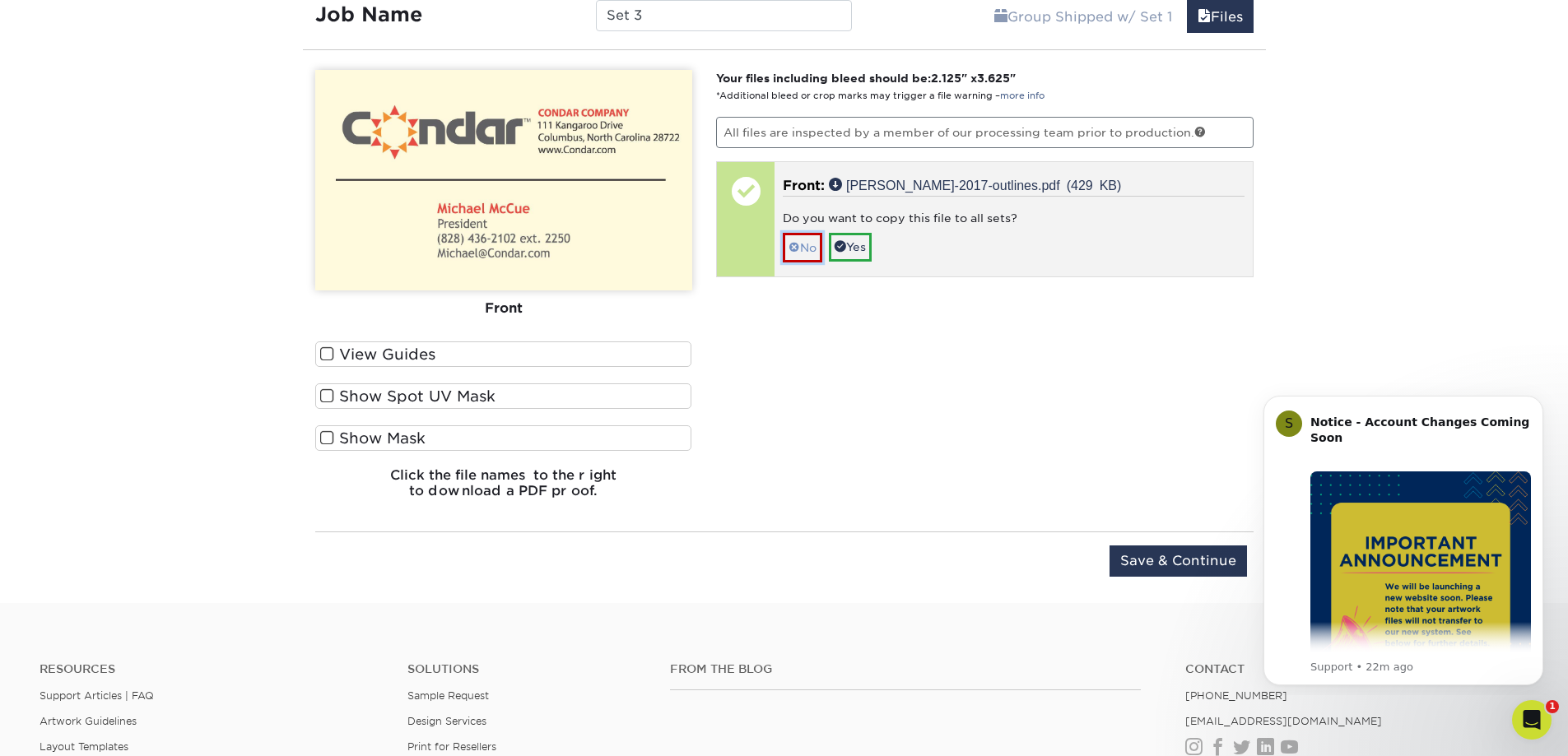
click at [819, 246] on link "No" at bounding box center [802, 246] width 39 height 29
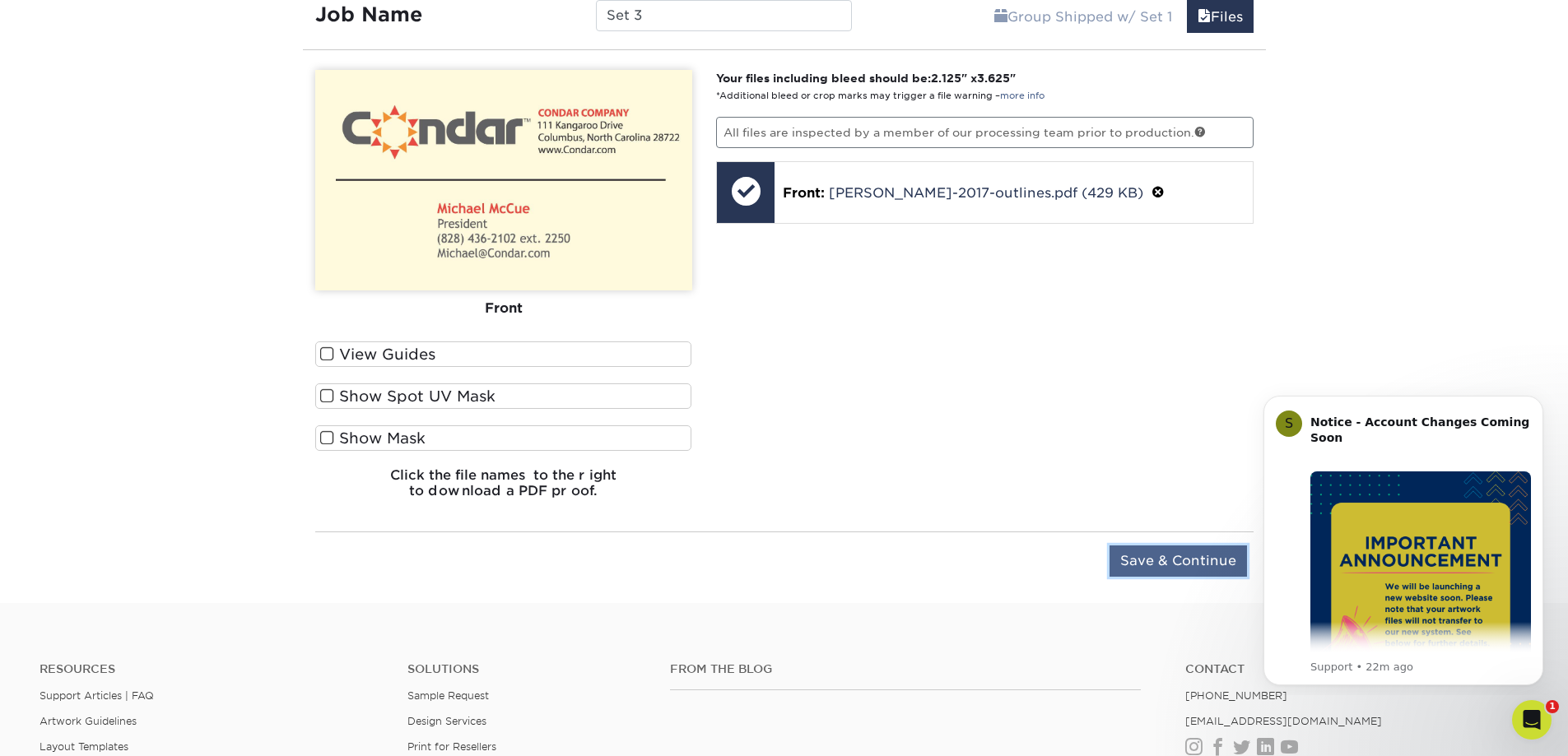
click at [1125, 563] on input "Save & Continue" at bounding box center [1178, 561] width 137 height 31
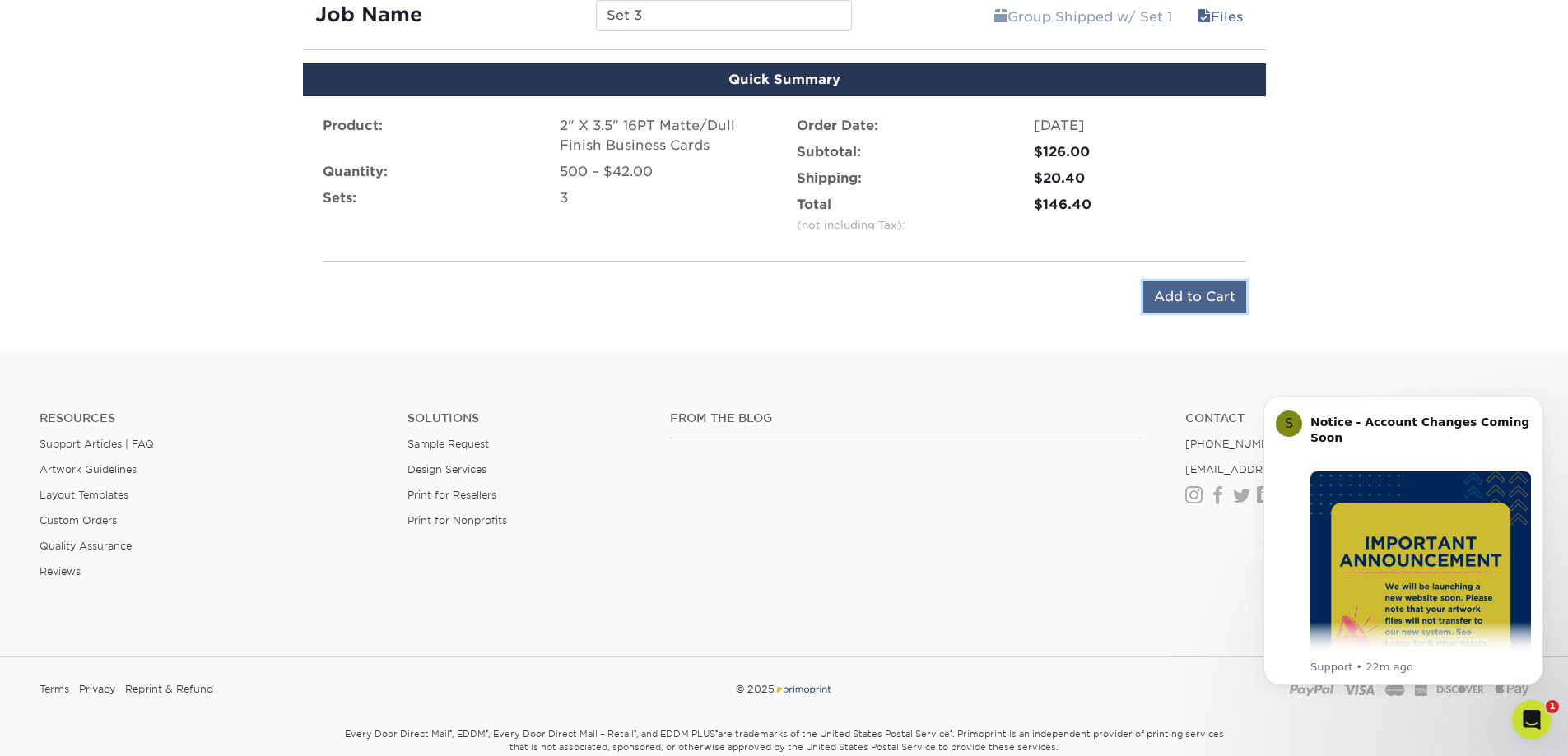
click at [1210, 302] on input "Add to Cart" at bounding box center [1195, 297] width 103 height 31
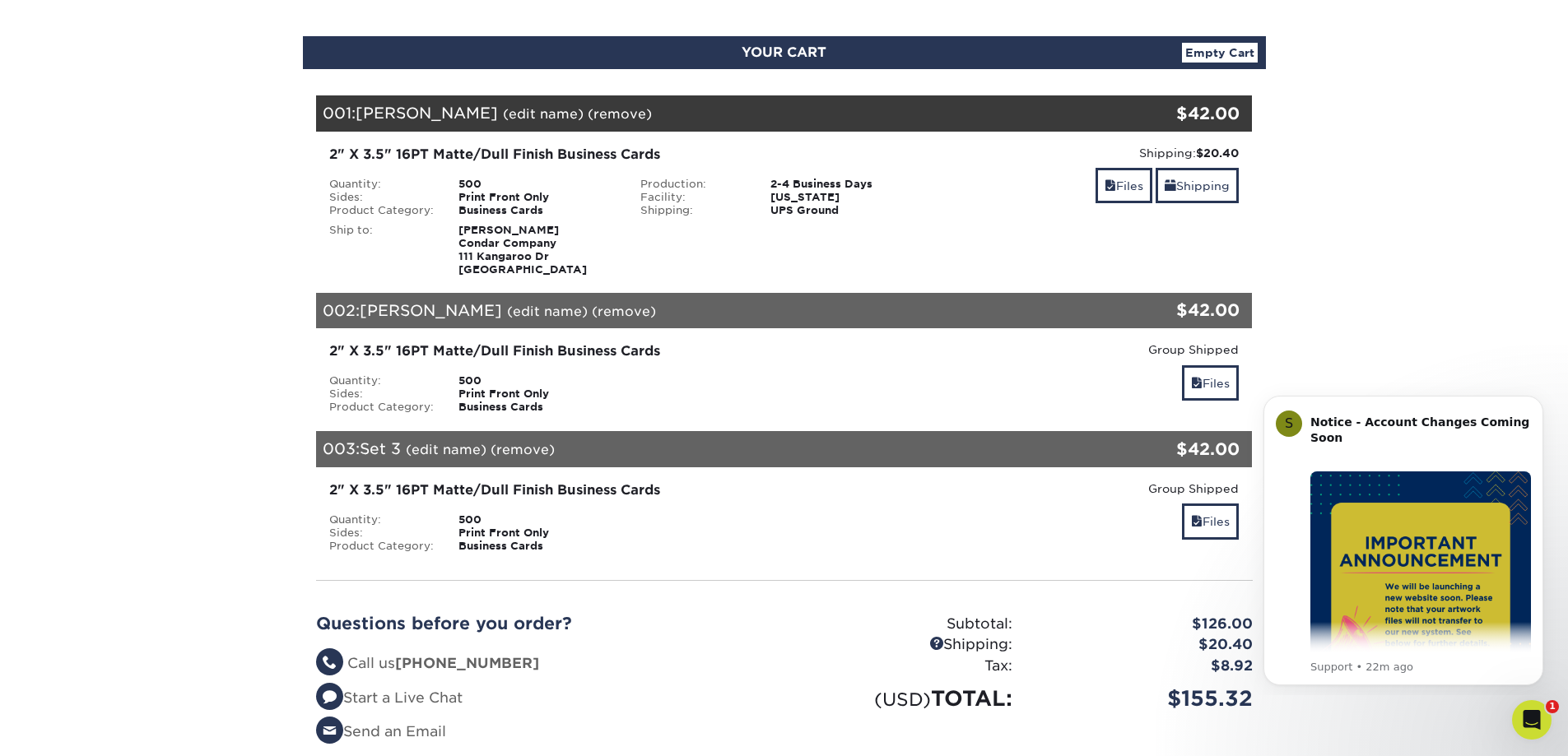
click at [455, 444] on link "(edit name)" at bounding box center [446, 449] width 80 height 16
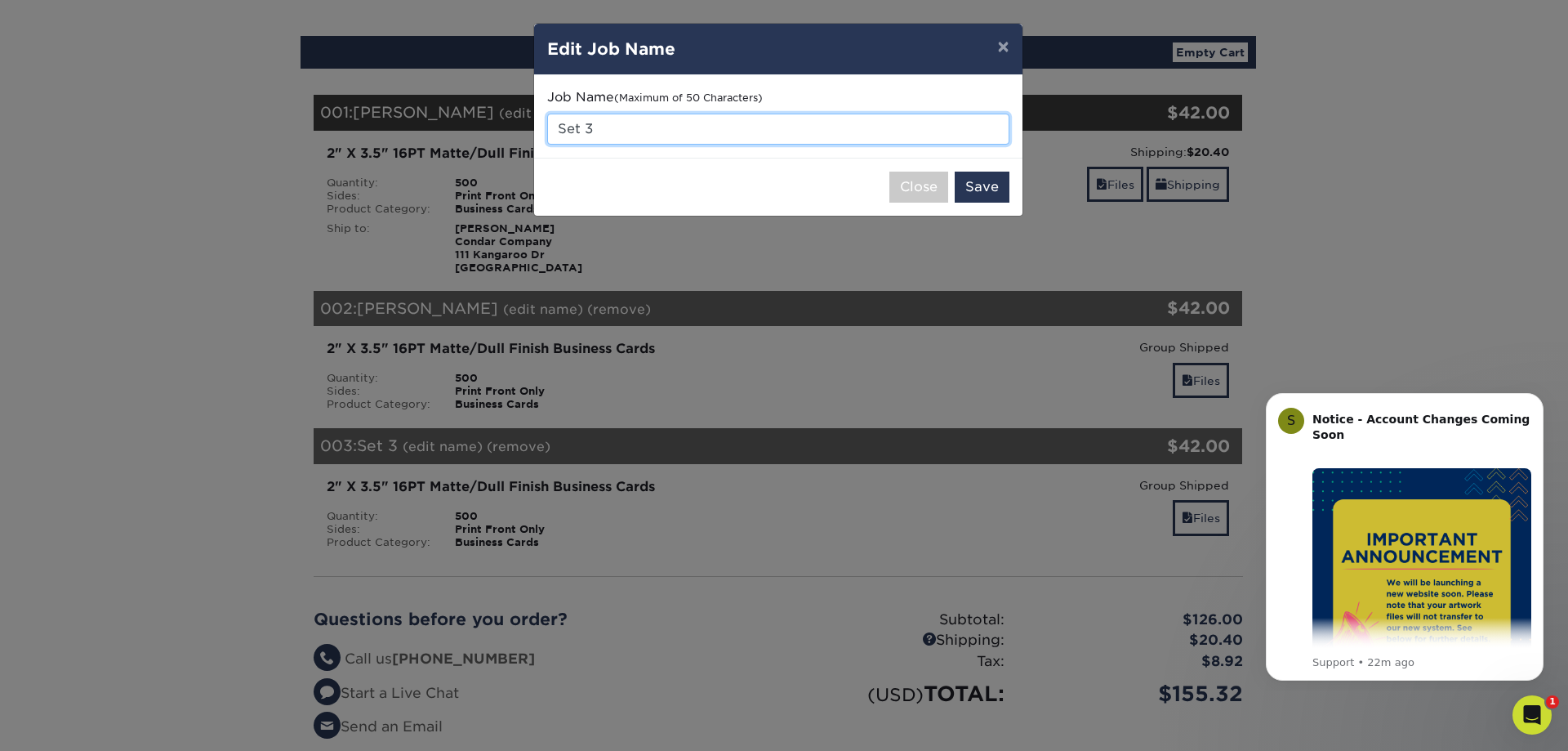
drag, startPoint x: 631, startPoint y: 130, endPoint x: 478, endPoint y: 116, distance: 153.6
click at [478, 116] on div "× Edit Job Name Job Name (Maximum of 50 Characters) Set 3 Close Save" at bounding box center [784, 375] width 1568 height 751
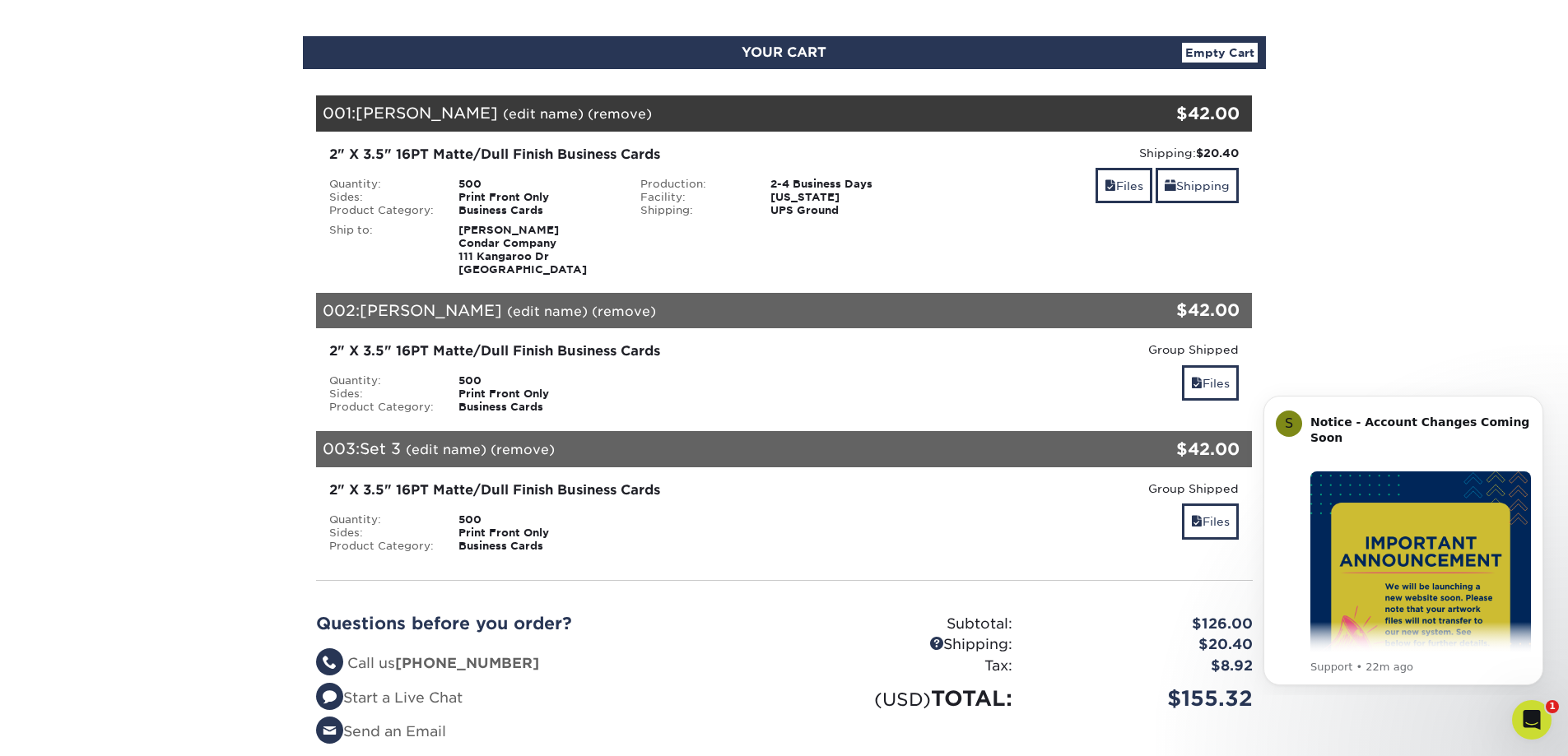
click at [430, 452] on link "(edit name)" at bounding box center [446, 449] width 80 height 16
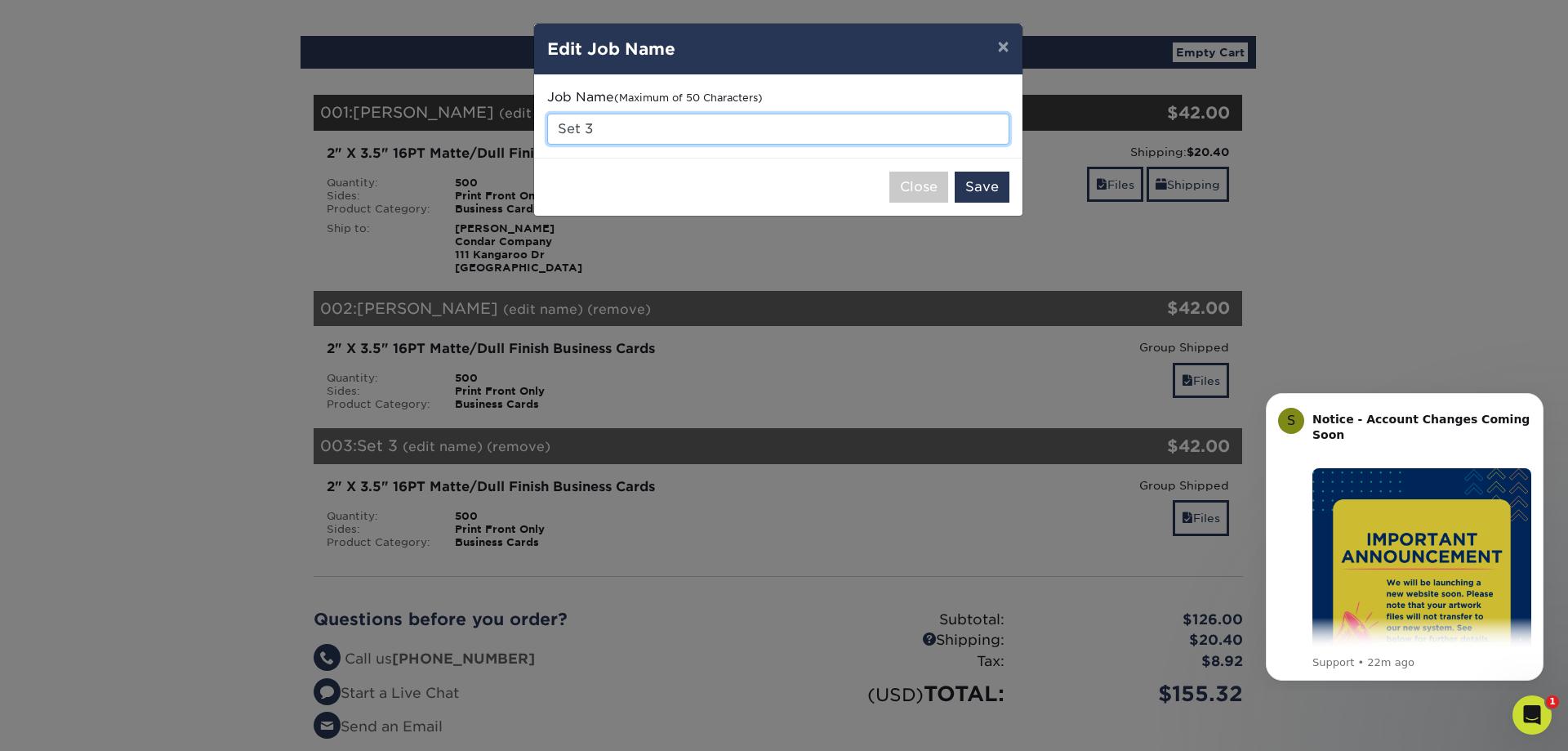
click at [623, 138] on input "Set 3" at bounding box center [778, 129] width 463 height 31
type input "S"
type input "McCue Condar"
click at [975, 184] on button "Save" at bounding box center [981, 188] width 55 height 31
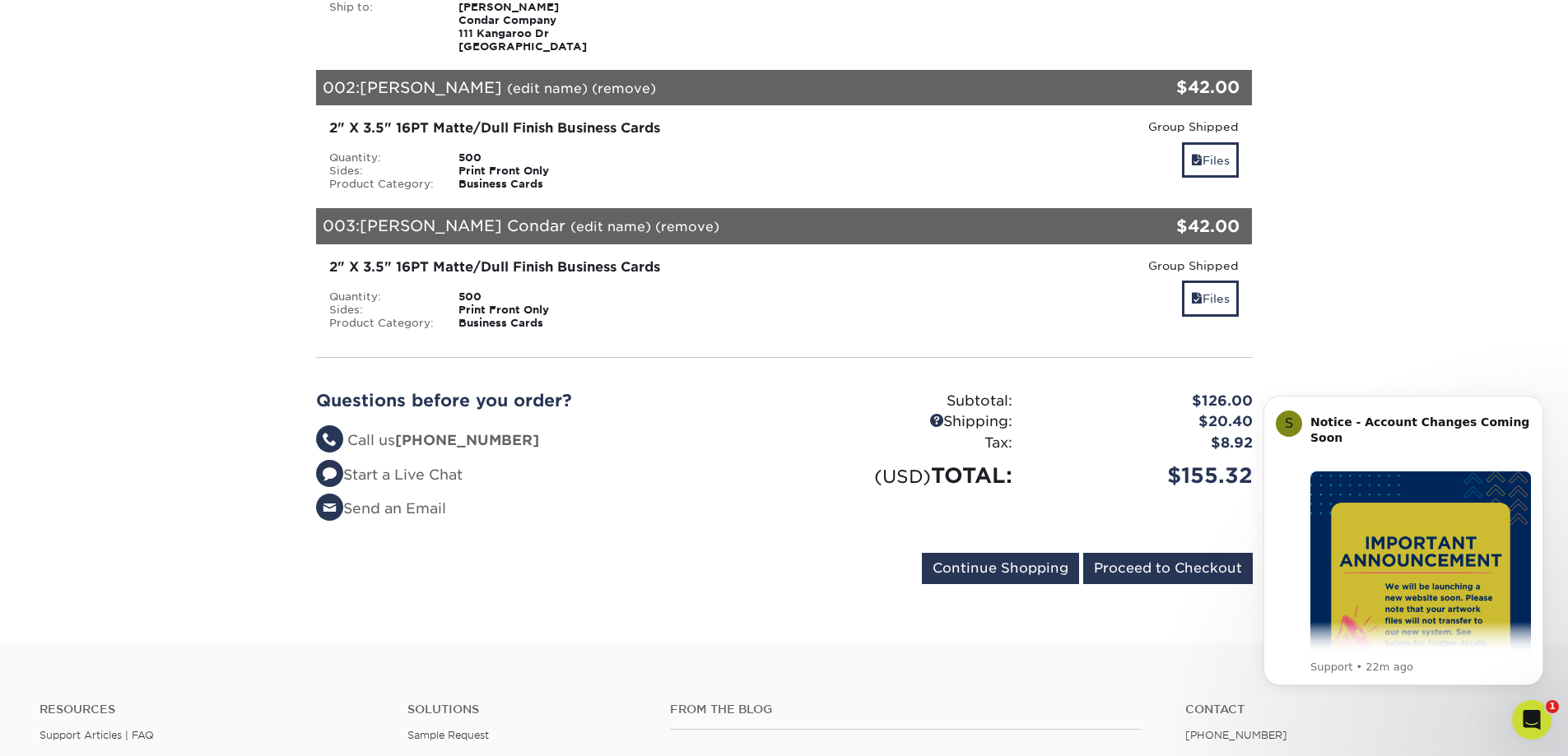
scroll to position [379, 0]
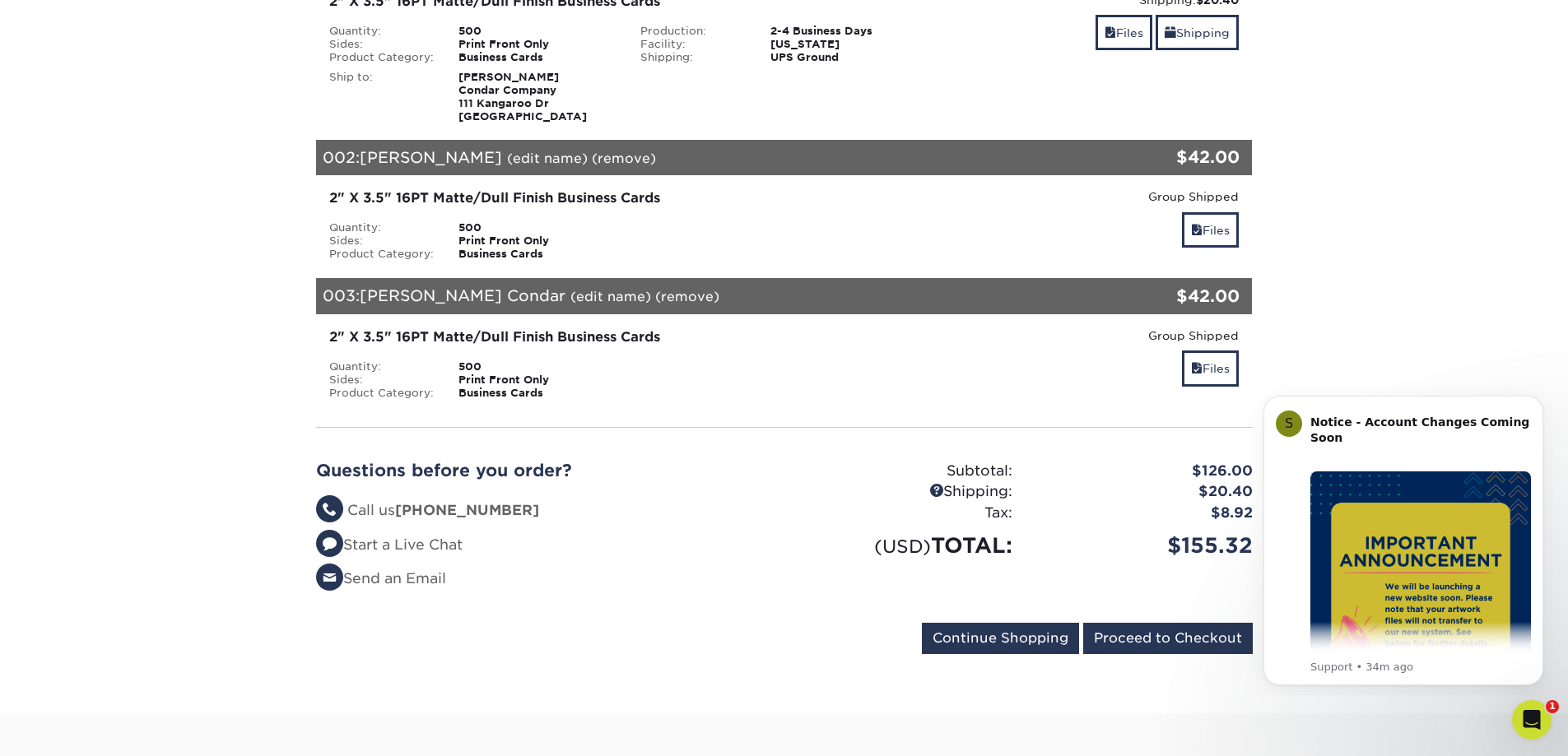
scroll to position [336, 0]
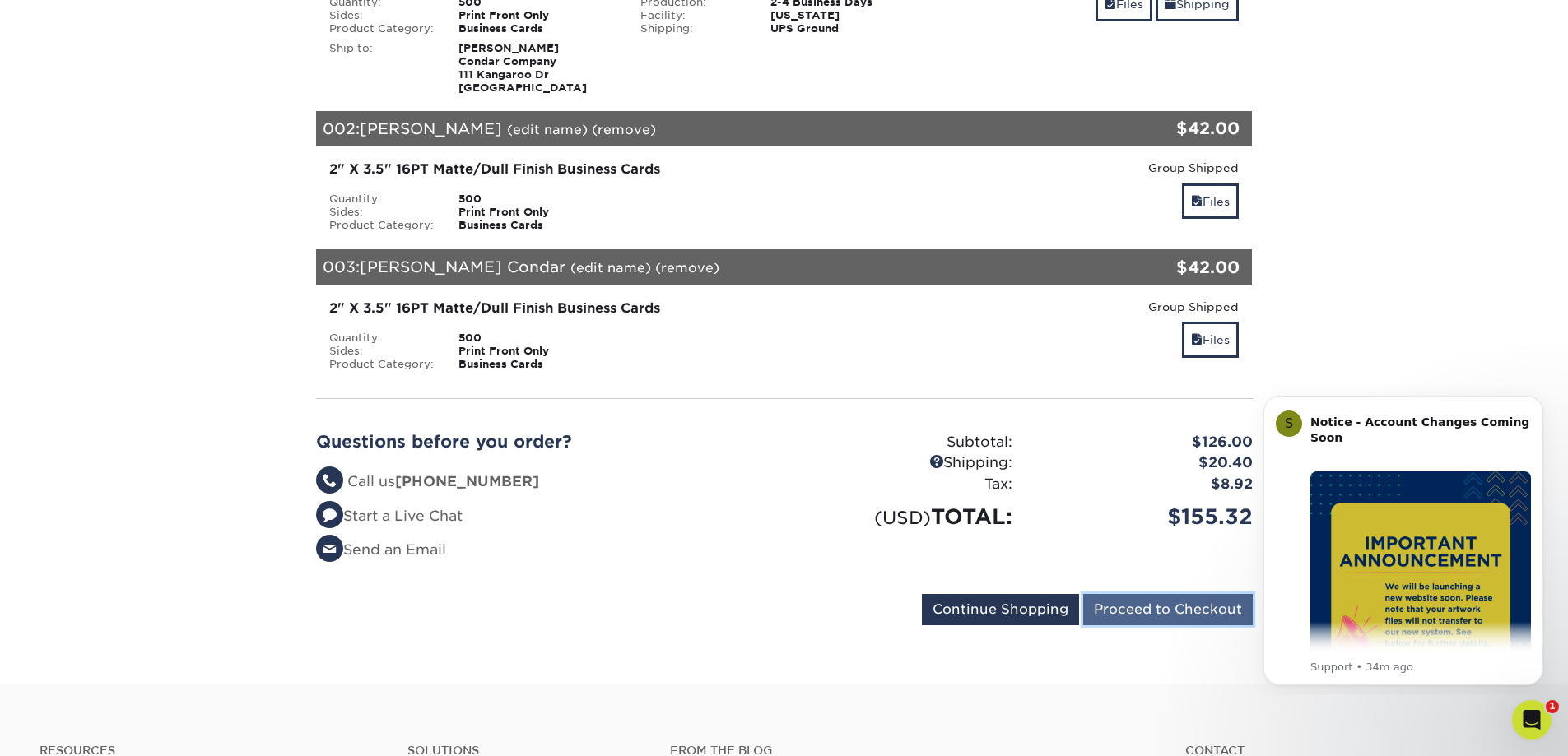
click at [1154, 603] on input "Proceed to Checkout" at bounding box center [1167, 609] width 170 height 31
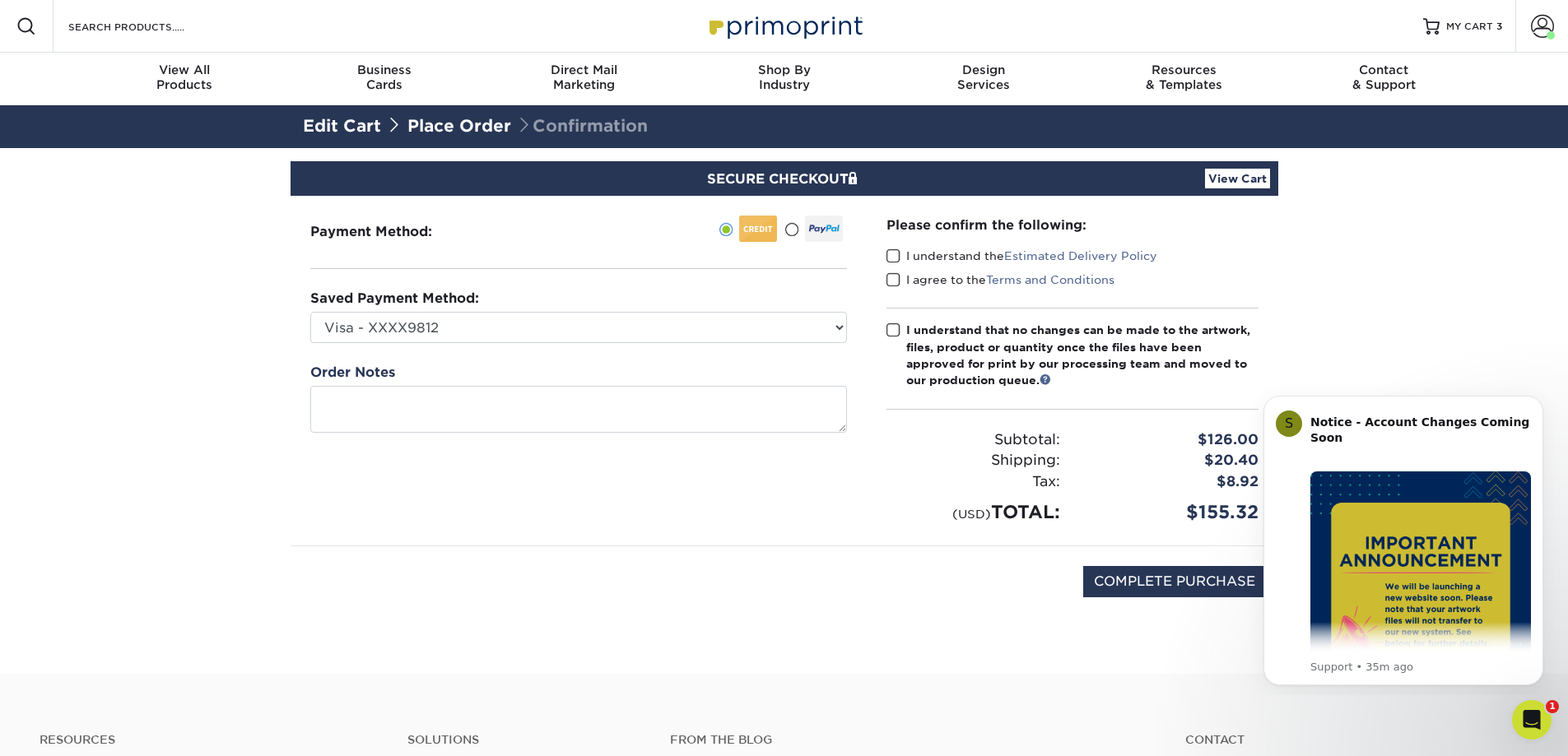
click at [894, 251] on span at bounding box center [894, 256] width 14 height 16
click at [0, 0] on input "I understand the Estimated Delivery Policy" at bounding box center [0, 0] width 0 height 0
click at [893, 278] on span at bounding box center [894, 280] width 14 height 16
click at [0, 0] on input "I agree to the Terms and Conditions" at bounding box center [0, 0] width 0 height 0
click at [895, 332] on span at bounding box center [894, 330] width 14 height 16
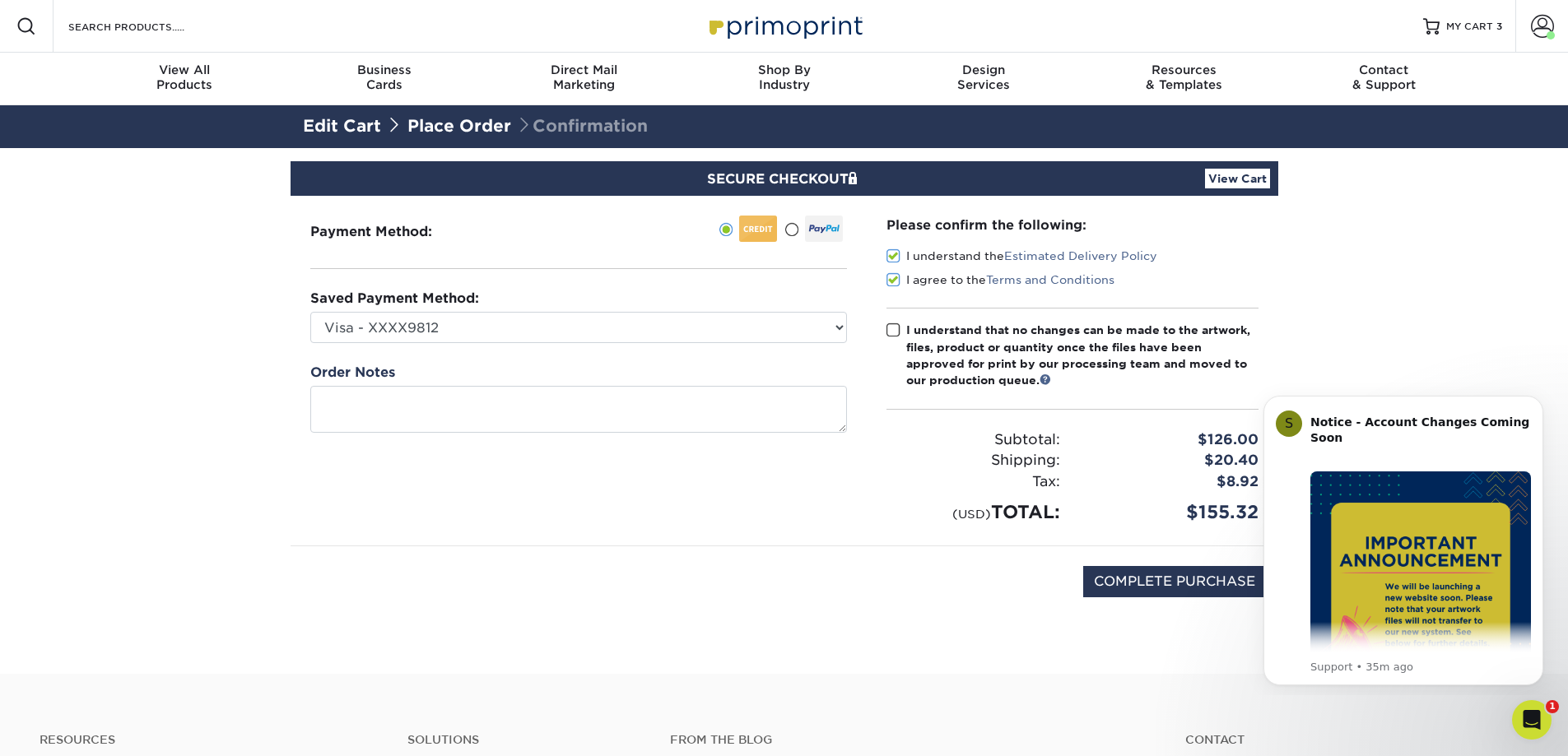
click at [0, 0] on input "I understand that no changes can be made to the artwork, files, product or quan…" at bounding box center [0, 0] width 0 height 0
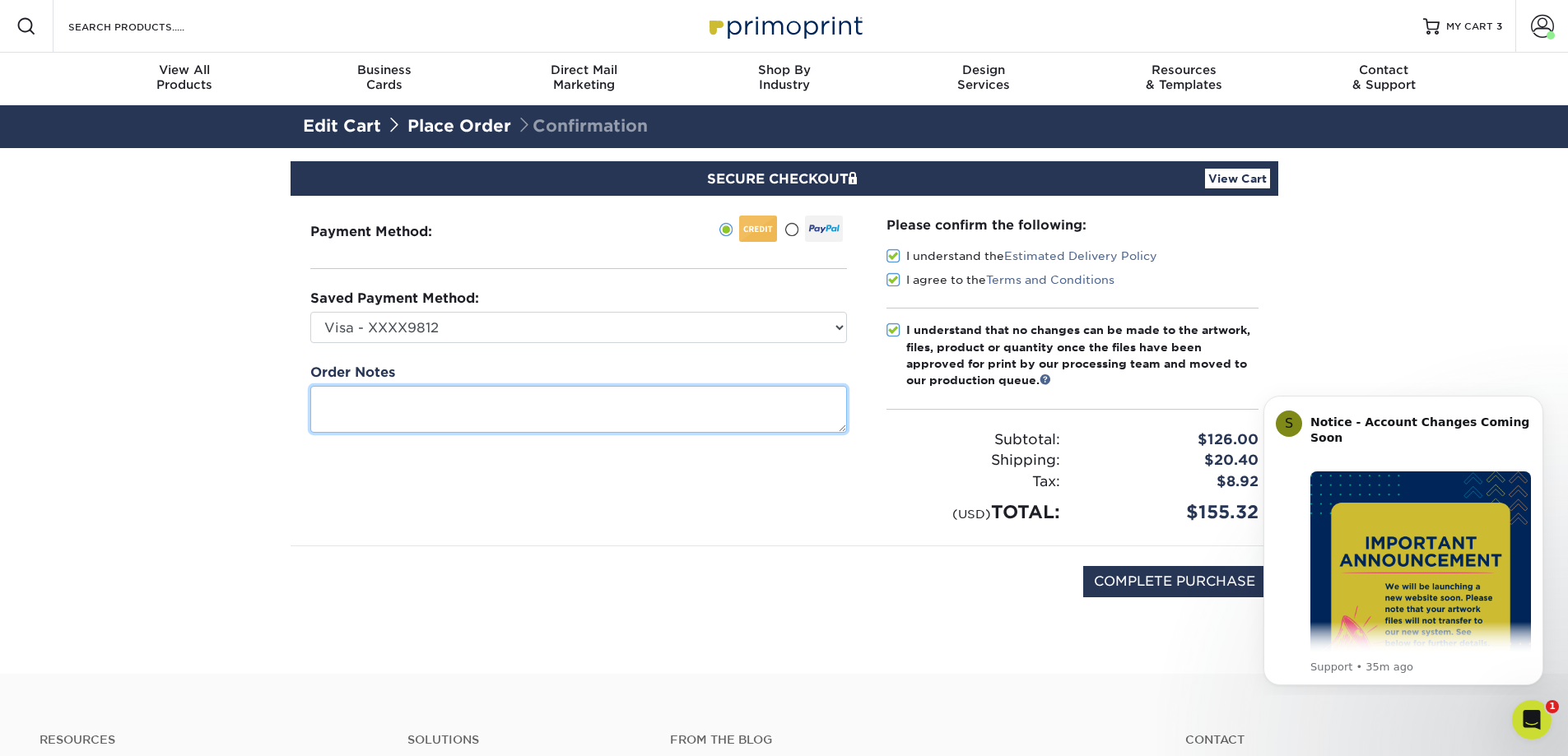
click at [709, 399] on textarea at bounding box center [579, 409] width 537 height 47
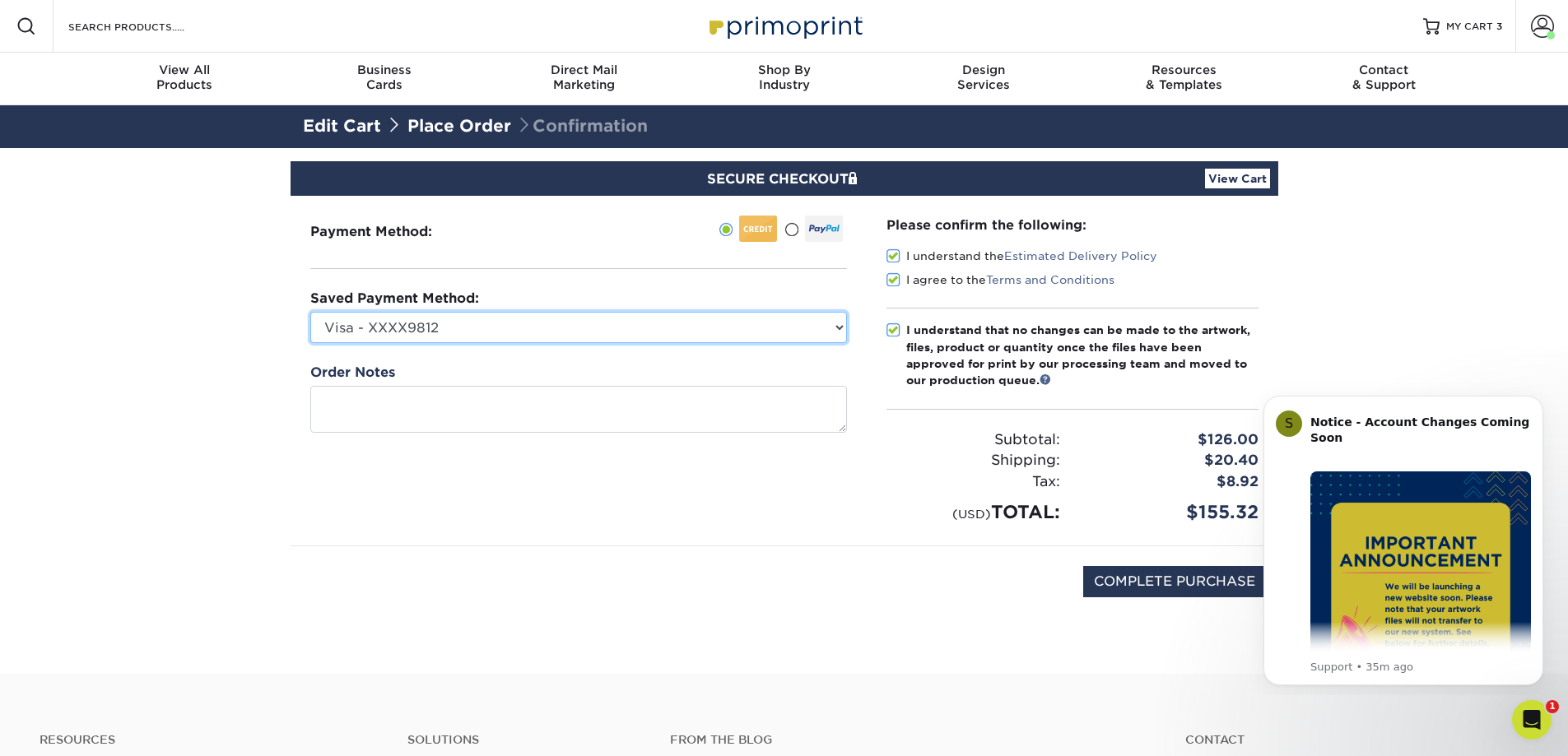
click at [714, 316] on select "Visa - XXXX9812 Visa - XXXX7795 New Credit Card" at bounding box center [579, 328] width 537 height 31
select select
click at [310, 312] on select "Visa - XXXX9812 Visa - XXXX7795 New Credit Card" at bounding box center [579, 328] width 537 height 31
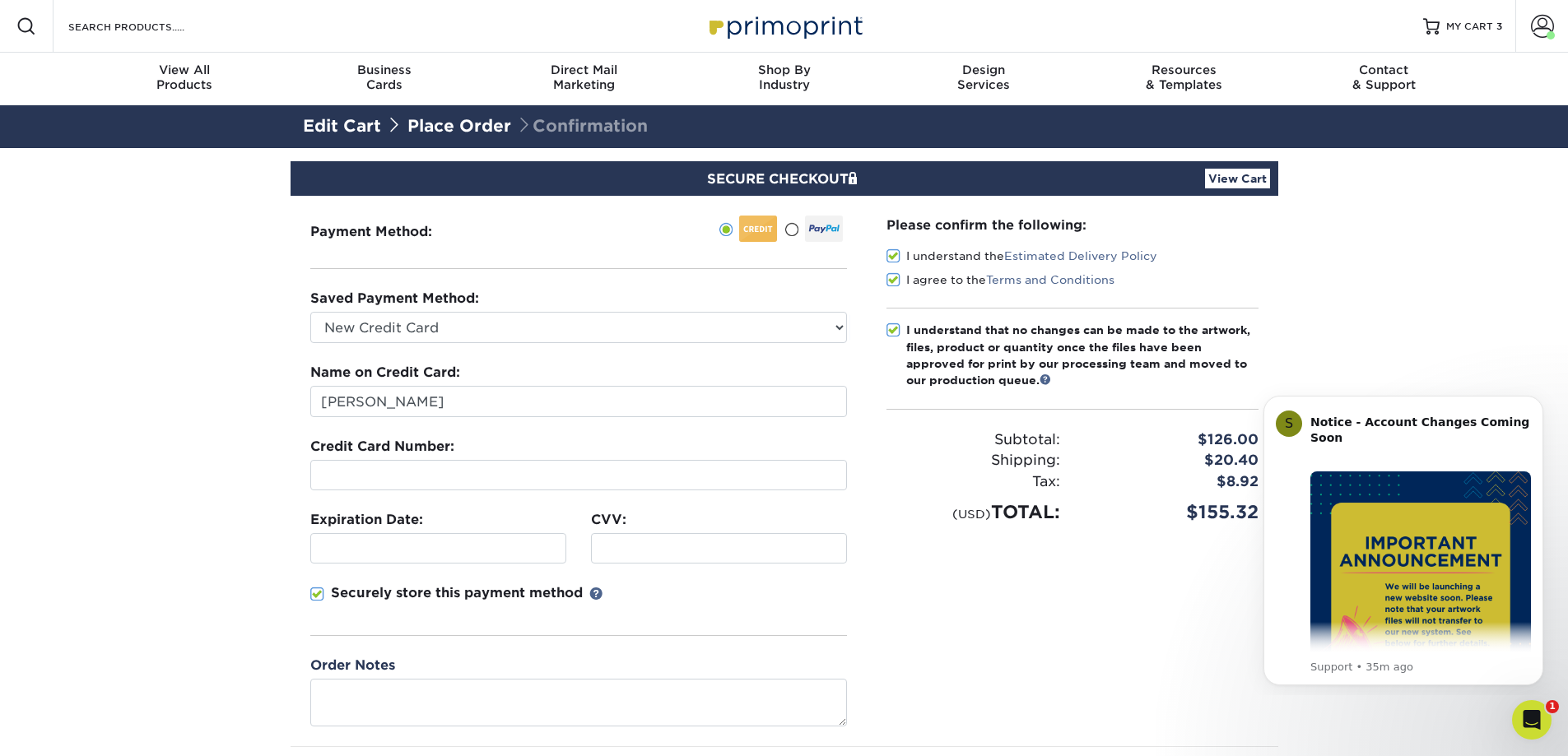
click at [454, 524] on div "Expiration Date:" at bounding box center [438, 536] width 281 height 53
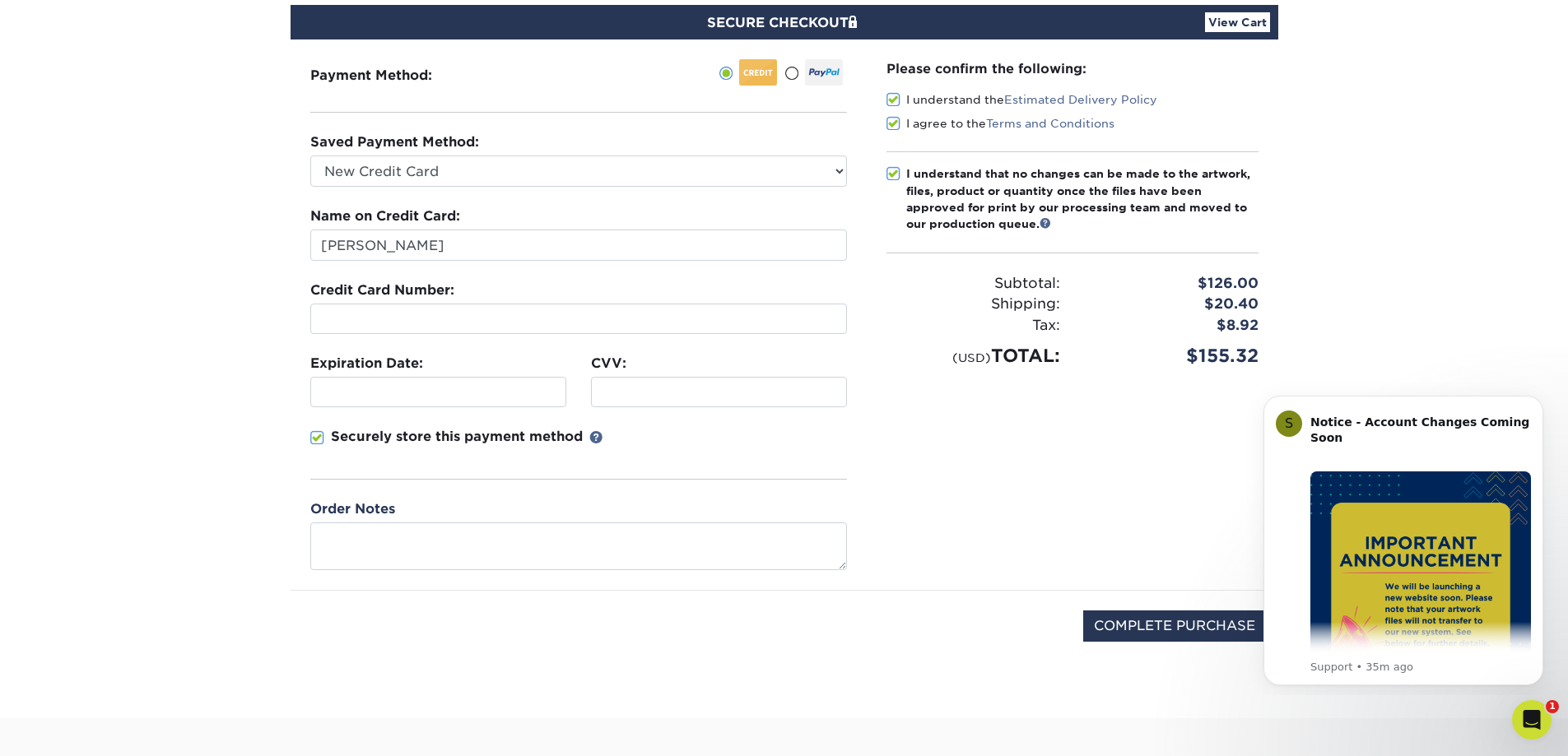
scroll to position [175, 0]
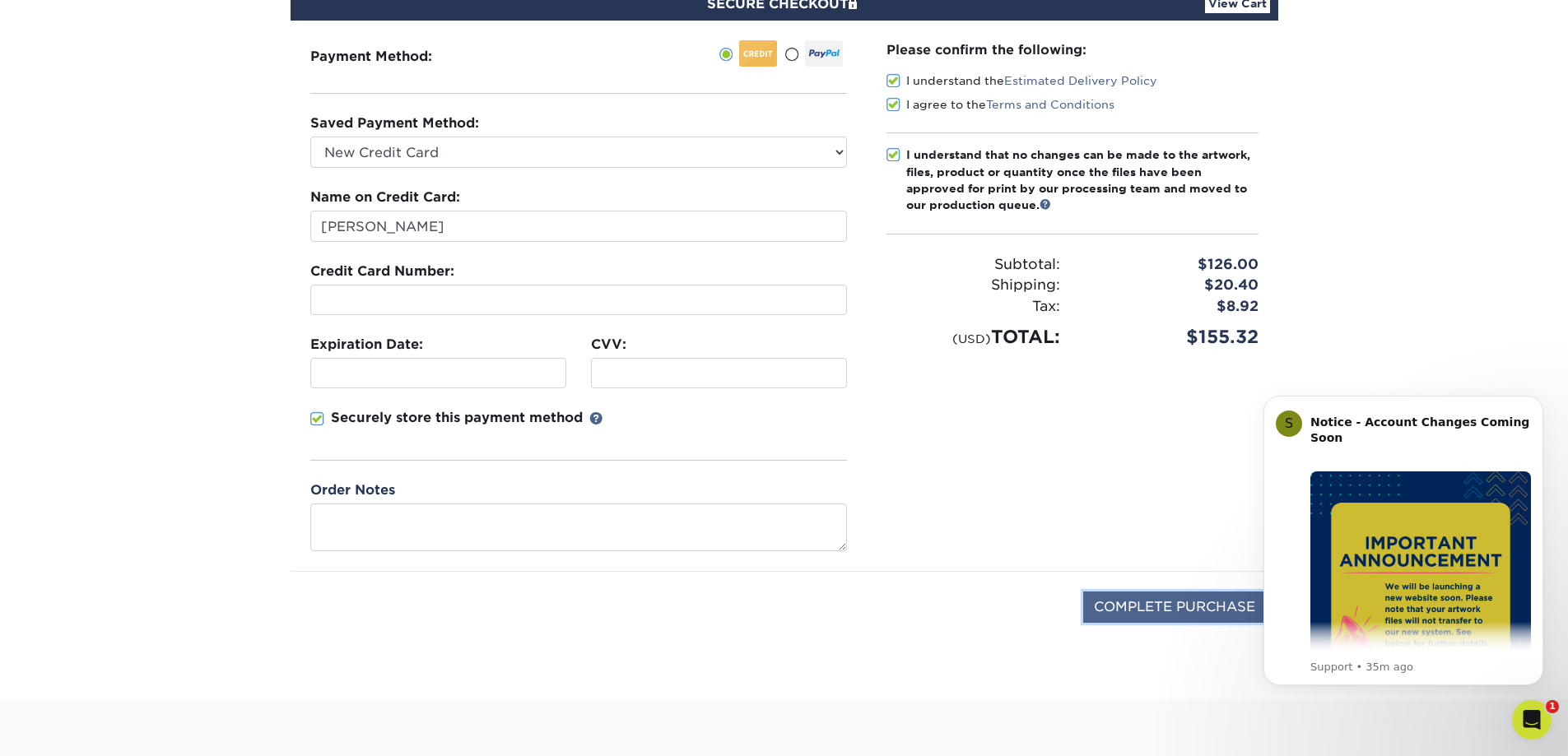
click at [1143, 601] on input "COMPLETE PURCHASE" at bounding box center [1174, 607] width 183 height 31
type input "PROCESSING, PLEASE WAIT..."
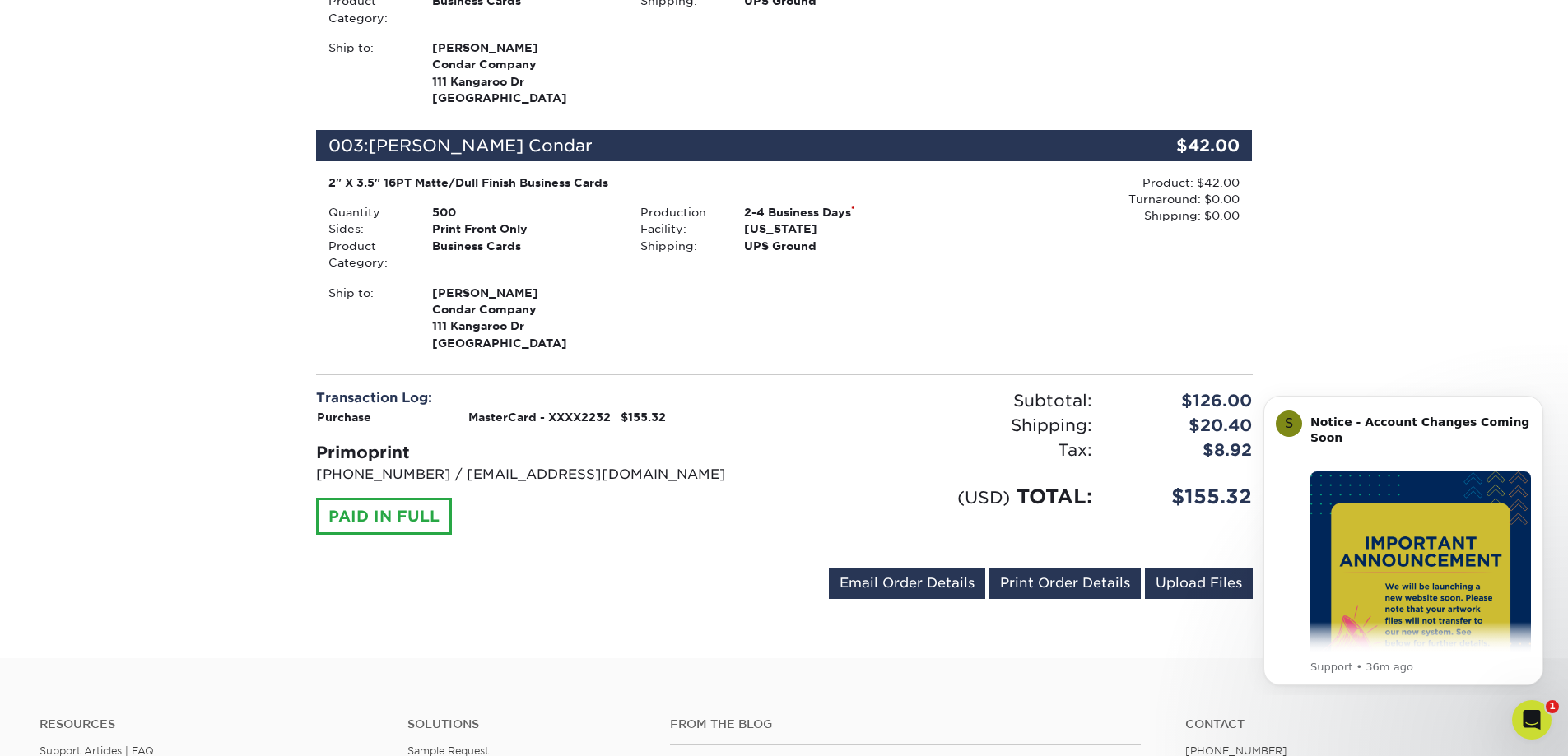
scroll to position [855, 0]
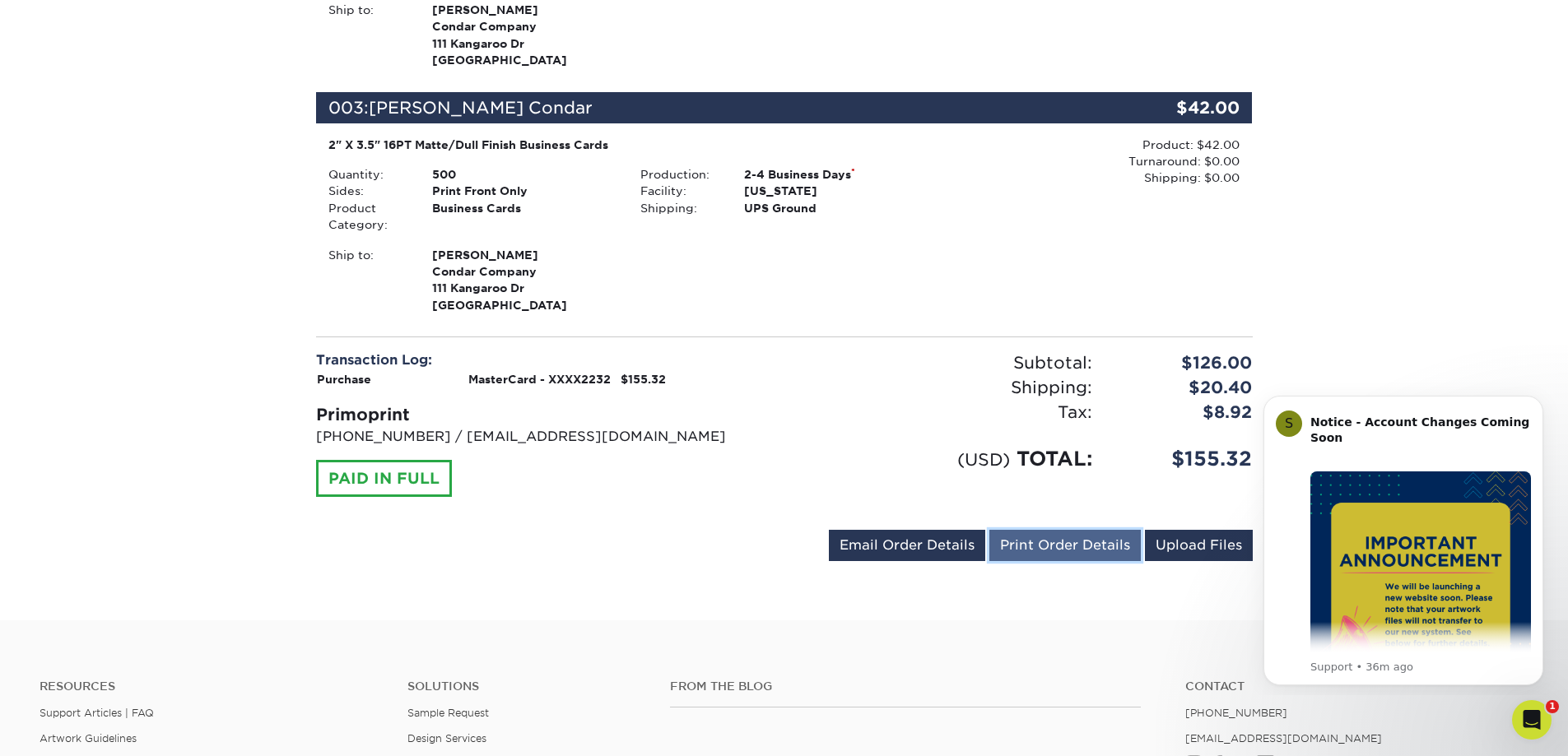
click at [1095, 553] on link "Print Order Details" at bounding box center [1064, 545] width 151 height 31
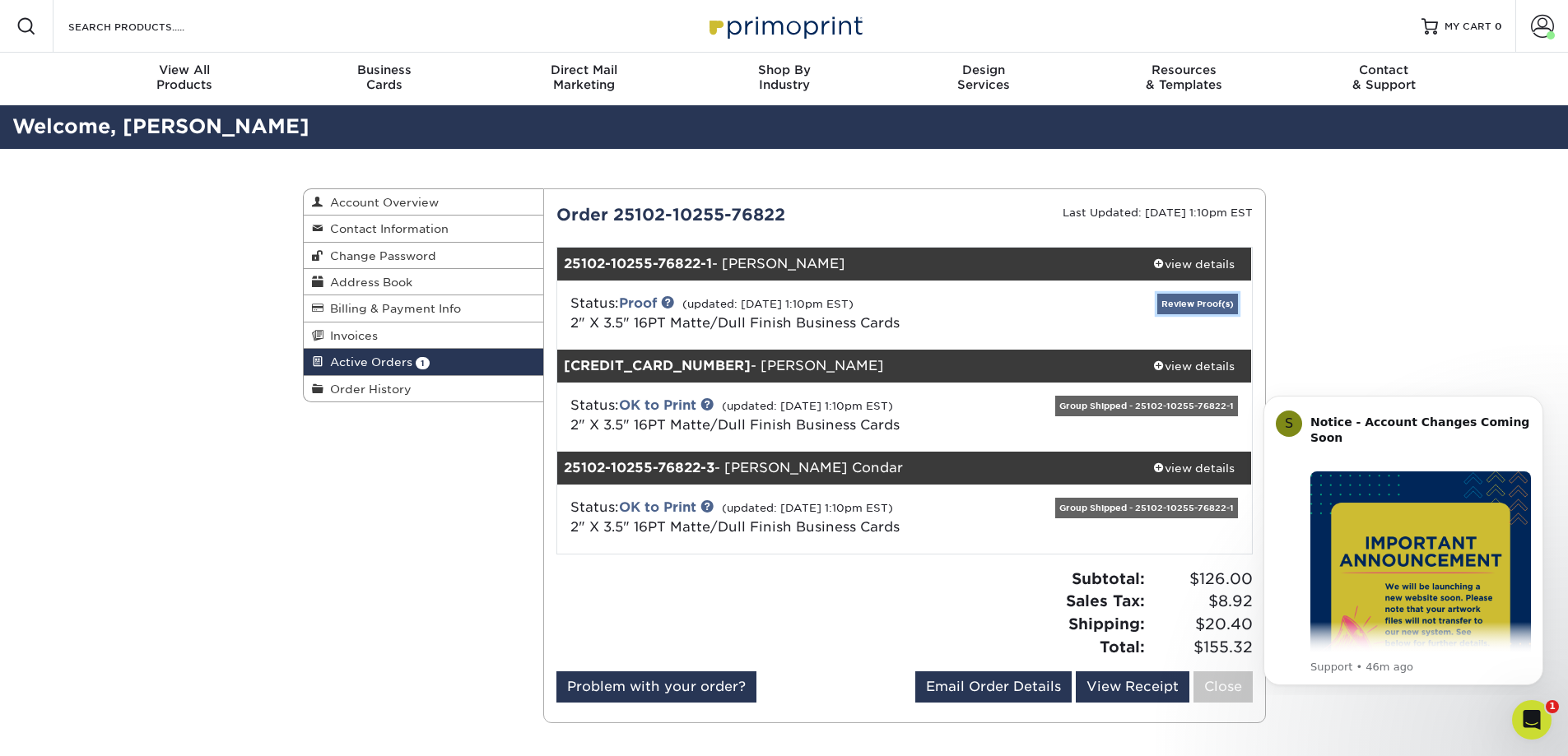
click at [1196, 306] on link "Review Proof(s)" at bounding box center [1197, 304] width 80 height 21
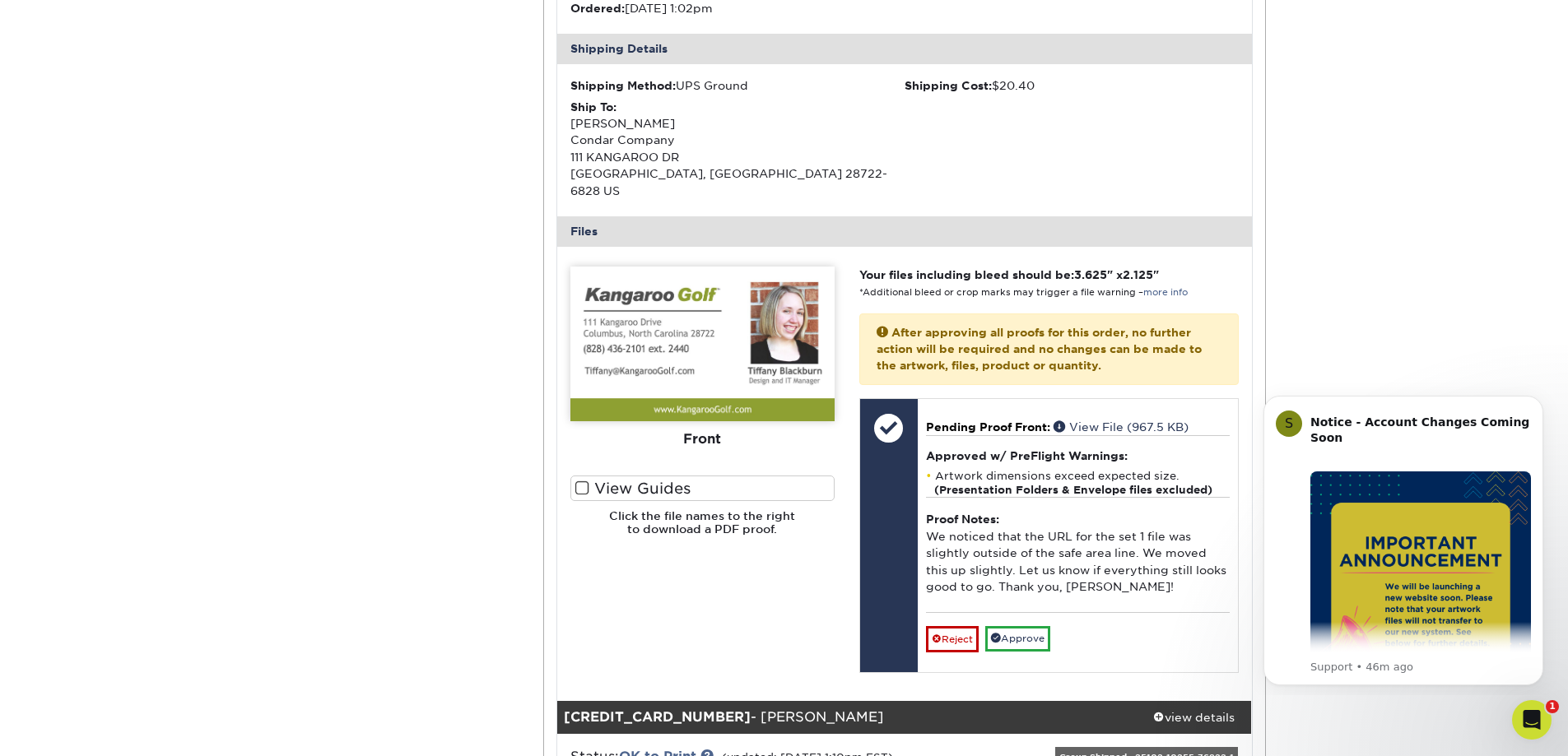
scroll to position [492, 0]
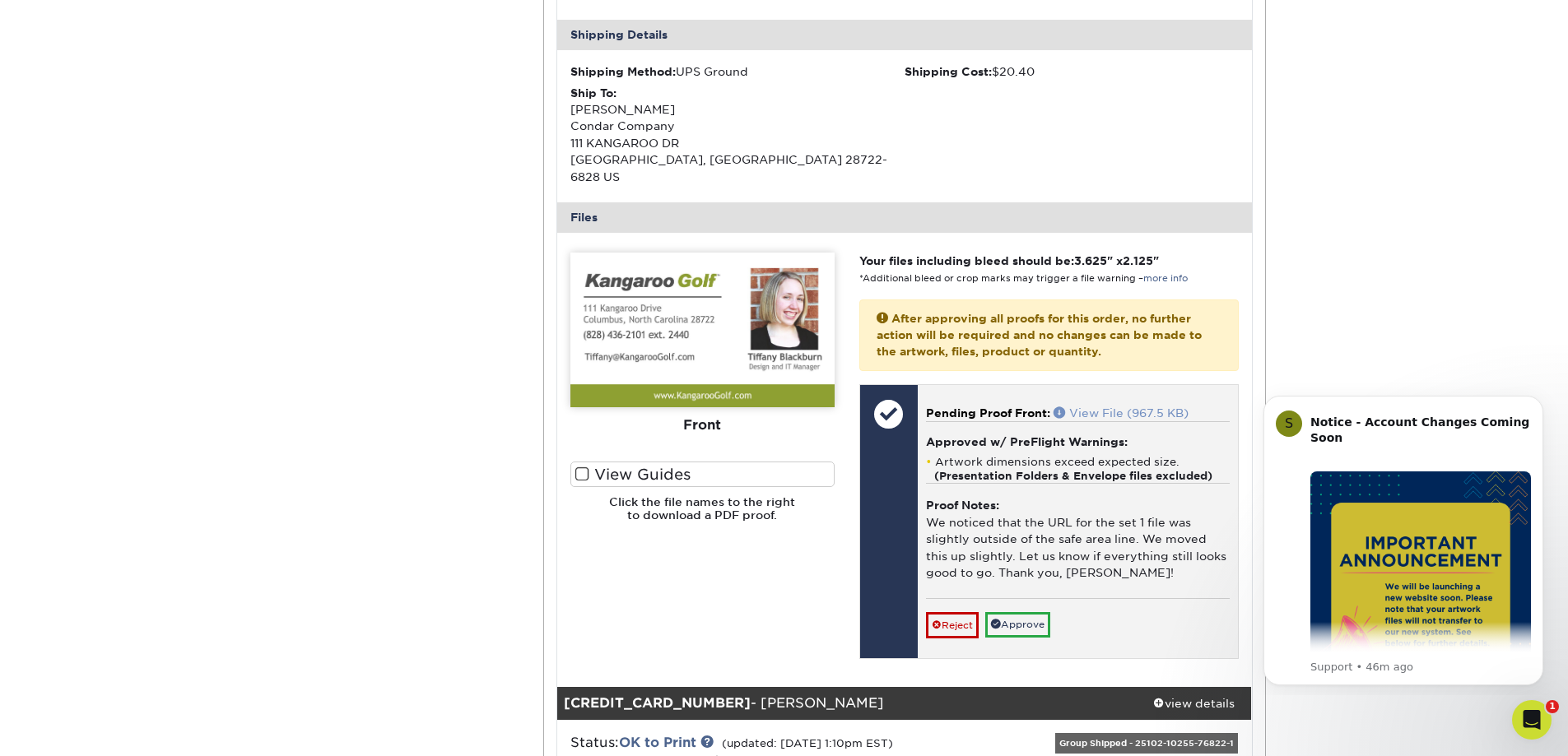
click at [1129, 406] on link "View File (967.5 KB)" at bounding box center [1121, 413] width 135 height 13
click at [1032, 612] on link "Approve" at bounding box center [1017, 624] width 65 height 25
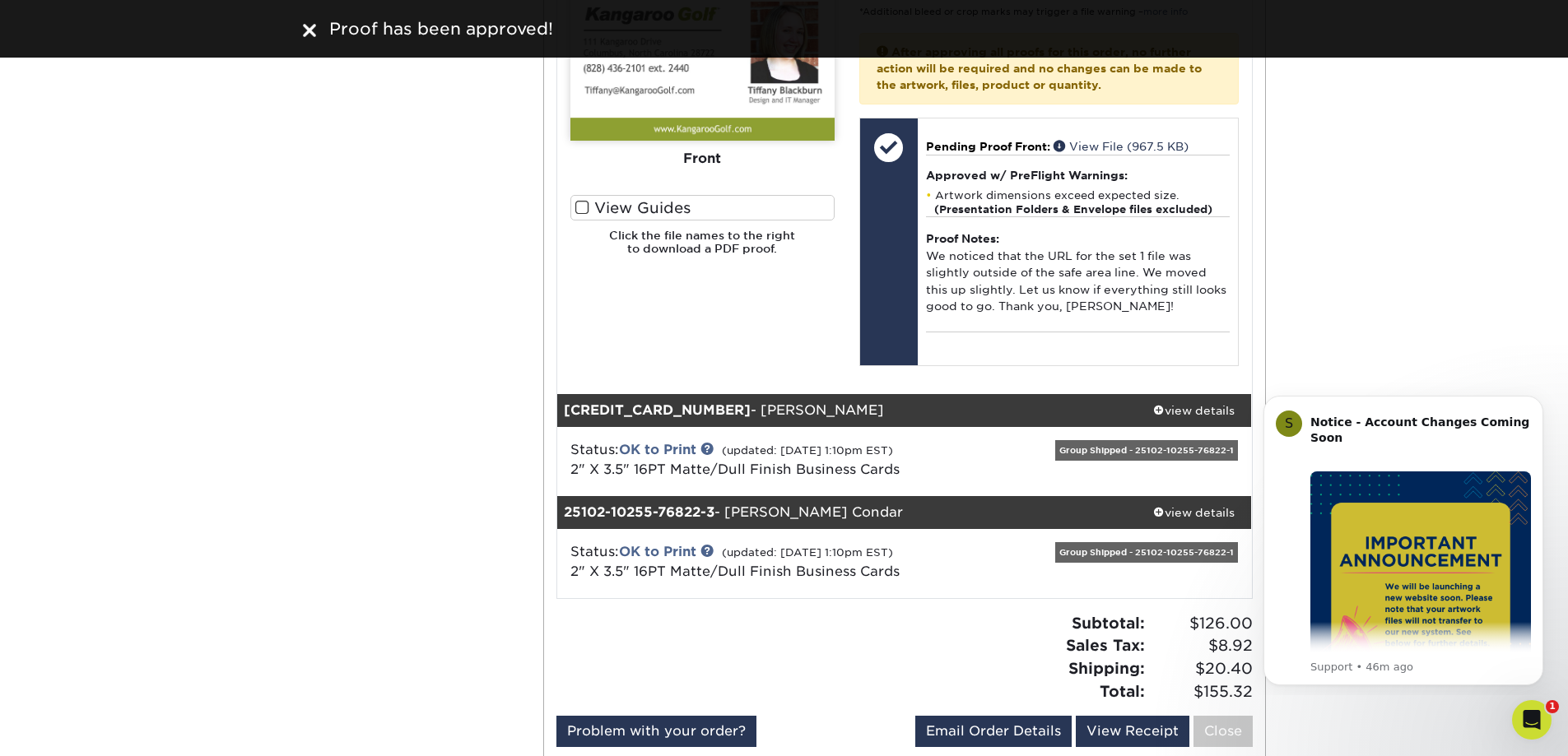
scroll to position [795, 0]
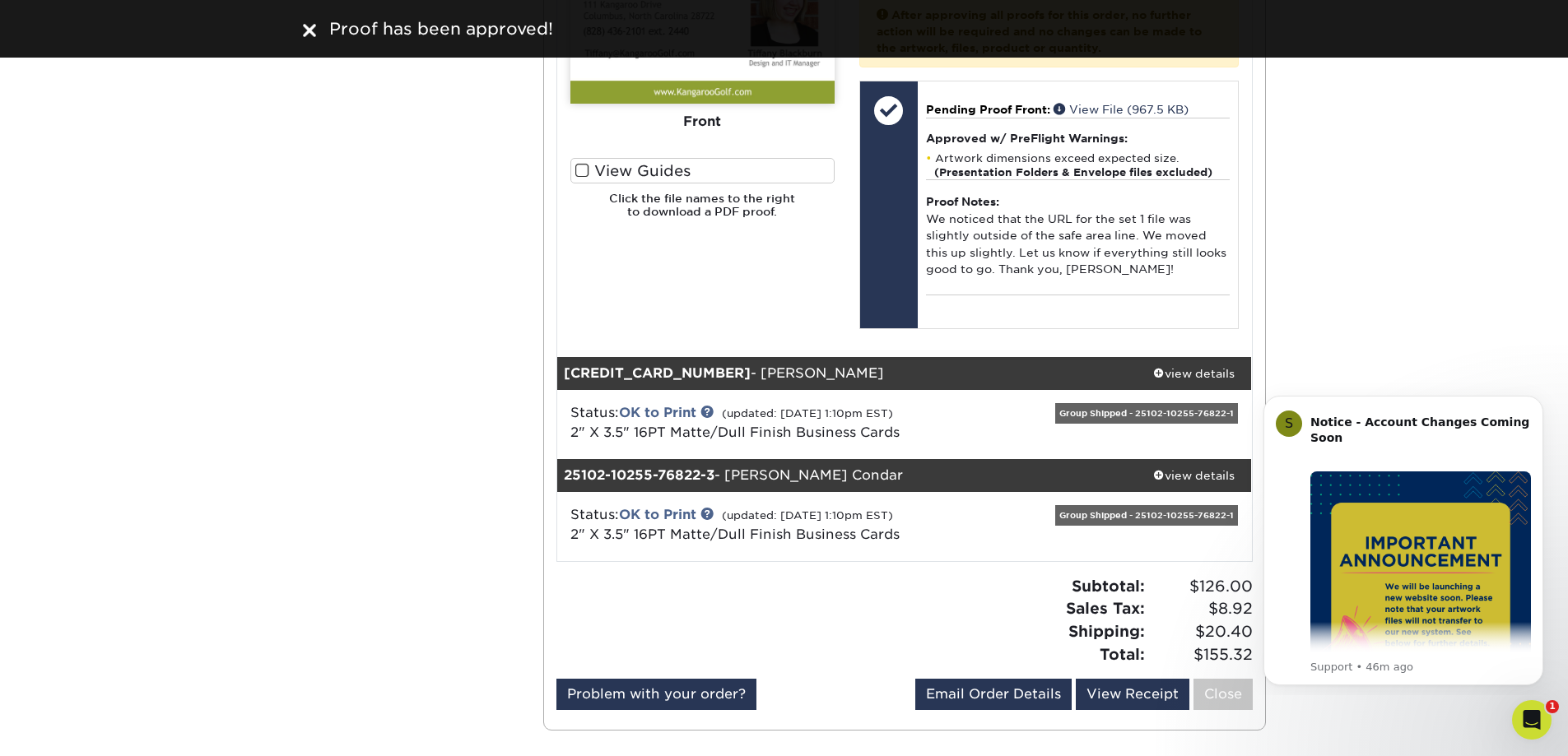
click at [1156, 403] on div "Group Shipped - 25102-10255-76822-1" at bounding box center [1146, 413] width 183 height 21
click at [1203, 365] on div "view details" at bounding box center [1194, 373] width 116 height 17
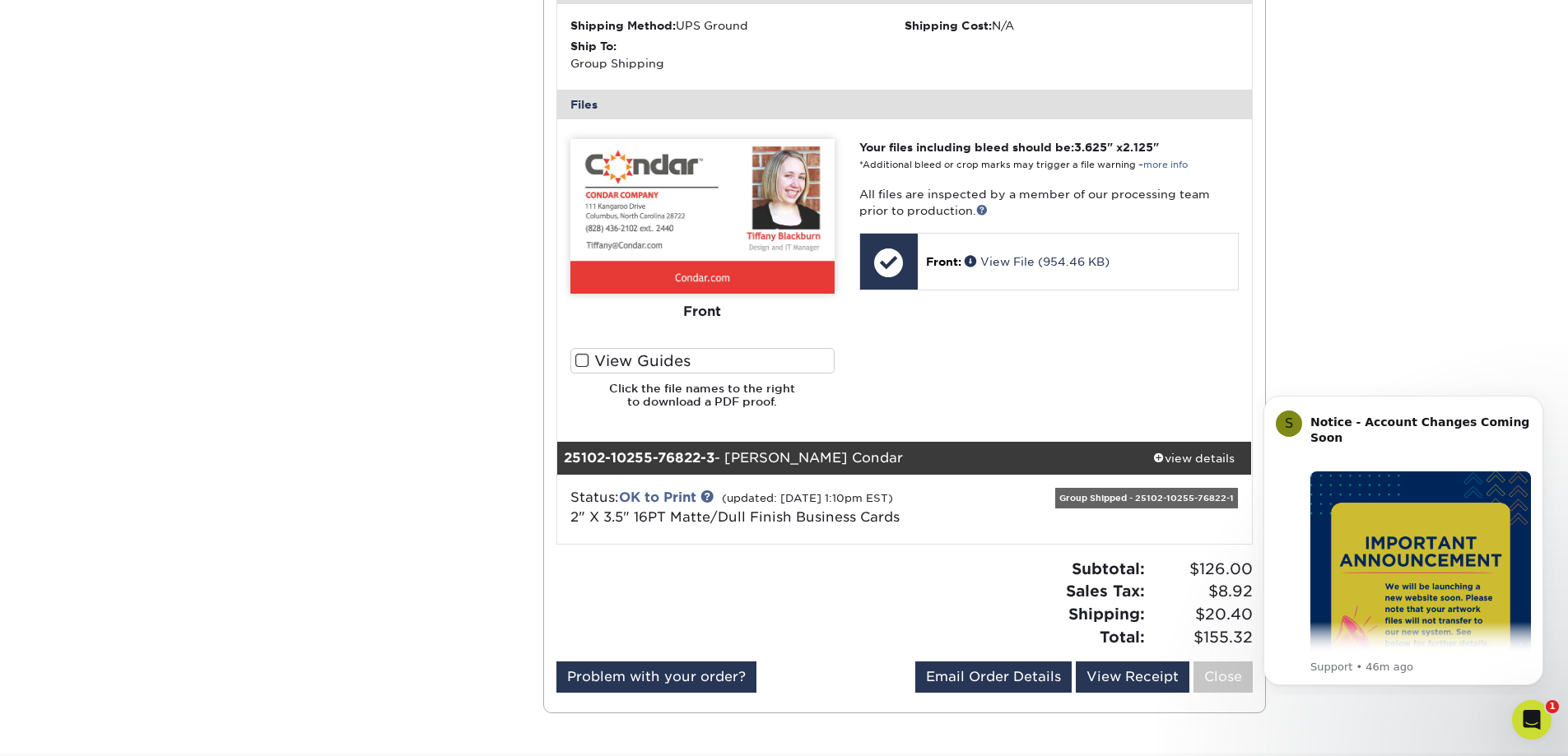
scroll to position [1473, 0]
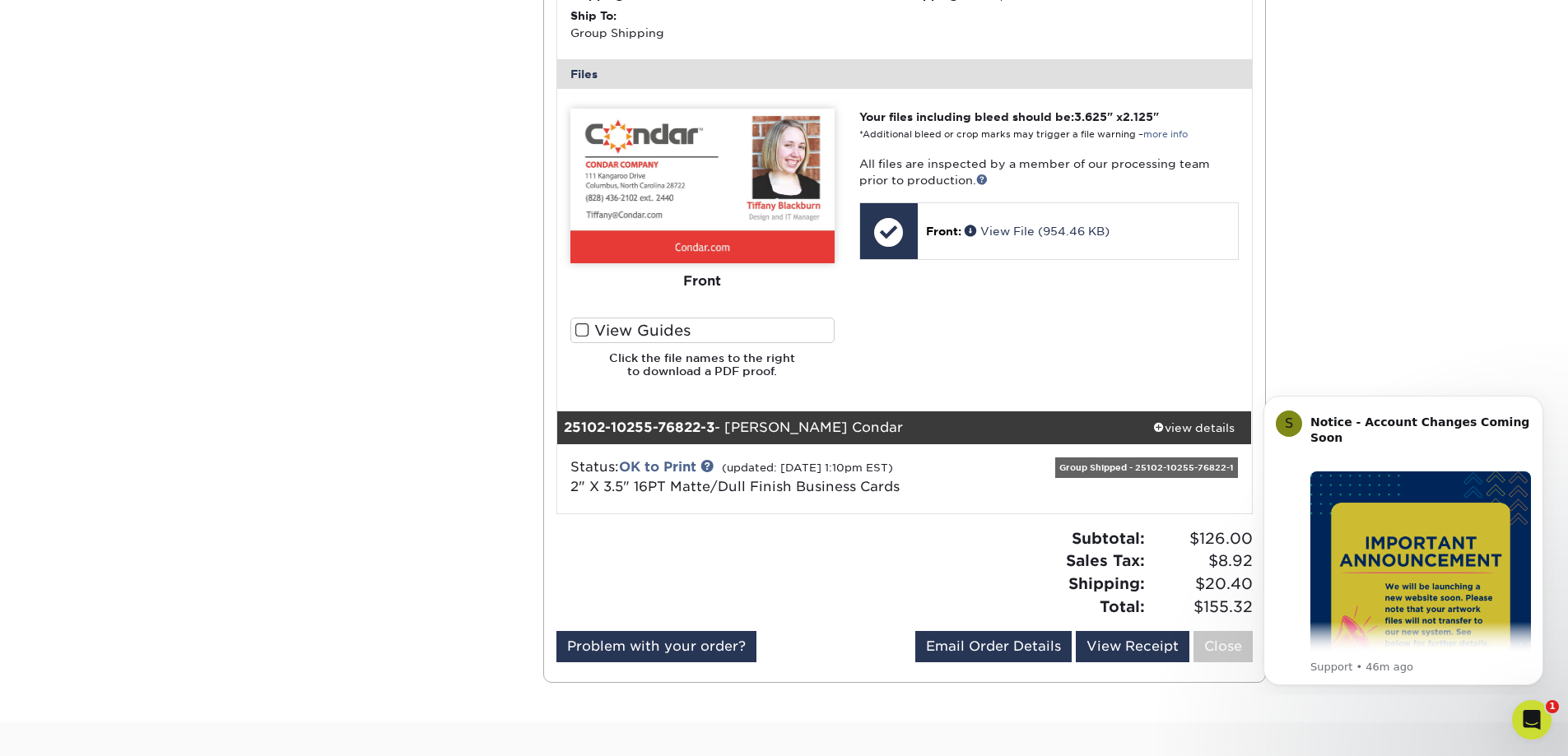
drag, startPoint x: 1572, startPoint y: 309, endPoint x: 50, endPoint y: 106, distance: 1535.5
click at [1027, 472] on div "Group Shipped - 25102-10255-76822-1" at bounding box center [1135, 478] width 231 height 43
click at [1092, 457] on div "Group Shipped - 25102-10255-76822-1" at bounding box center [1146, 468] width 183 height 21
click at [1071, 457] on div "Group Shipped - 25102-10255-76822-1" at bounding box center [1146, 468] width 183 height 21
click at [1209, 420] on div "view details" at bounding box center [1194, 427] width 116 height 17
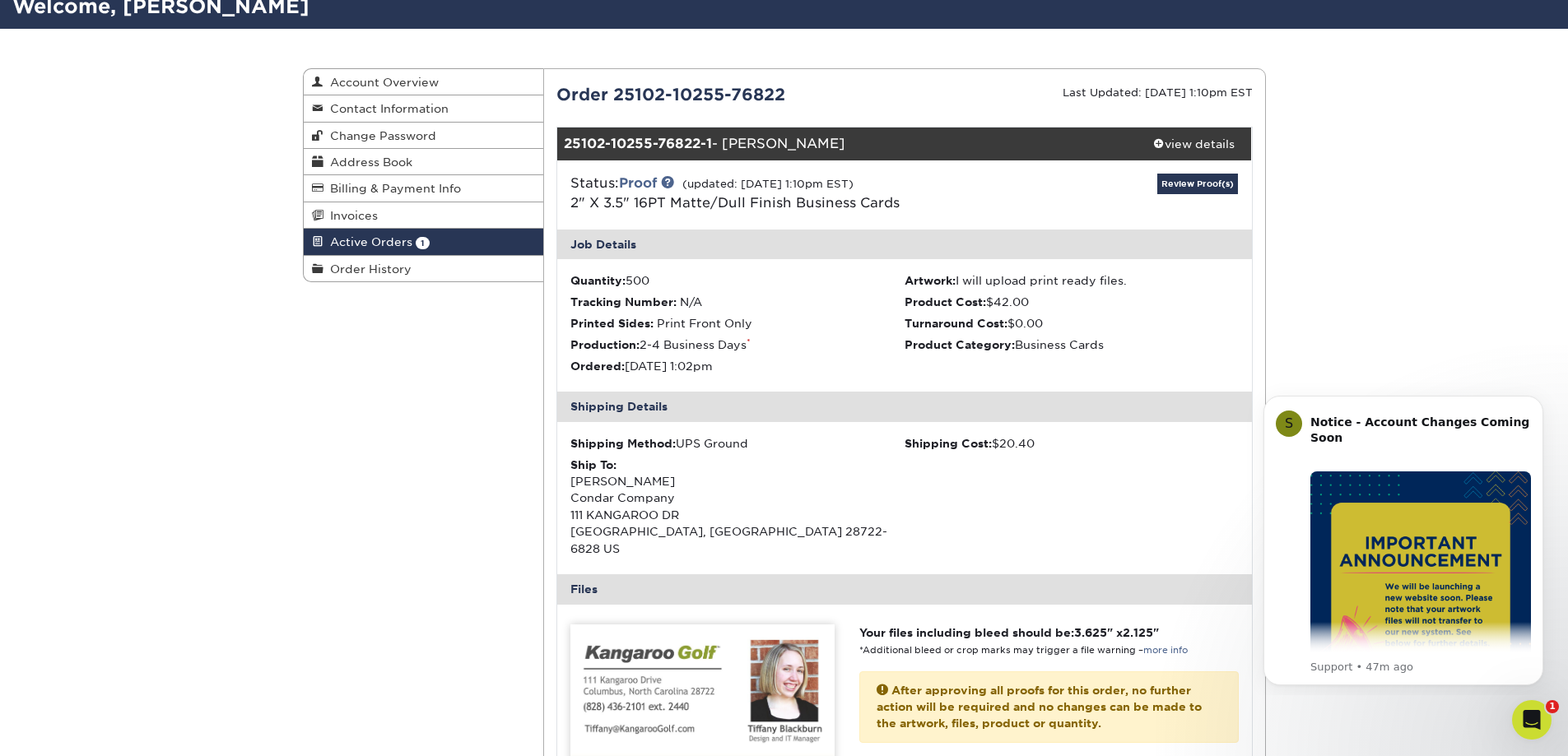
scroll to position [0, 0]
